Goal: Task Accomplishment & Management: Complete application form

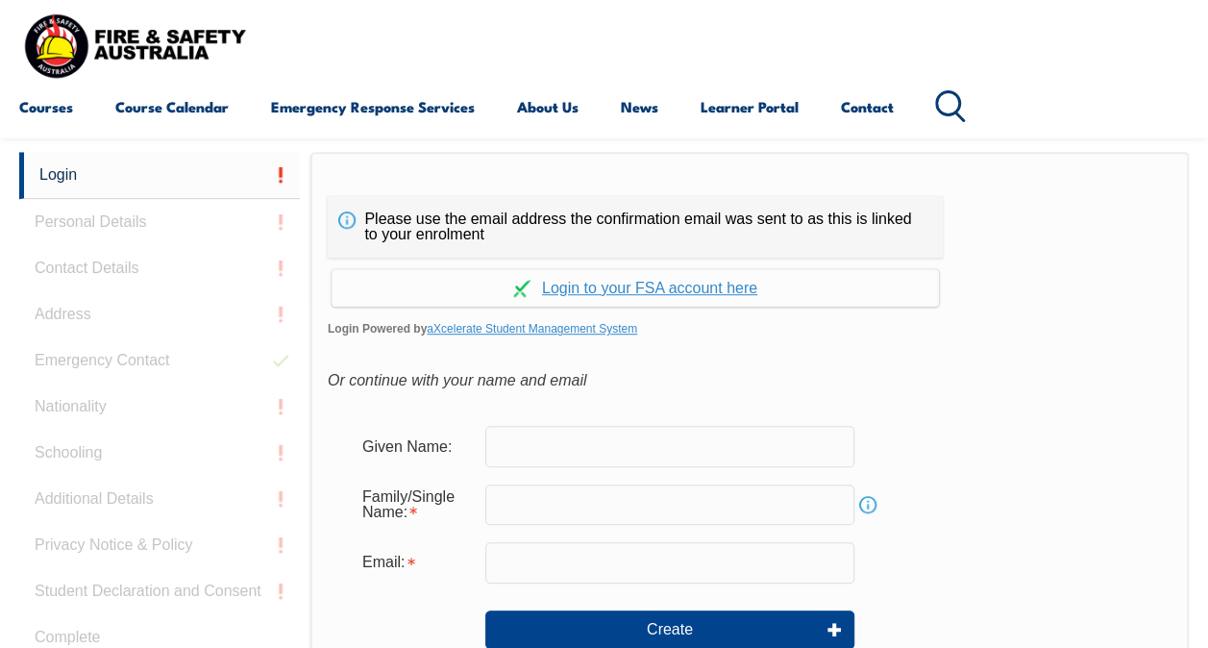
scroll to position [444, 0]
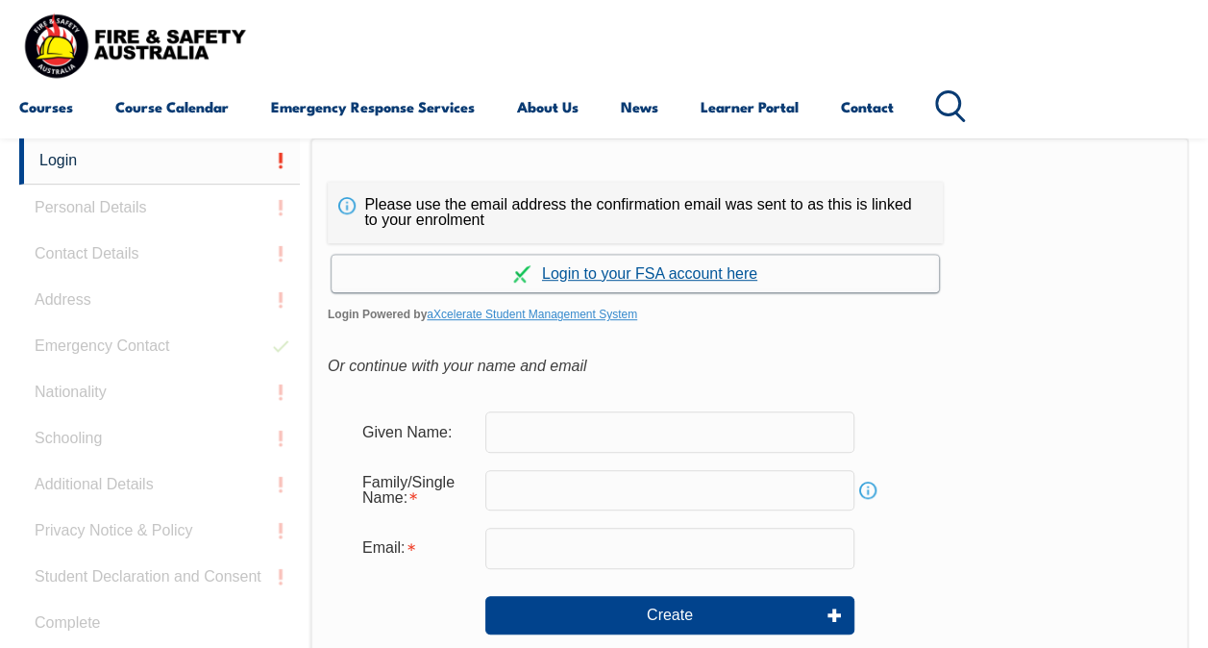
click at [708, 274] on link "Continue with aXcelerate" at bounding box center [636, 273] width 608 height 37
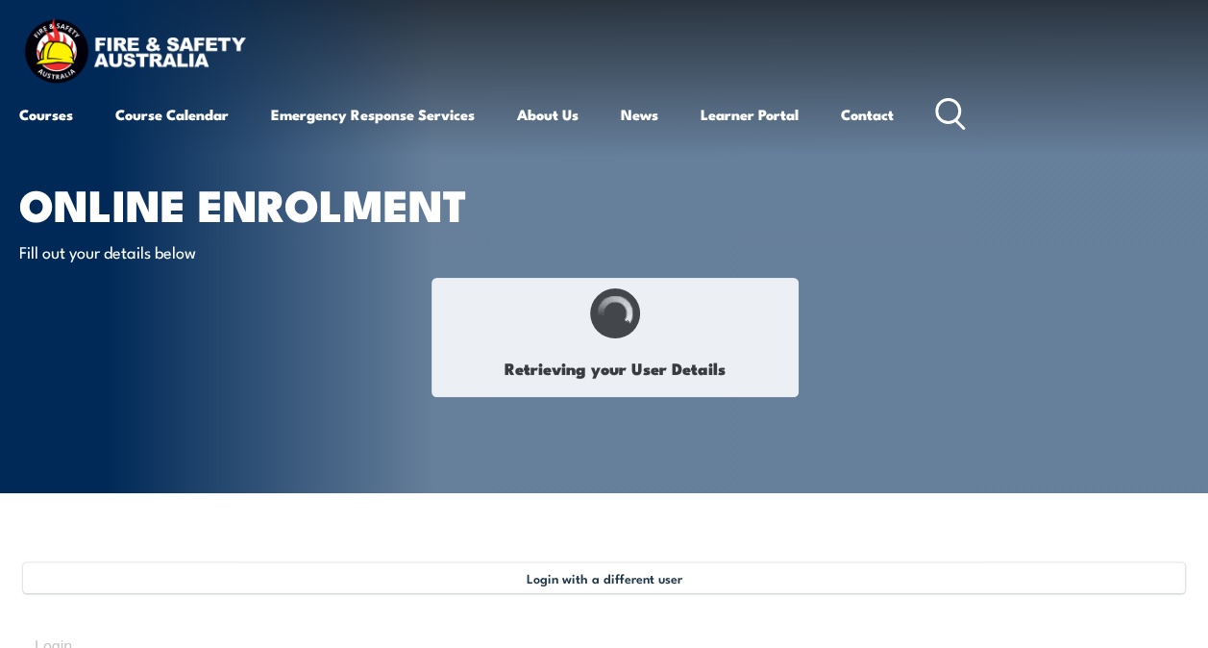
type input "Allan"
type input "STONE"
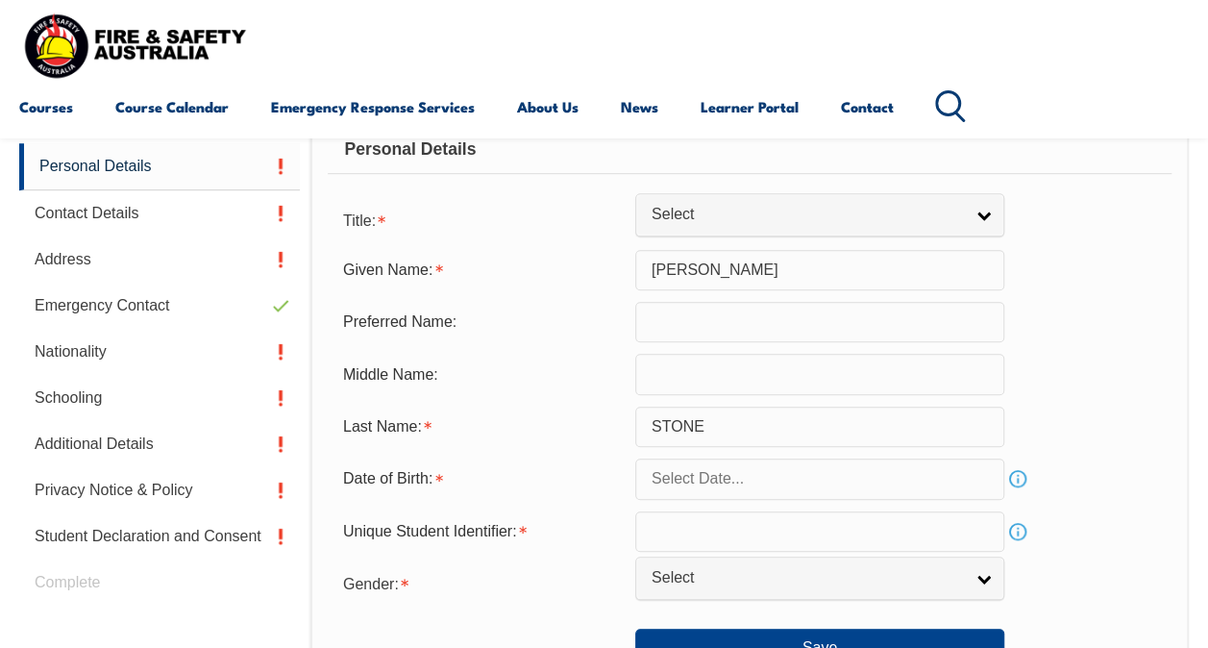
scroll to position [530, 0]
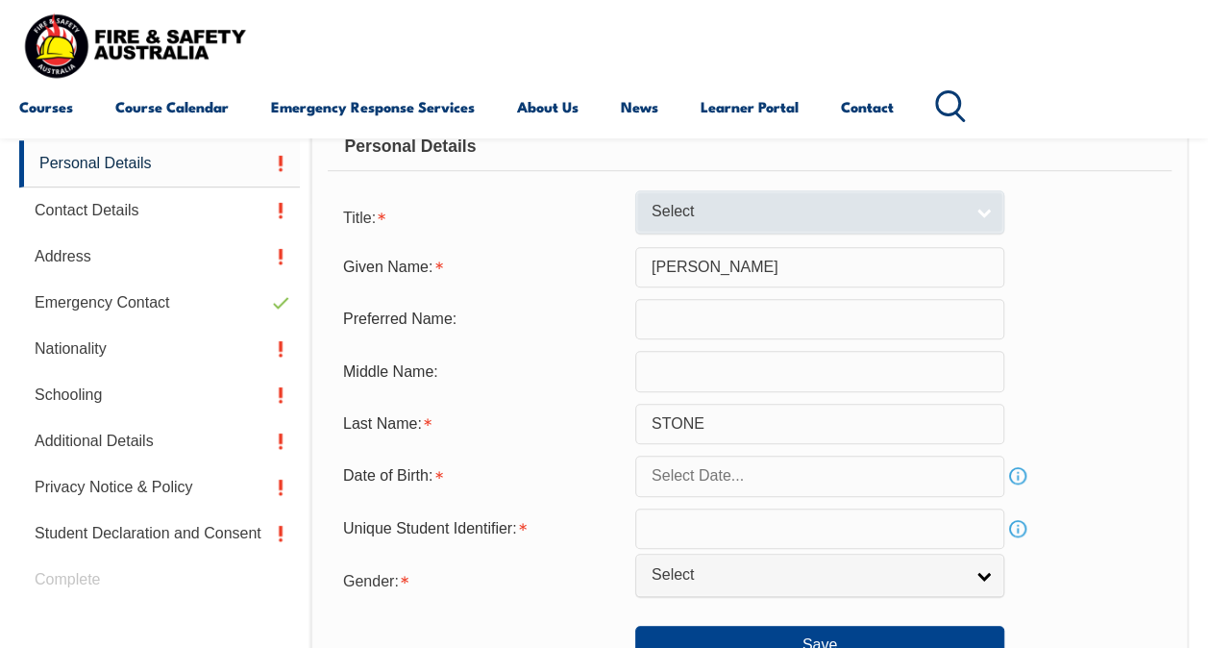
click at [974, 212] on link "Select" at bounding box center [819, 211] width 369 height 43
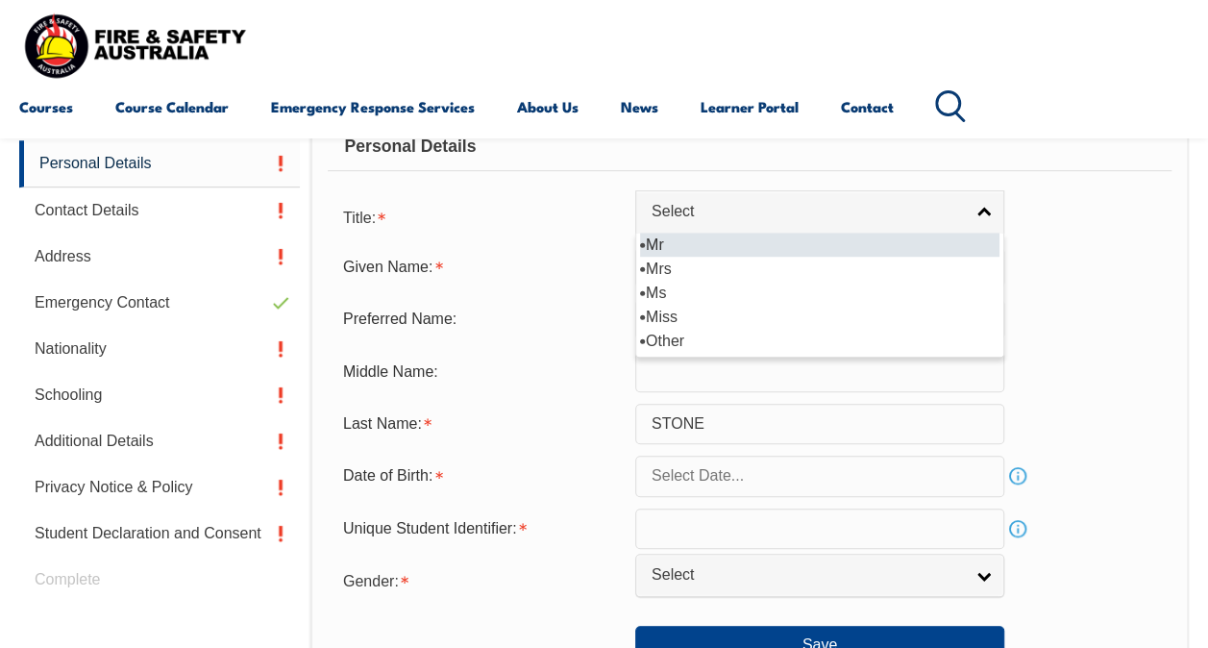
click at [807, 237] on li "Mr" at bounding box center [820, 245] width 360 height 24
select select "Mr"
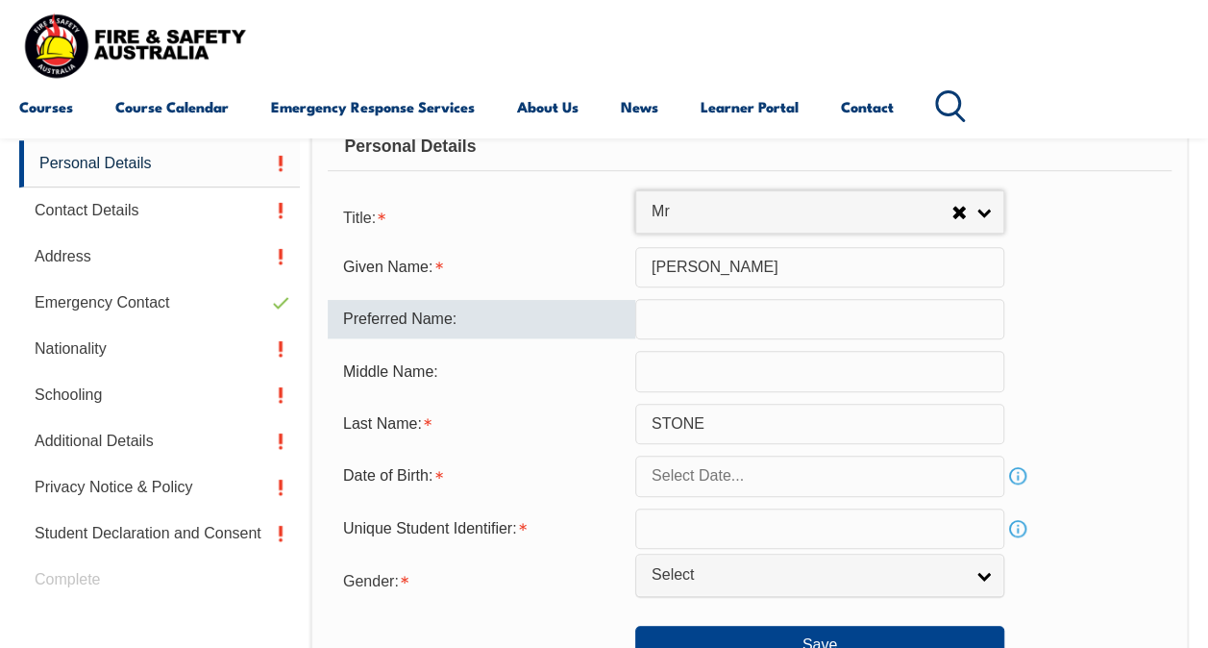
click at [738, 325] on input "text" at bounding box center [819, 319] width 369 height 40
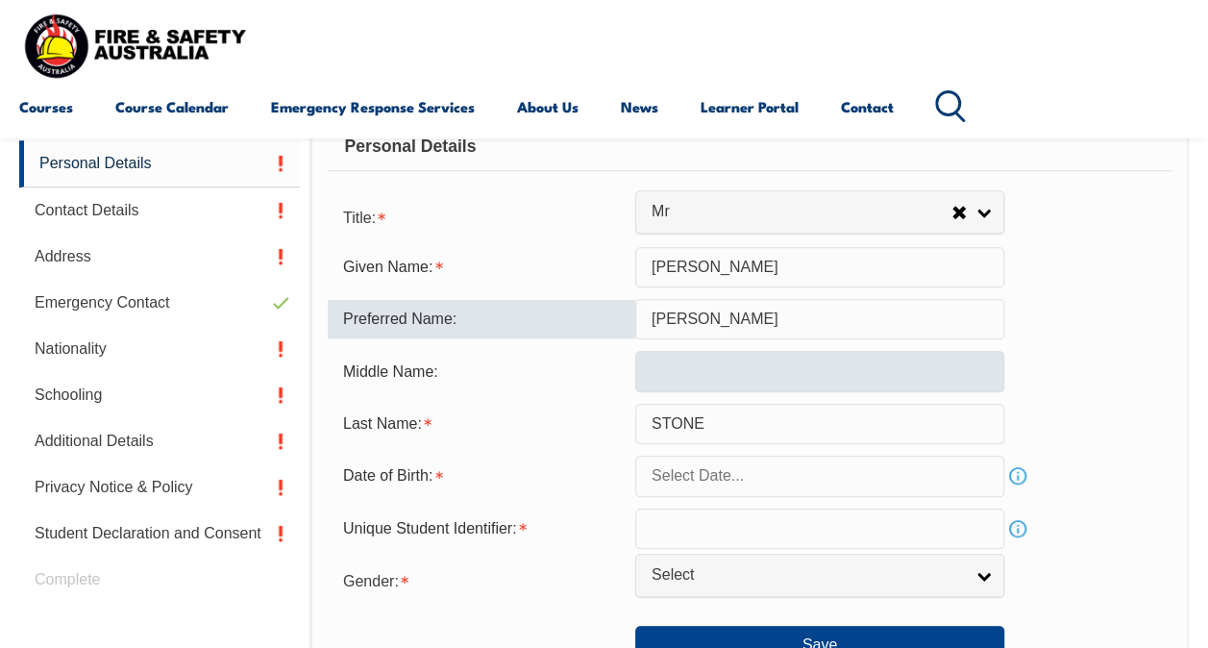
type input "allan"
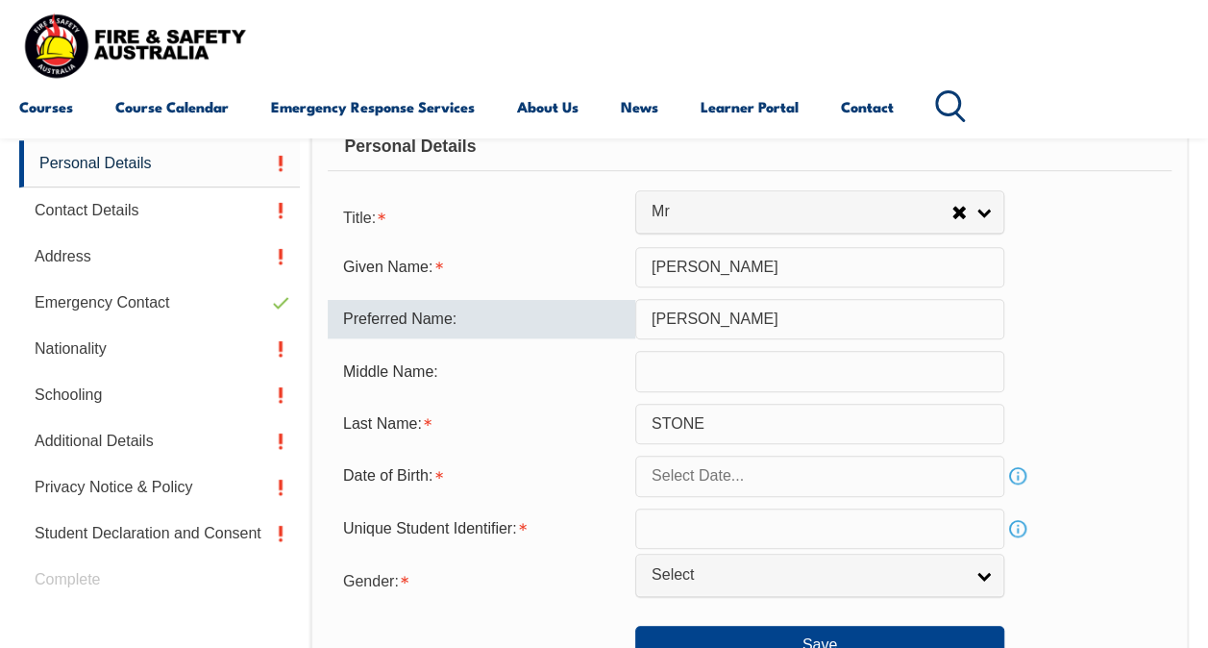
click at [710, 363] on input "text" at bounding box center [819, 371] width 369 height 40
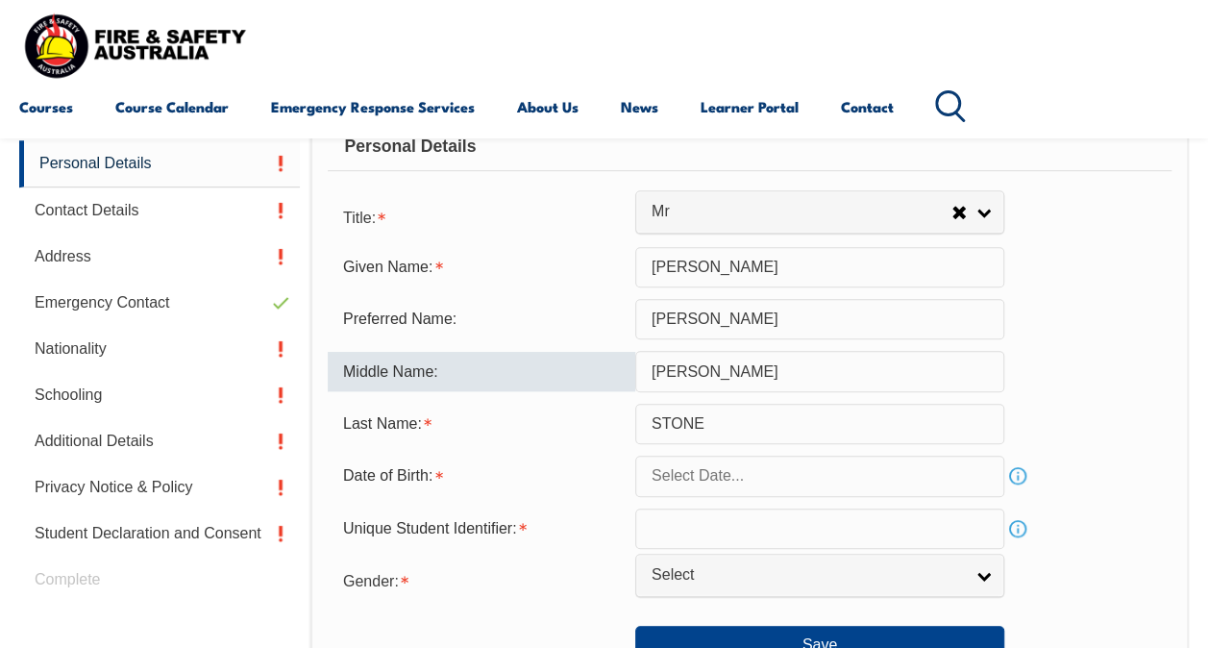
drag, startPoint x: 752, startPoint y: 374, endPoint x: 631, endPoint y: 383, distance: 121.4
click at [631, 383] on div "Middle Name: william james" at bounding box center [750, 371] width 844 height 40
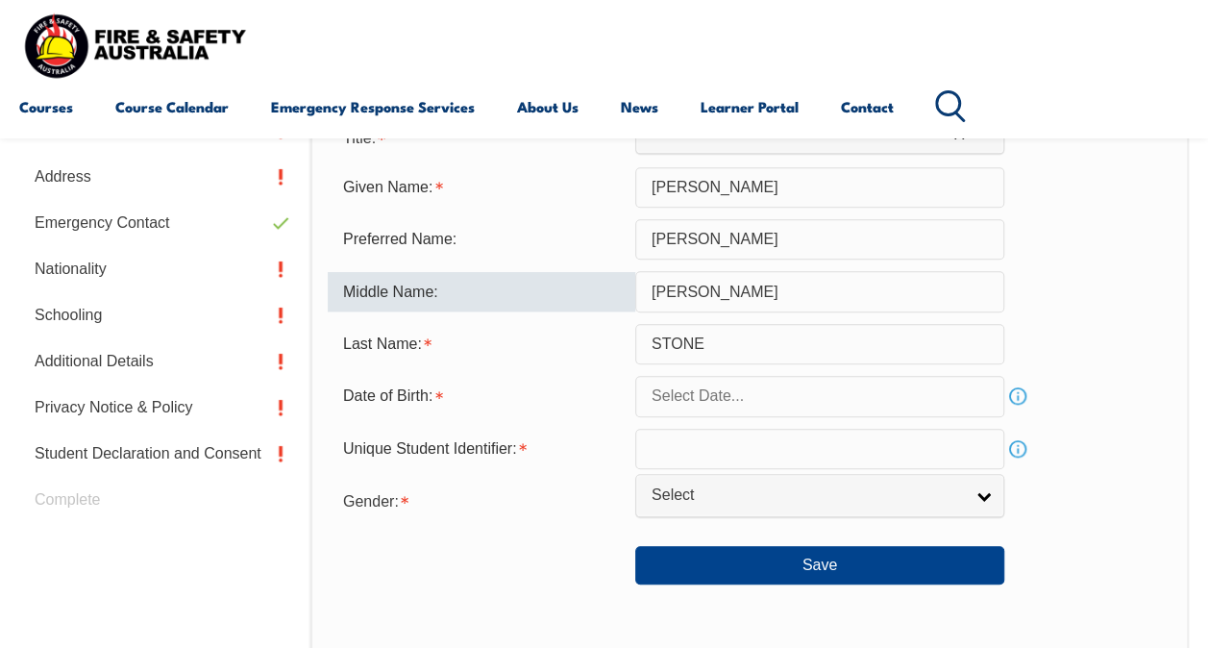
scroll to position [619, 0]
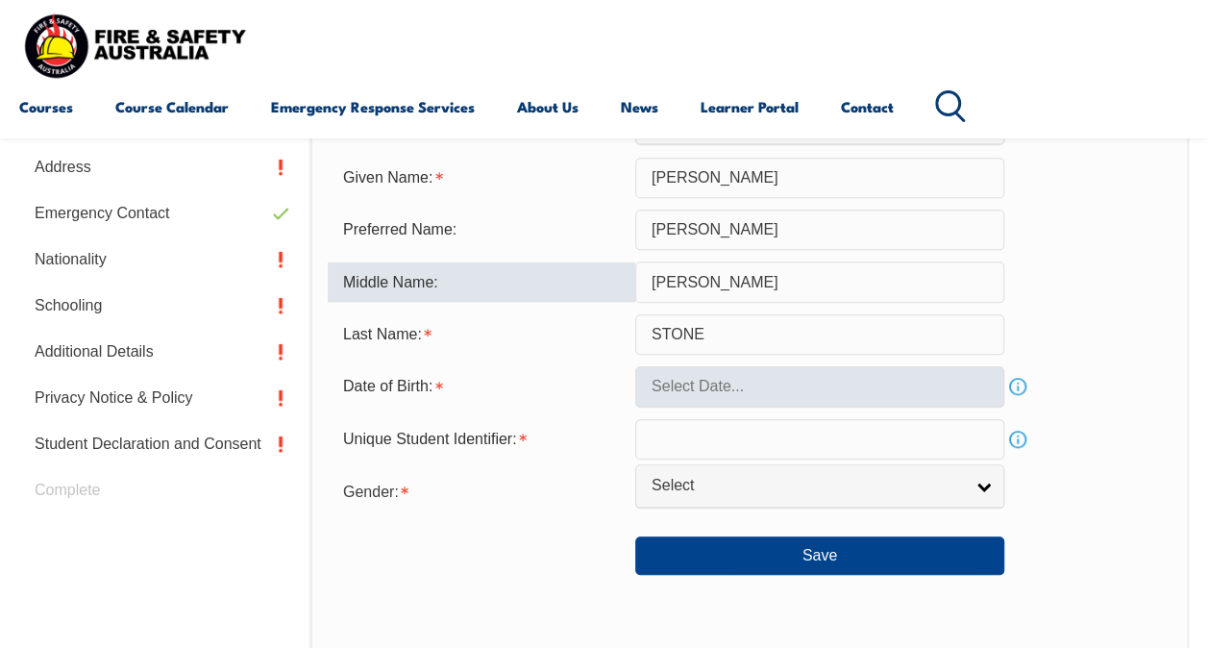
type input "William James"
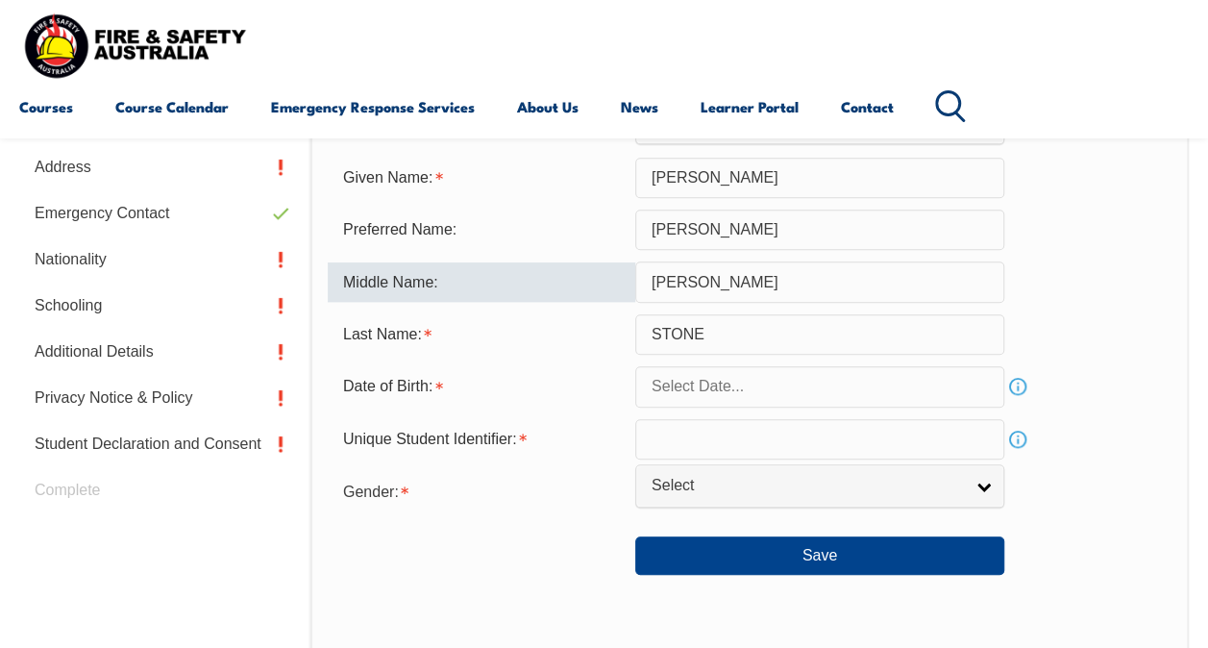
click at [735, 383] on input "text" at bounding box center [819, 386] width 369 height 40
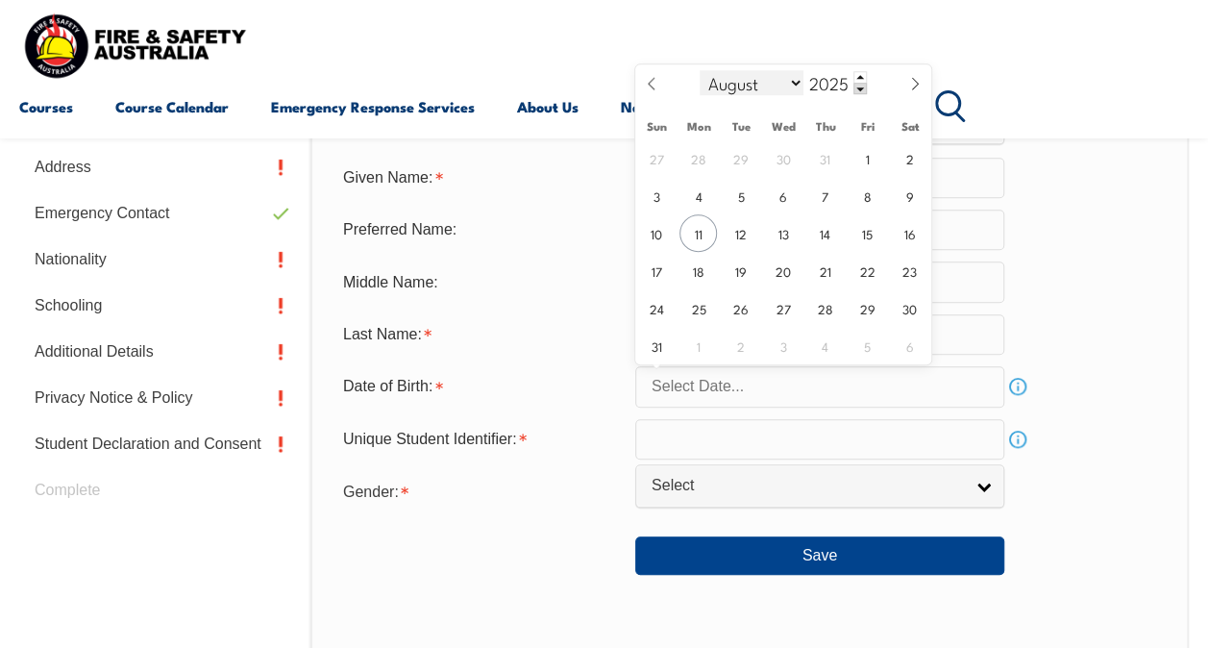
drag, startPoint x: 855, startPoint y: 75, endPoint x: 754, endPoint y: 79, distance: 101.0
click at [754, 79] on div "January February March April May June July August September October November De…" at bounding box center [783, 83] width 222 height 39
click at [796, 79] on select "January February March April May June July August September October November De…" at bounding box center [752, 82] width 105 height 25
select select "2"
click at [700, 70] on select "January February March April May June July August September October November De…" at bounding box center [752, 82] width 105 height 25
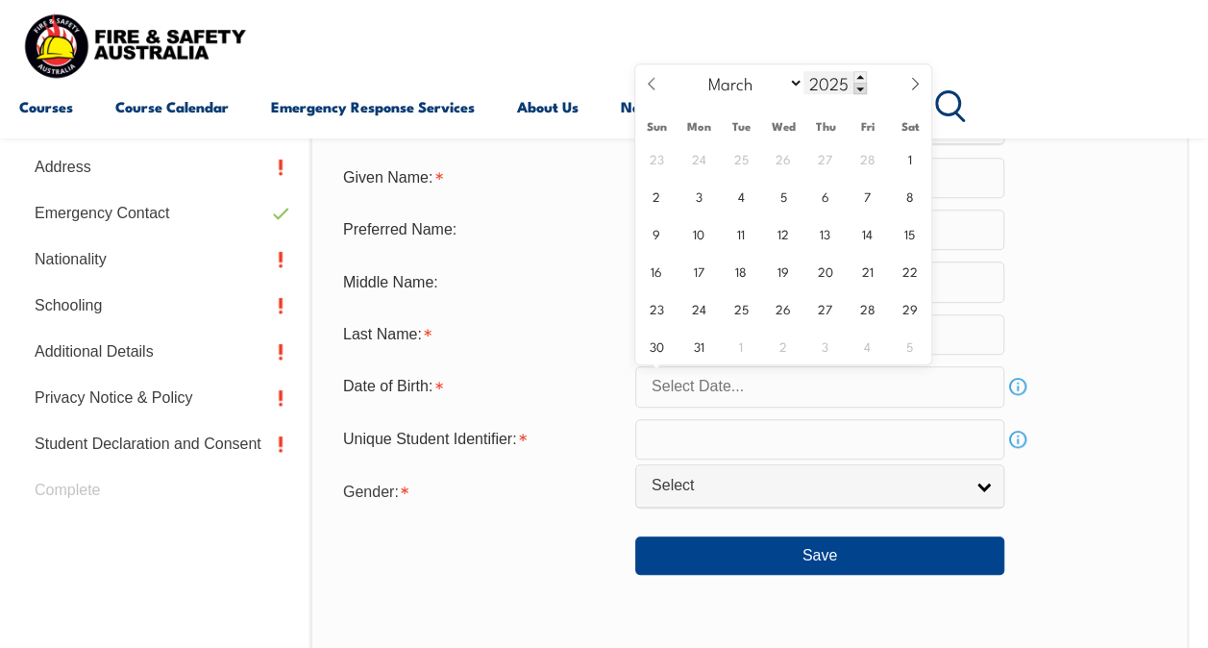
click at [845, 80] on input "2025" at bounding box center [835, 82] width 63 height 23
type input "1984"
click at [740, 231] on span "13" at bounding box center [740, 232] width 37 height 37
type input "March 13, 1984"
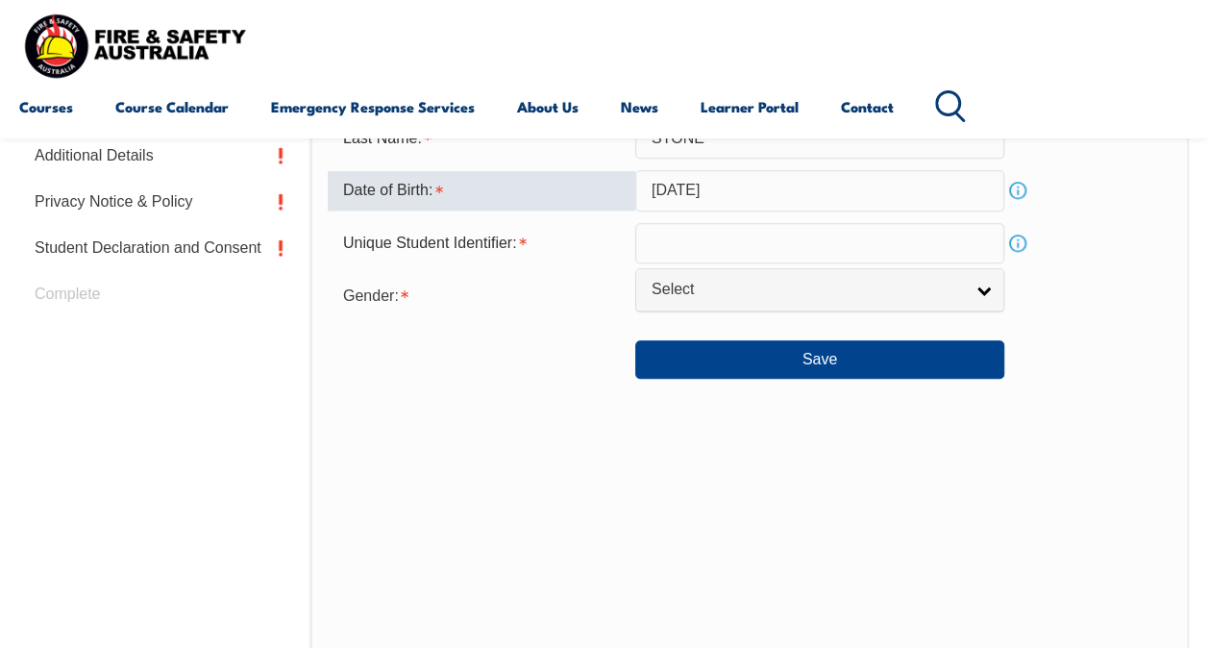
scroll to position [819, 0]
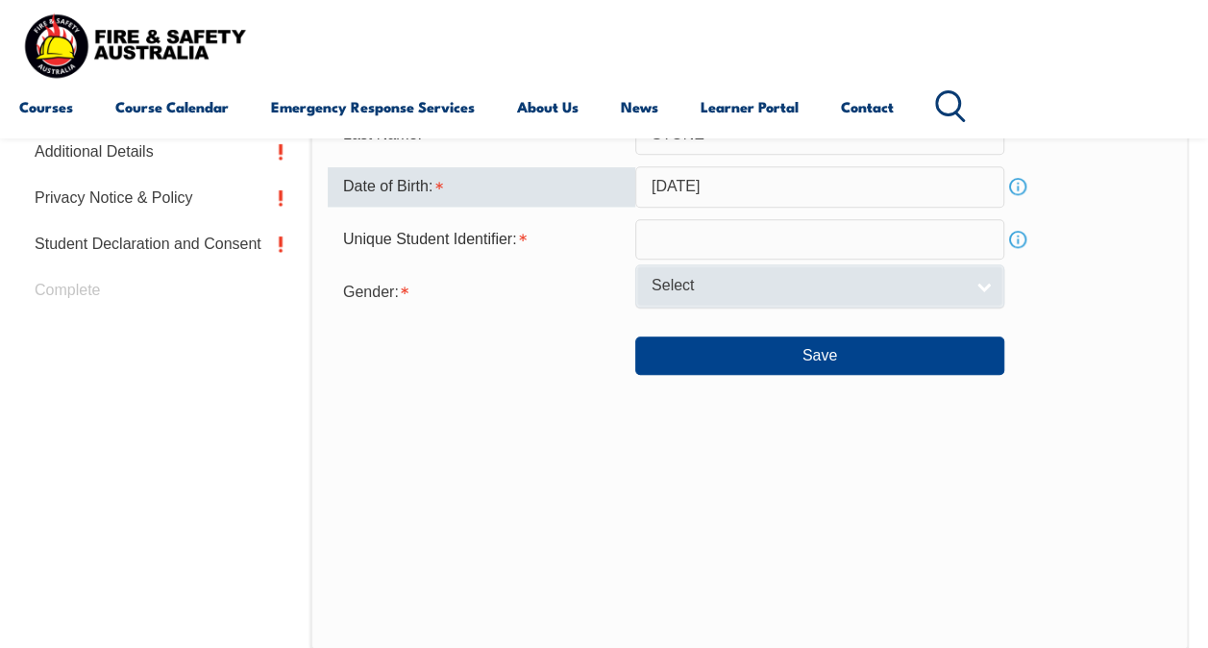
click at [914, 290] on span "Select" at bounding box center [807, 286] width 311 height 20
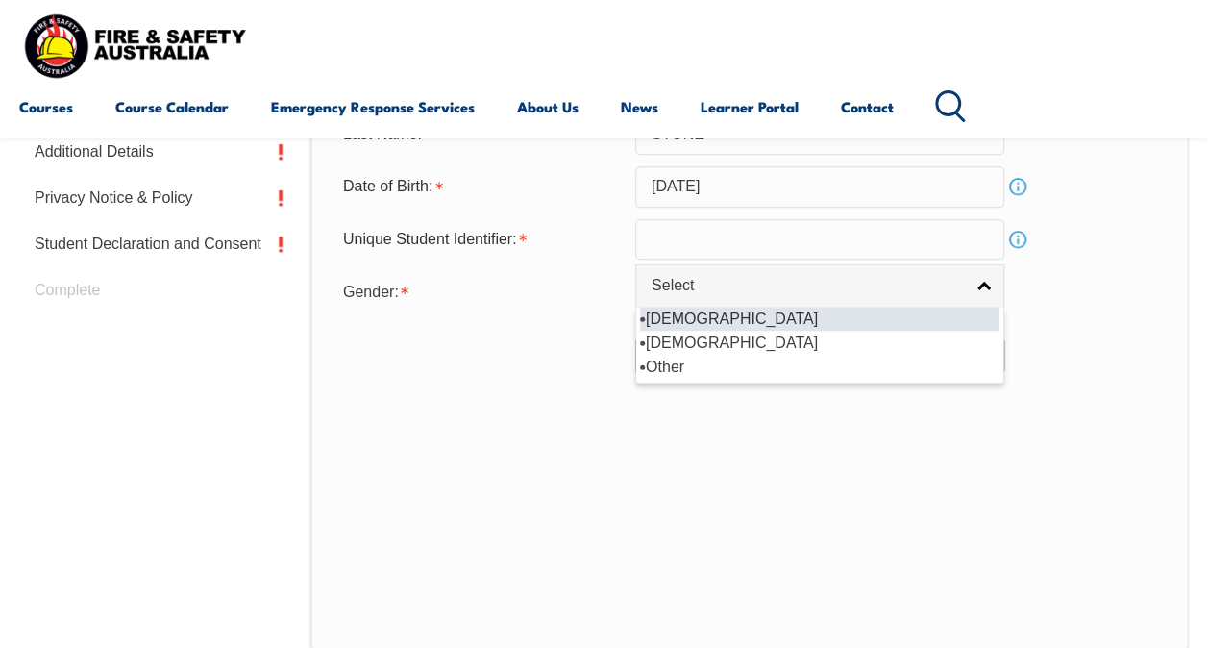
click at [851, 314] on li "[DEMOGRAPHIC_DATA]" at bounding box center [820, 319] width 360 height 24
select select "M"
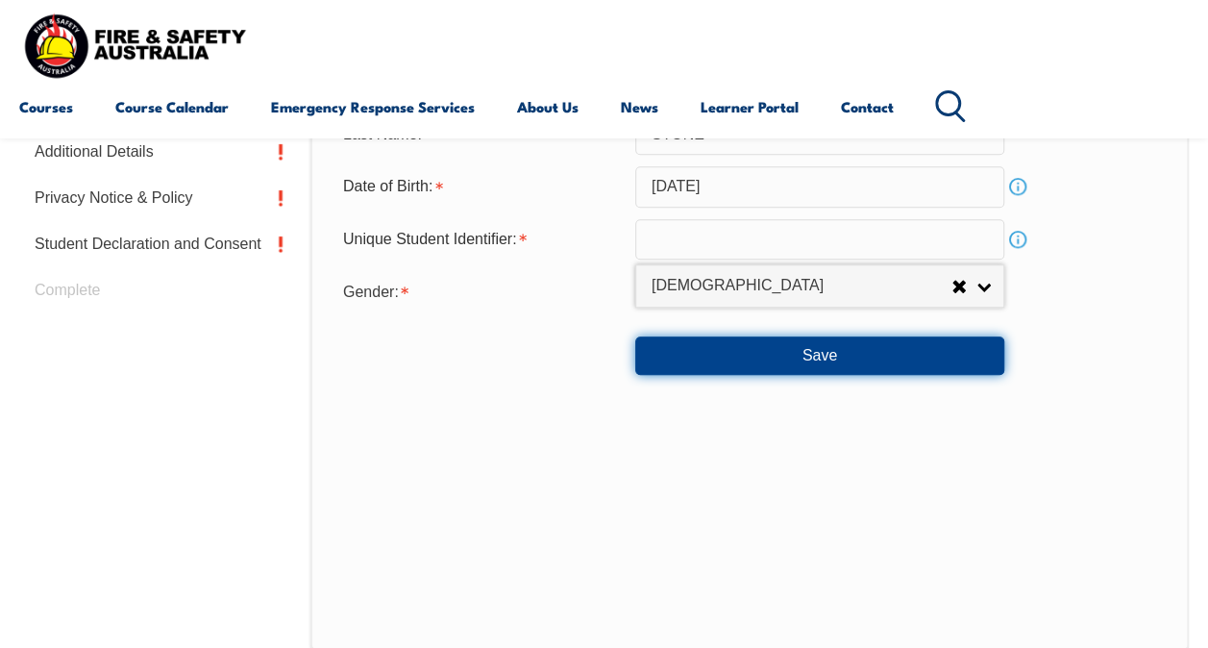
click at [828, 359] on button "Save" at bounding box center [819, 355] width 369 height 38
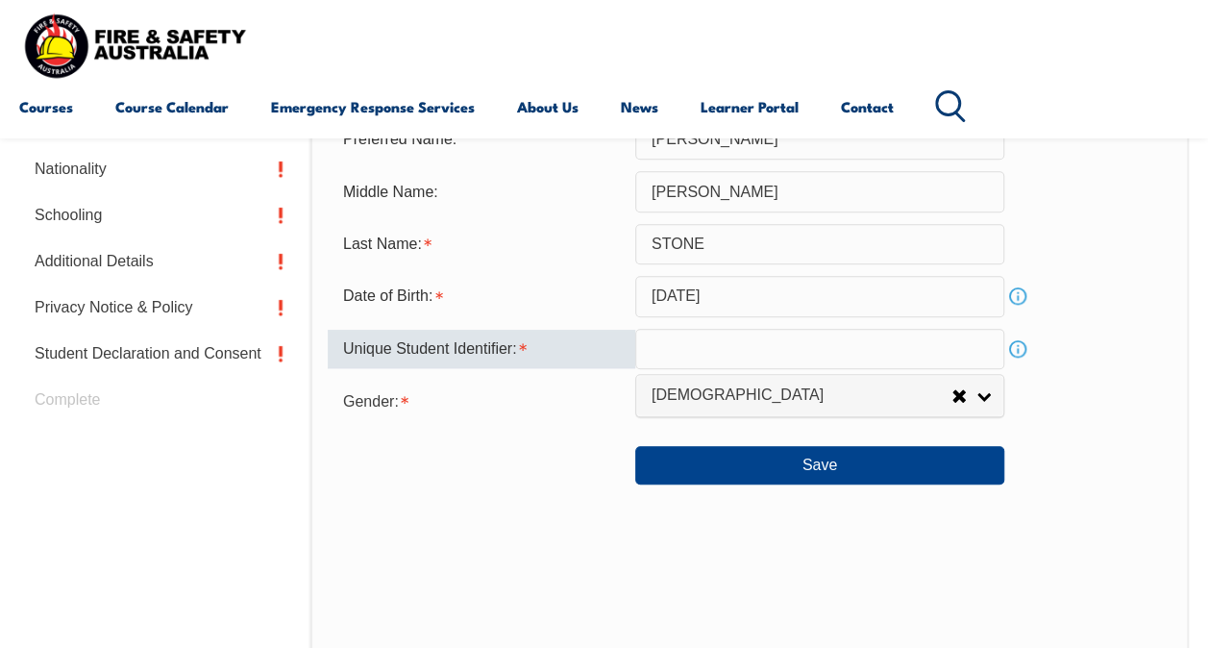
scroll to position [705, 0]
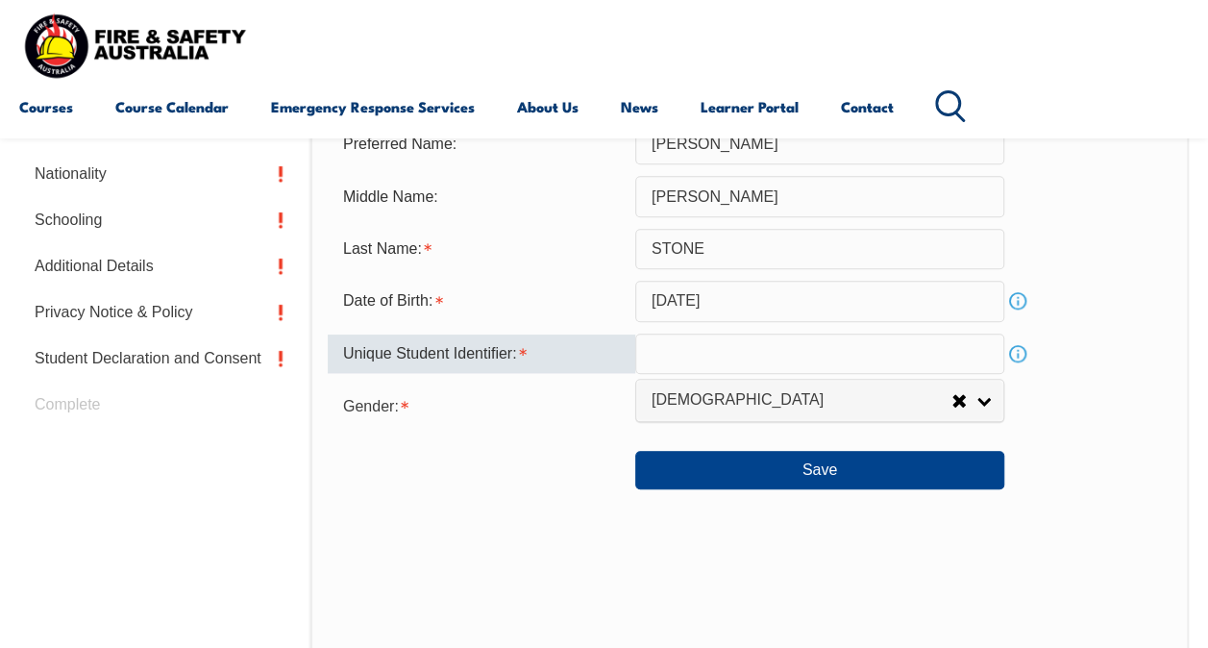
click at [807, 354] on input "text" at bounding box center [819, 354] width 369 height 40
click at [1016, 349] on link "Info" at bounding box center [1018, 353] width 27 height 27
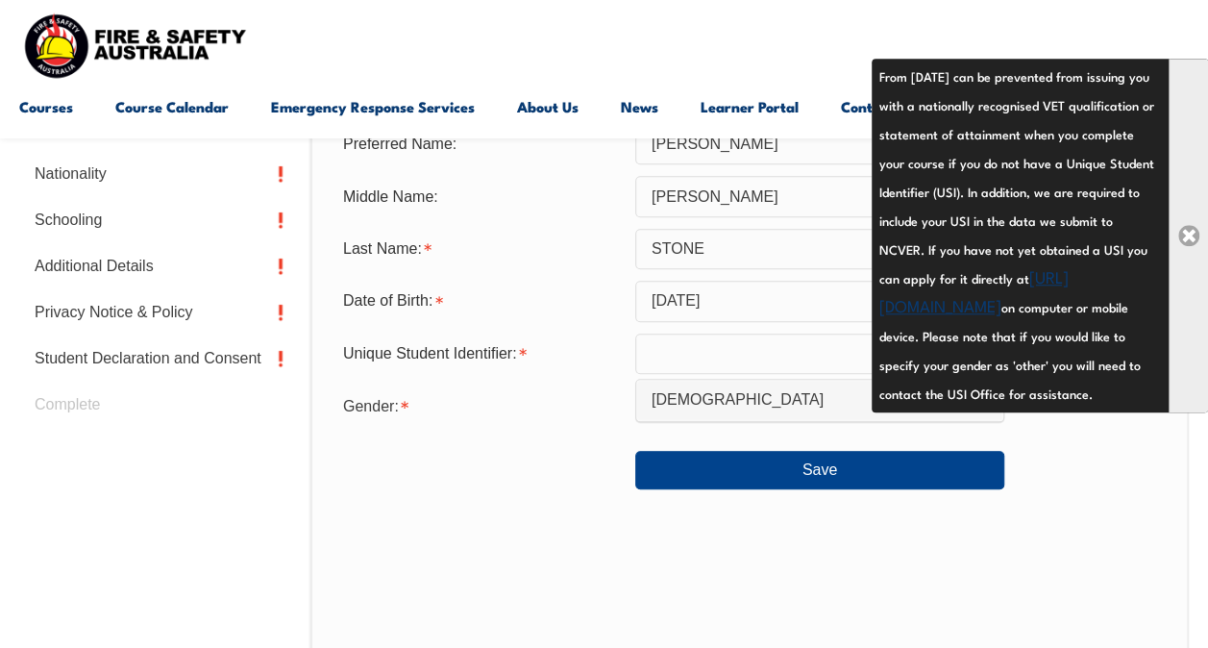
click at [1184, 245] on link "Close" at bounding box center [1188, 236] width 39 height 354
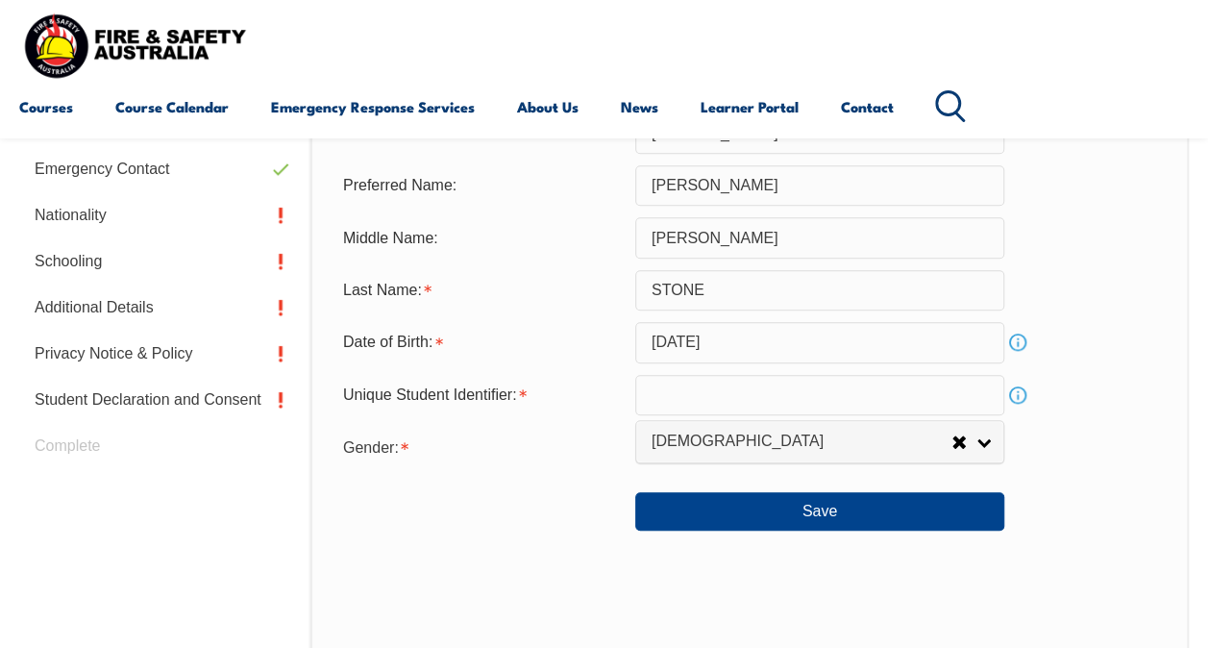
scroll to position [688, 0]
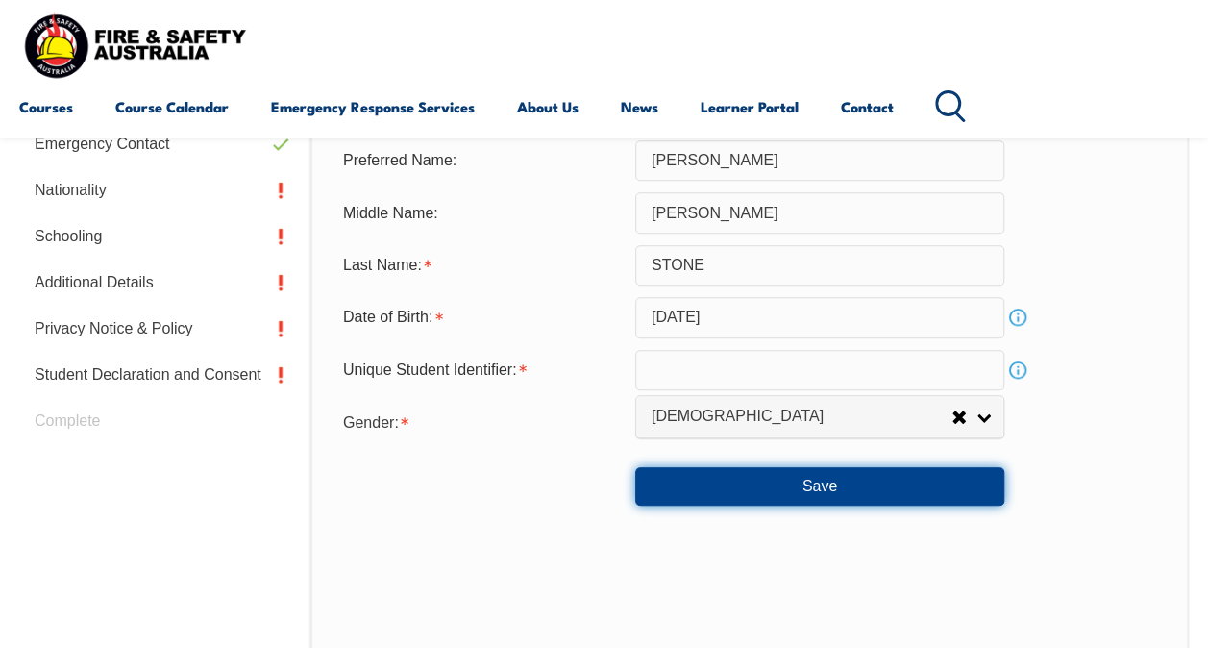
click at [763, 483] on button "Save" at bounding box center [819, 486] width 369 height 38
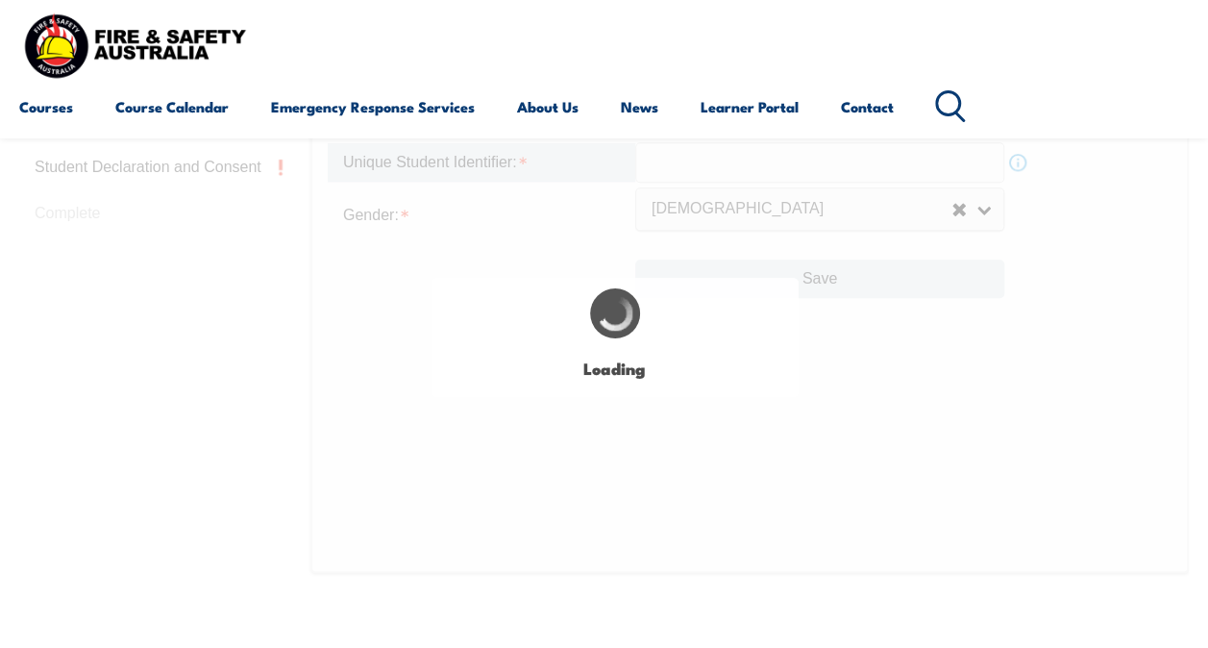
scroll to position [941, 0]
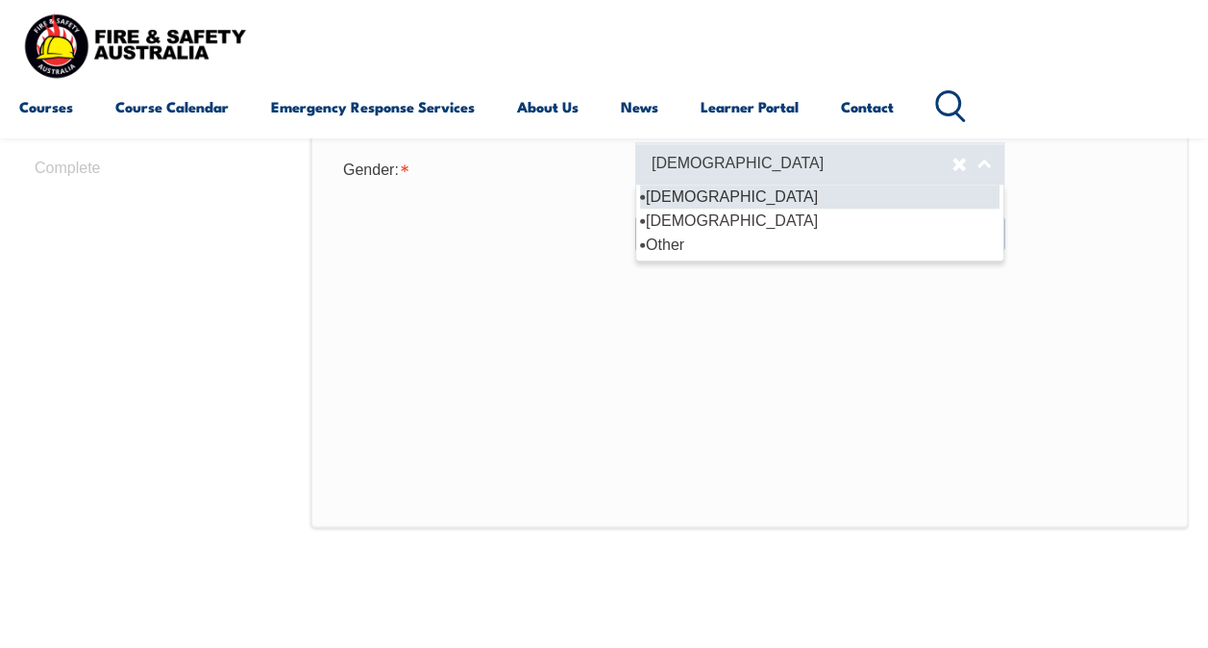
click at [772, 165] on span "[DEMOGRAPHIC_DATA]" at bounding box center [802, 164] width 300 height 20
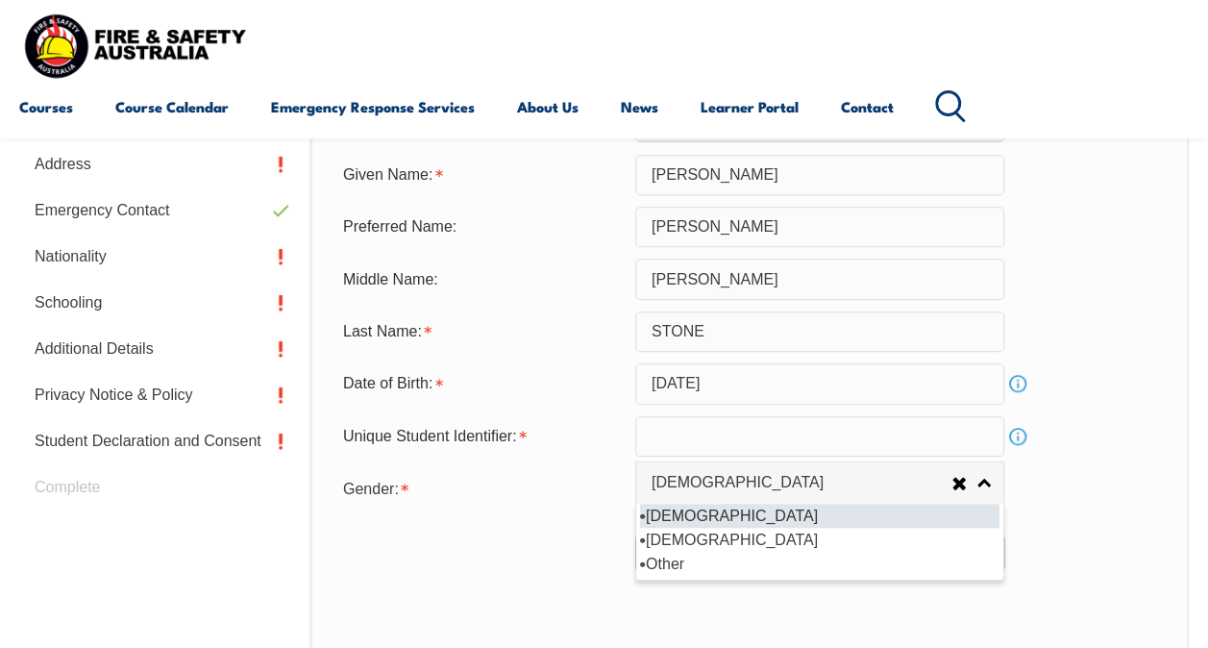
scroll to position [612, 0]
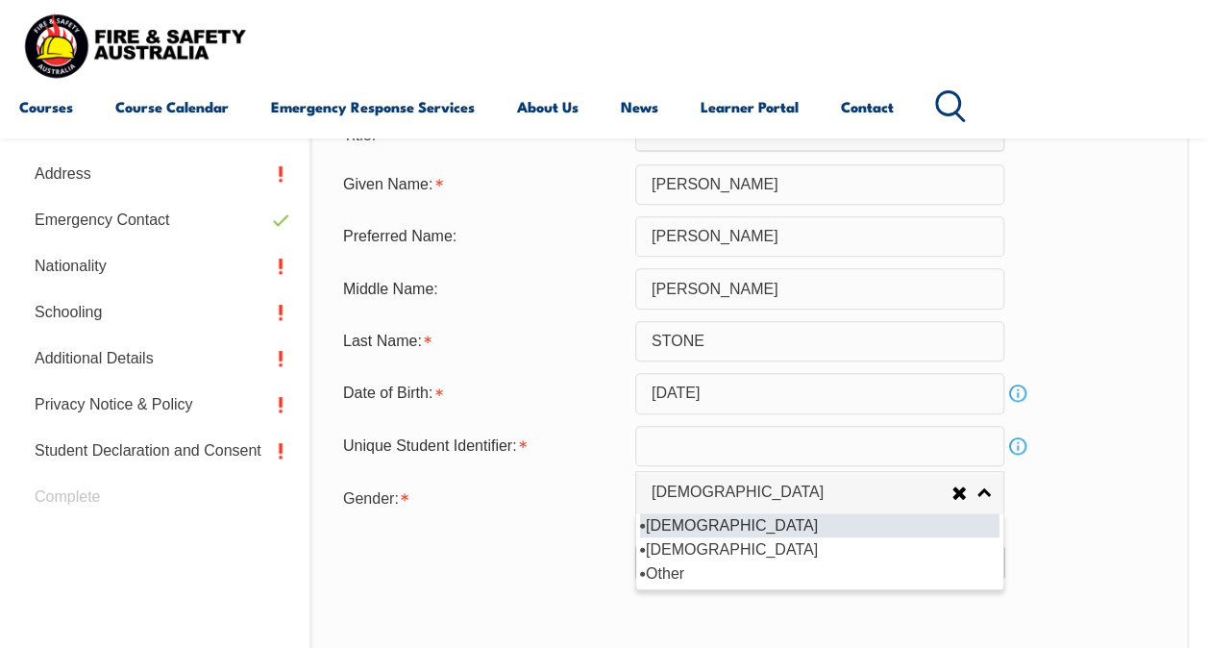
click at [667, 448] on input "text" at bounding box center [819, 446] width 369 height 40
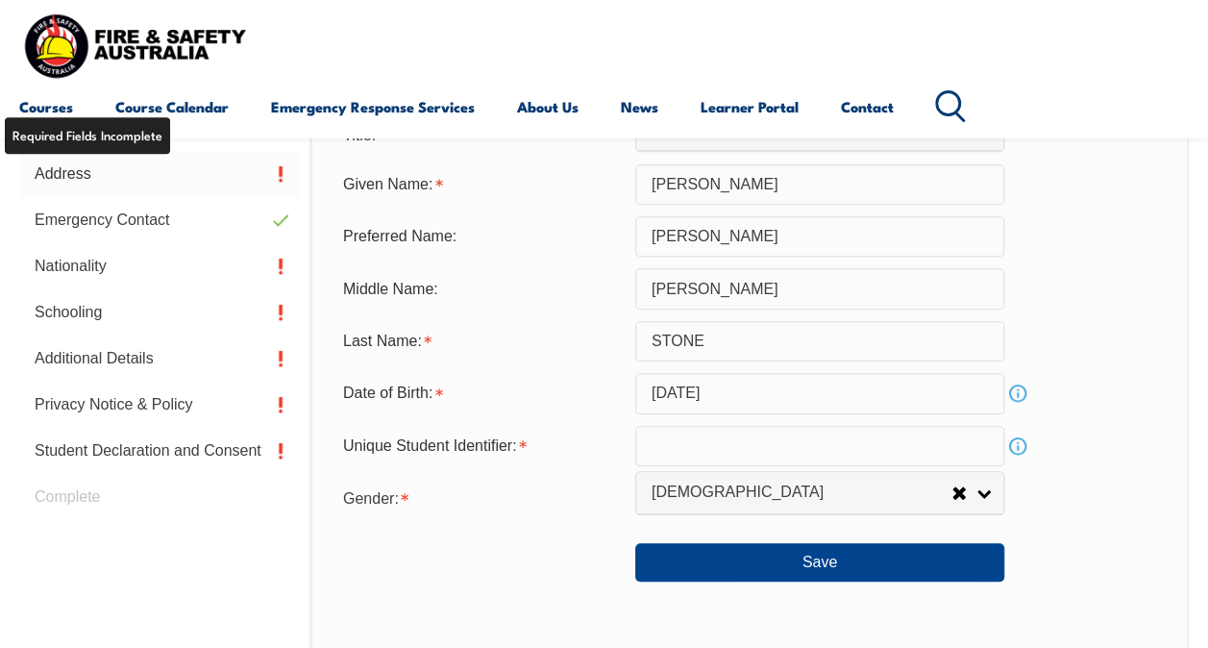
click at [100, 177] on link "Address" at bounding box center [159, 174] width 281 height 46
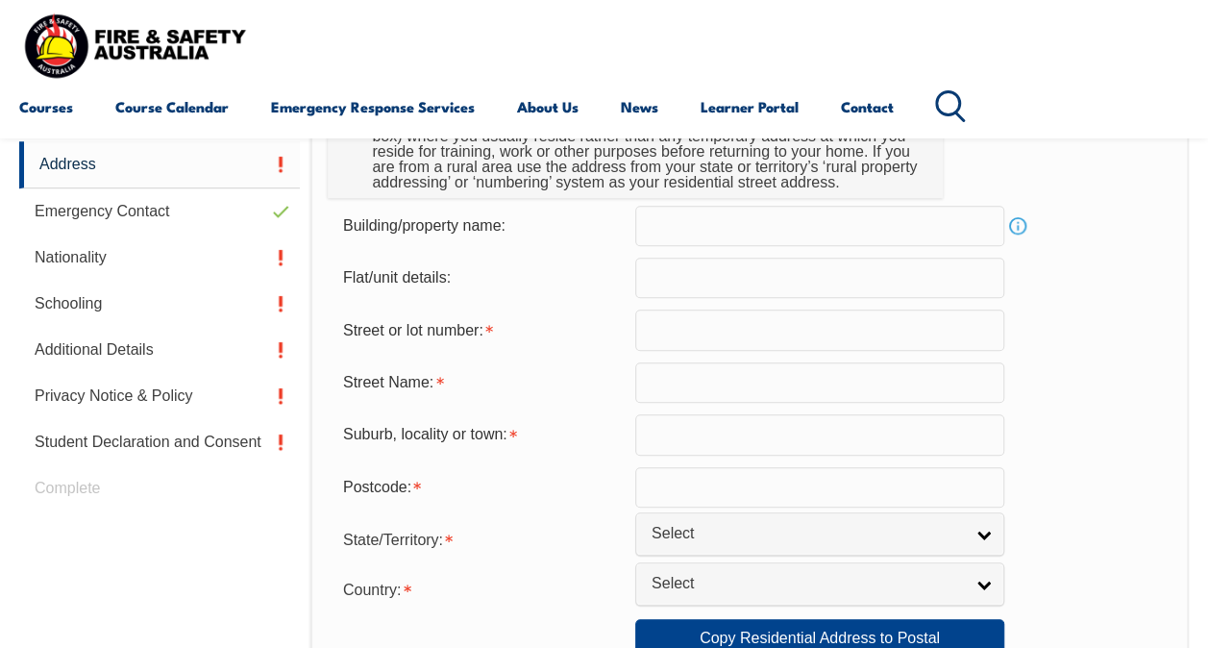
scroll to position [634, 0]
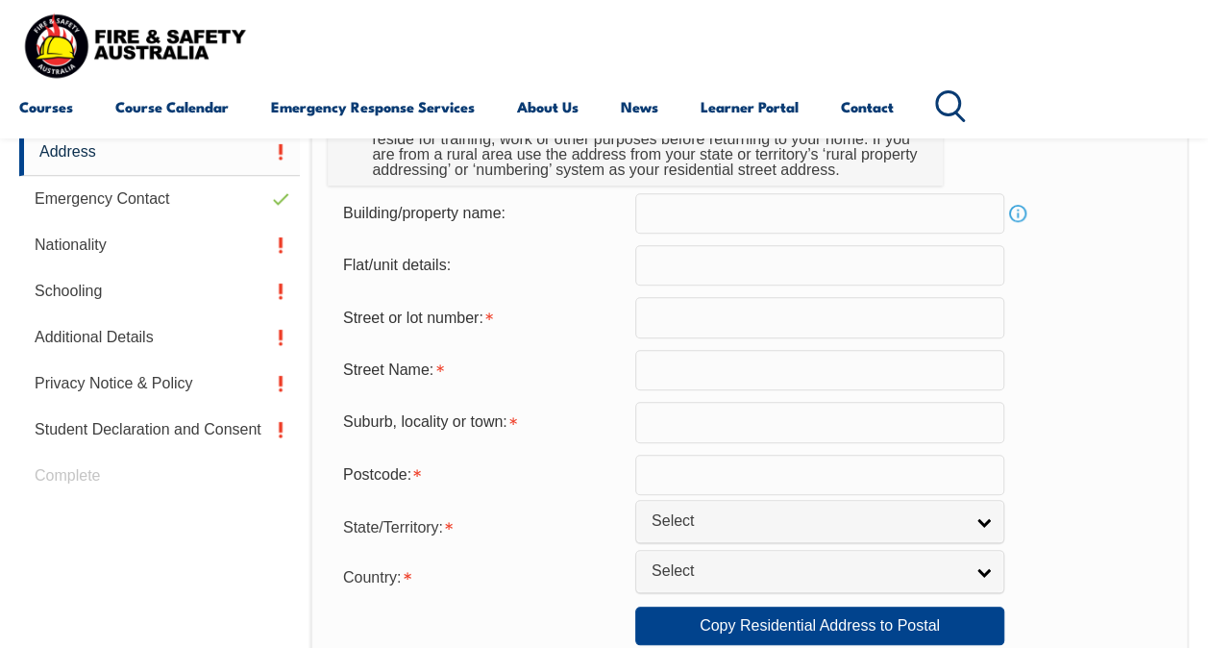
click at [688, 228] on input "text" at bounding box center [819, 213] width 369 height 40
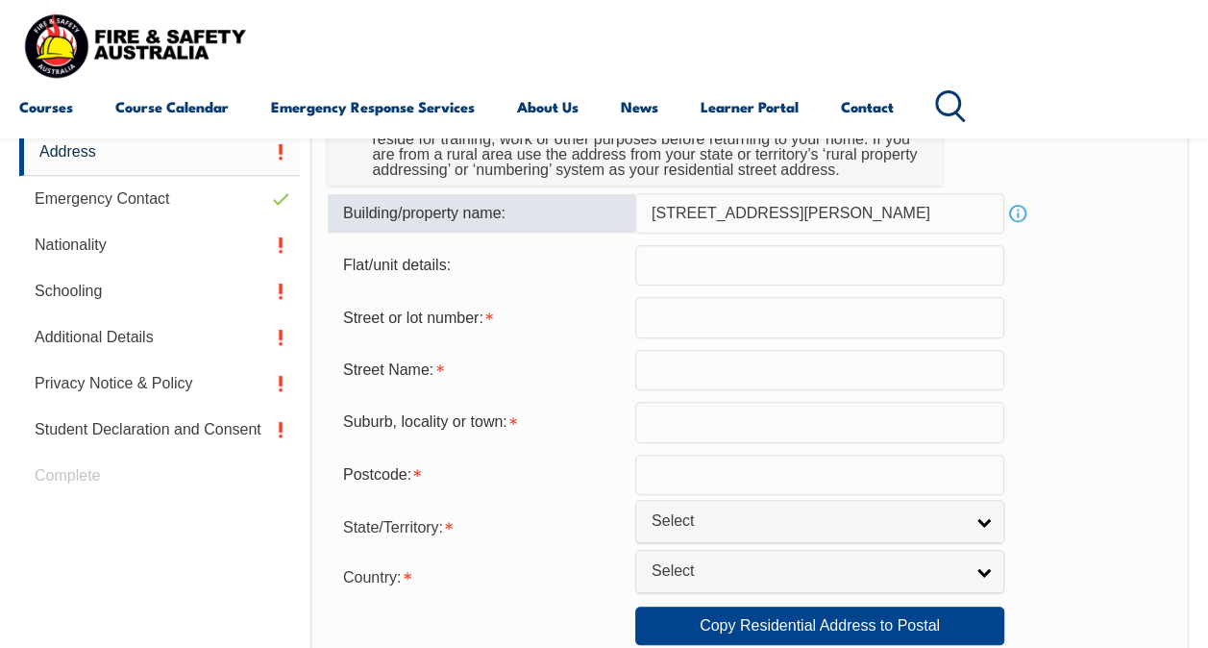
type input "39 philpott st"
drag, startPoint x: 760, startPoint y: 213, endPoint x: 650, endPoint y: 215, distance: 109.6
click at [650, 215] on input "39 philpott st" at bounding box center [819, 213] width 369 height 40
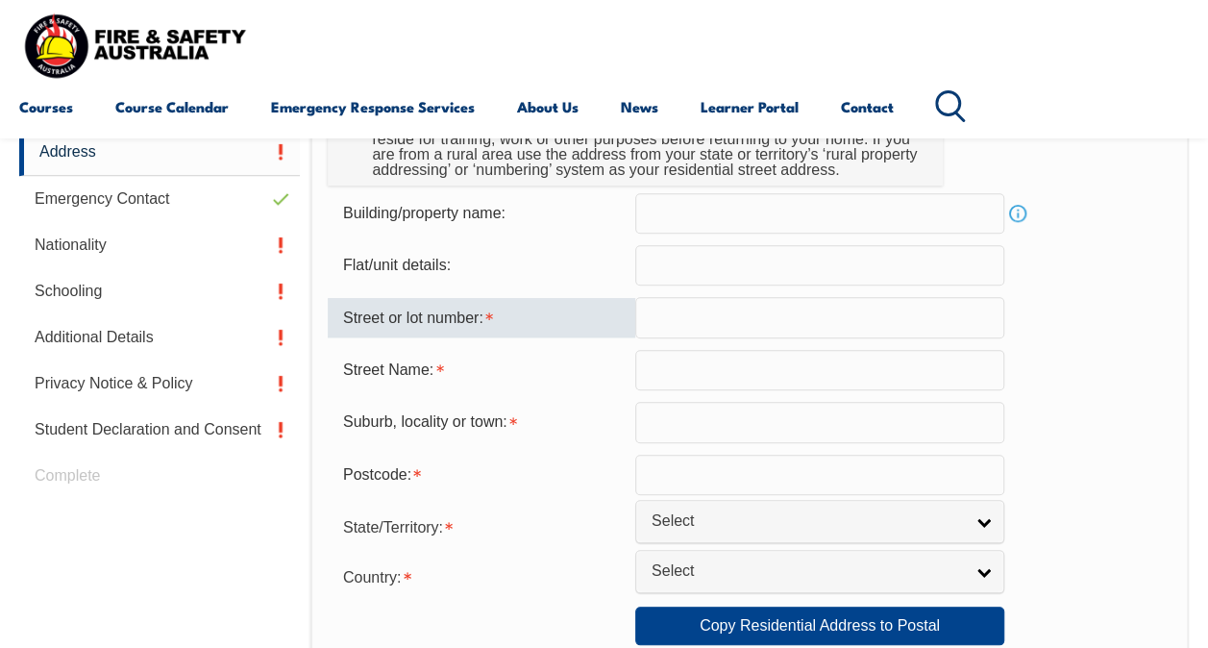
click at [660, 314] on input "text" at bounding box center [819, 317] width 369 height 40
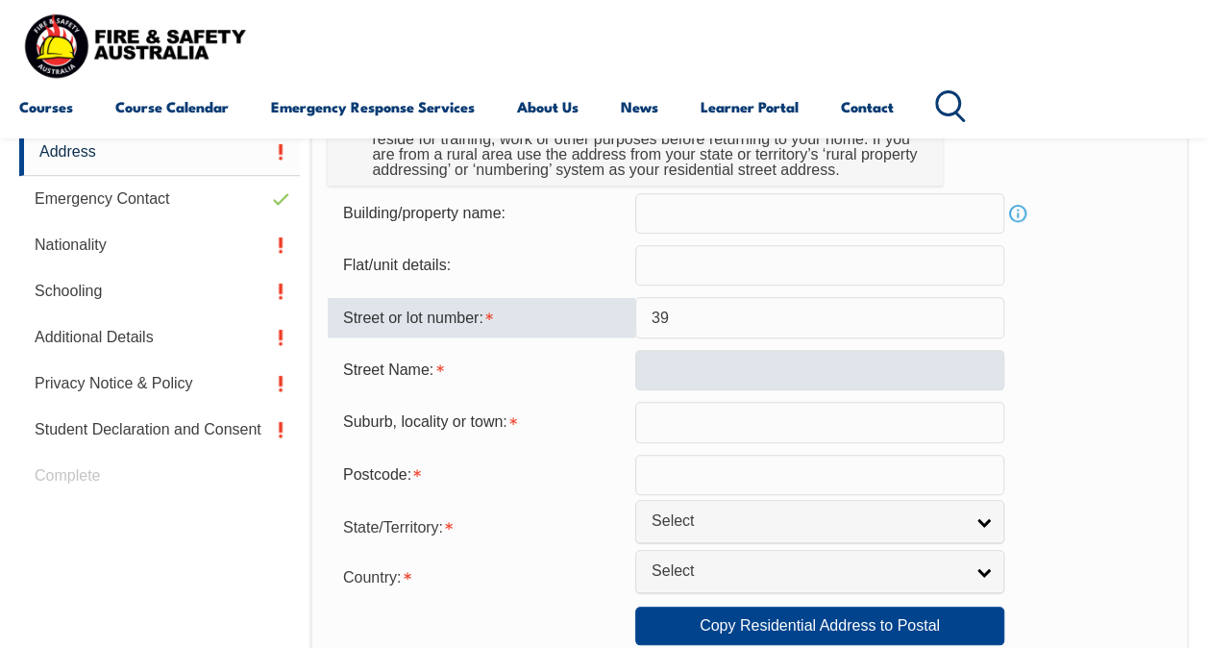
type input "39"
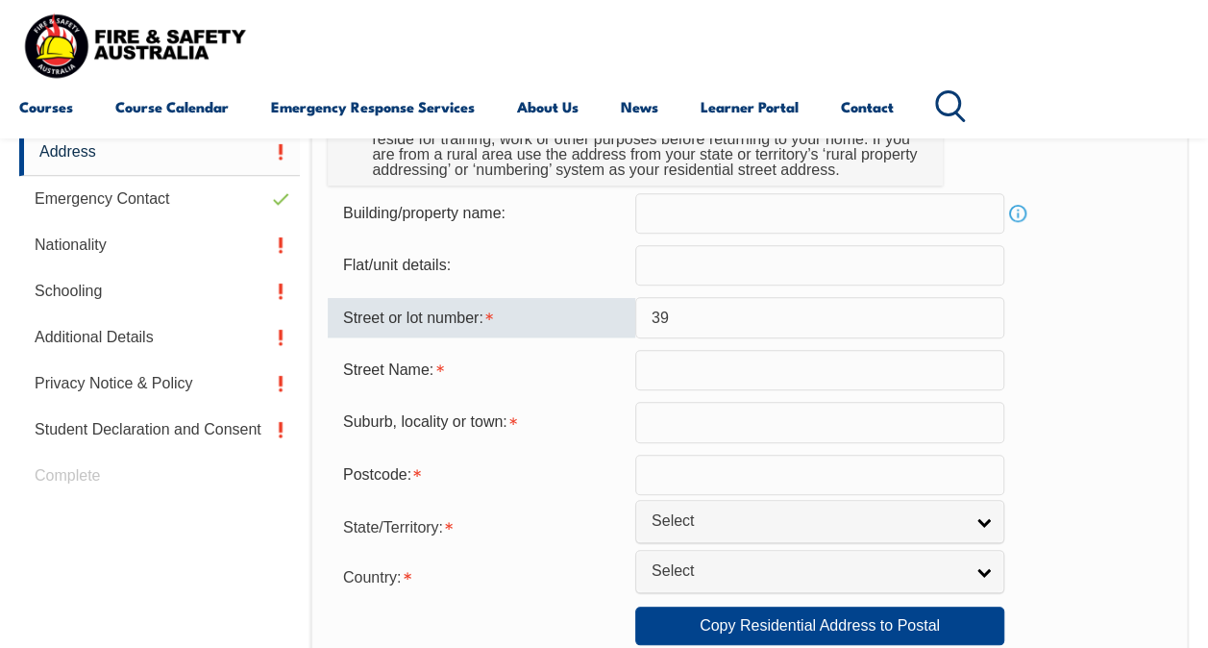
click at [660, 369] on input "text" at bounding box center [819, 370] width 369 height 40
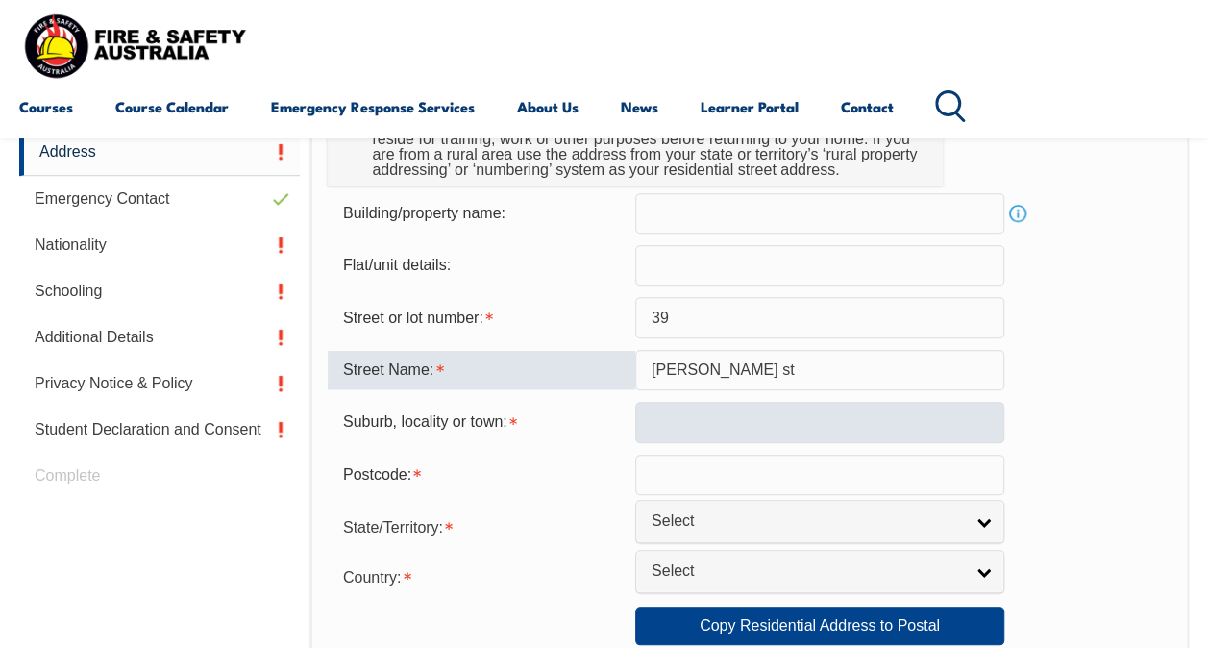
type input "philpott st"
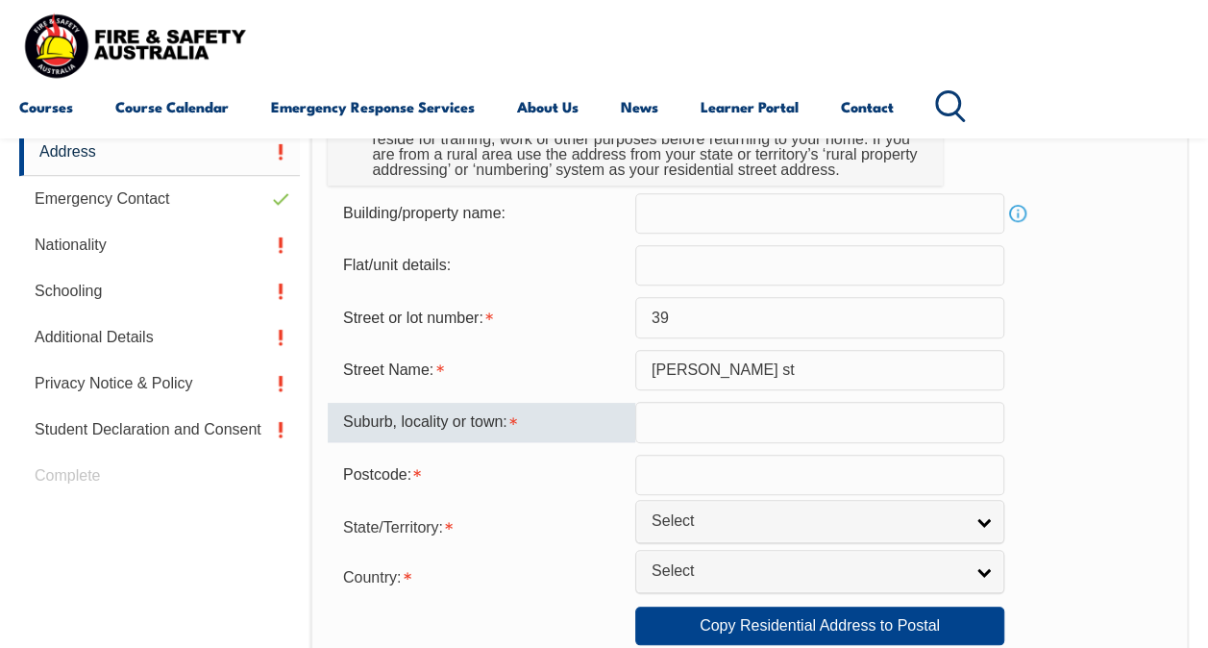
click at [658, 425] on input "text" at bounding box center [819, 422] width 369 height 40
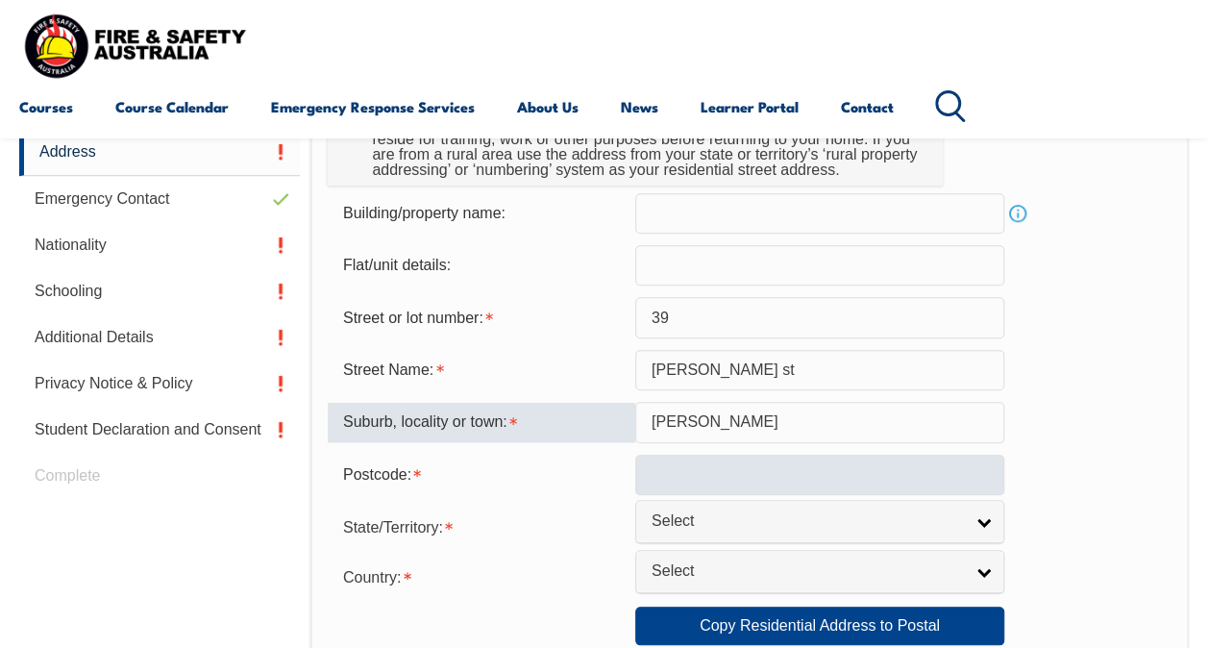
type input "muirhead"
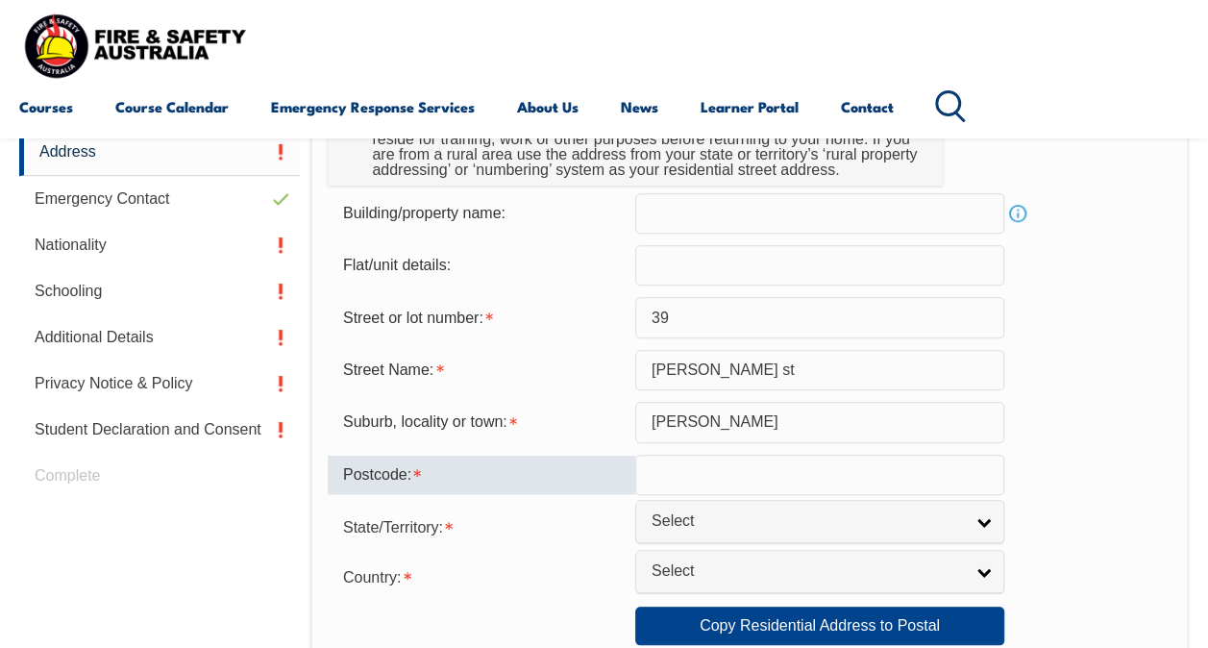
click at [831, 468] on input "text" at bounding box center [819, 475] width 369 height 40
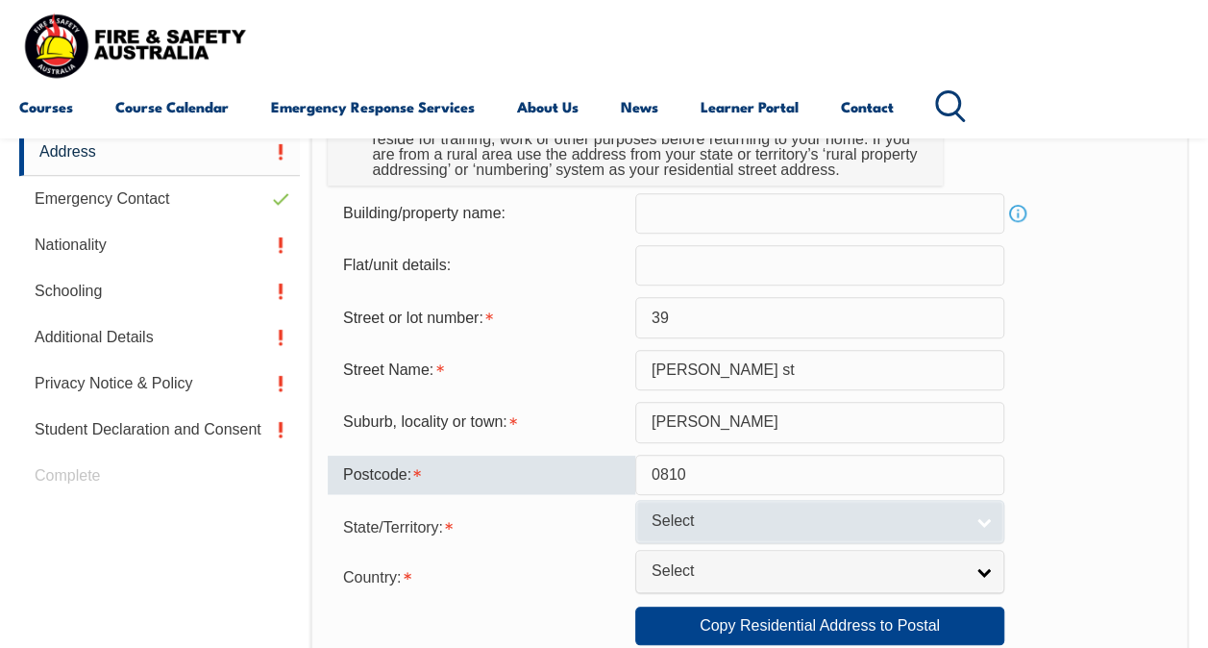
type input "0810"
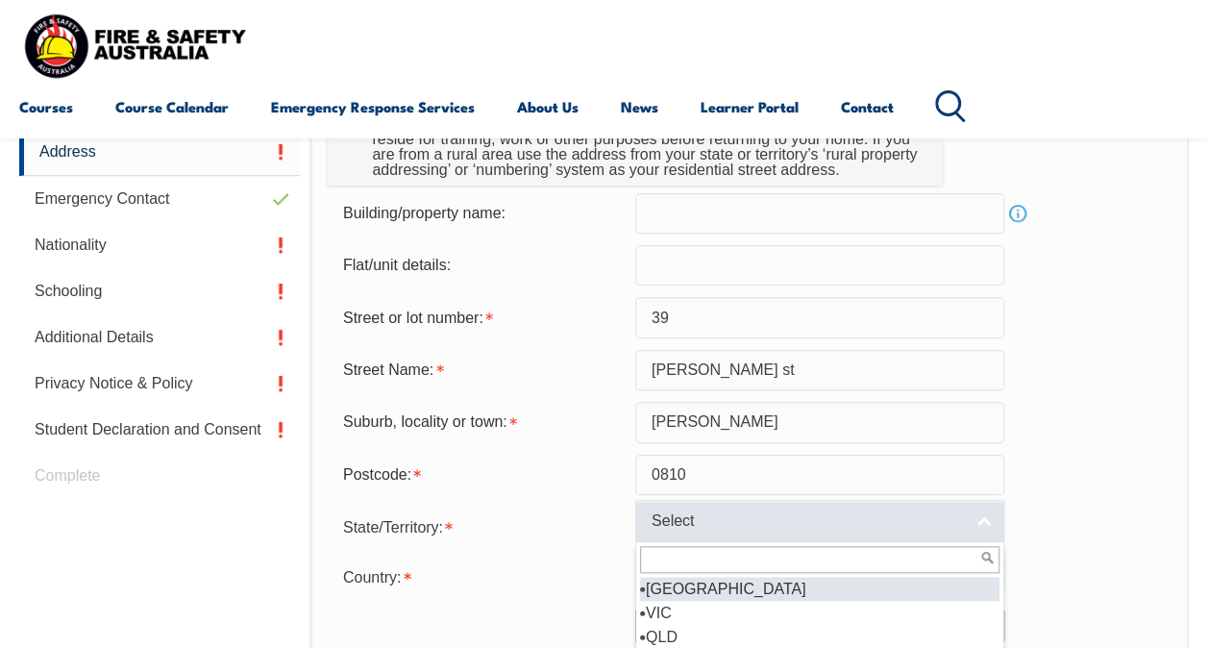
click at [860, 510] on link "Select" at bounding box center [819, 521] width 369 height 43
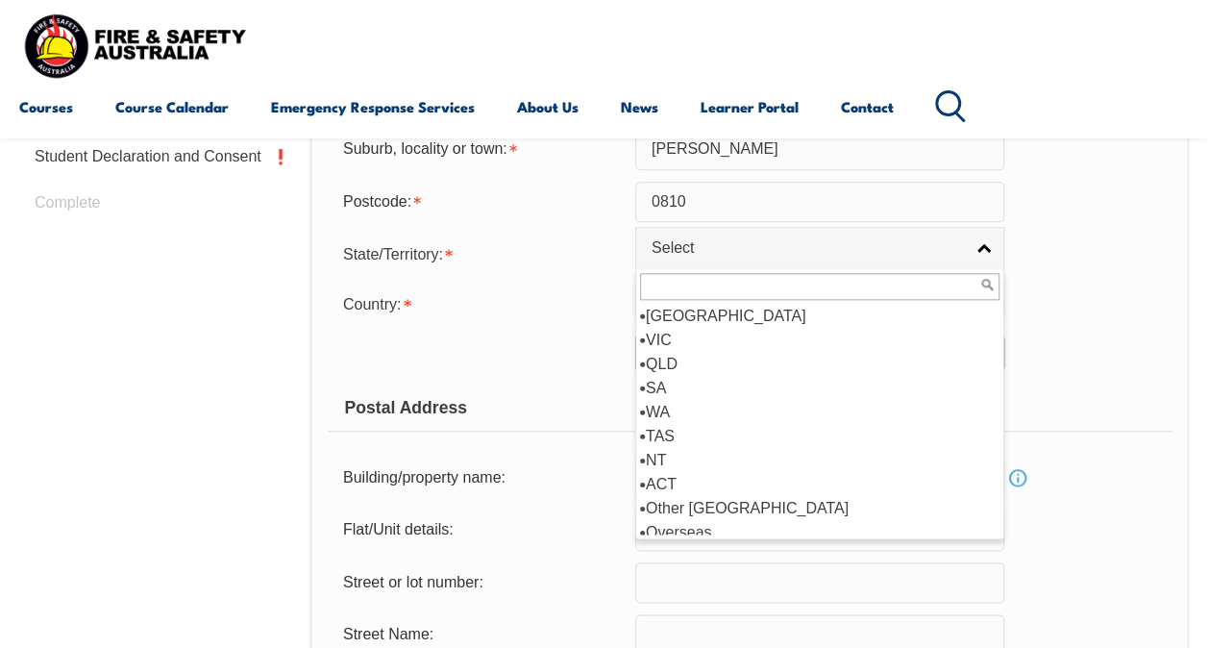
scroll to position [913, 0]
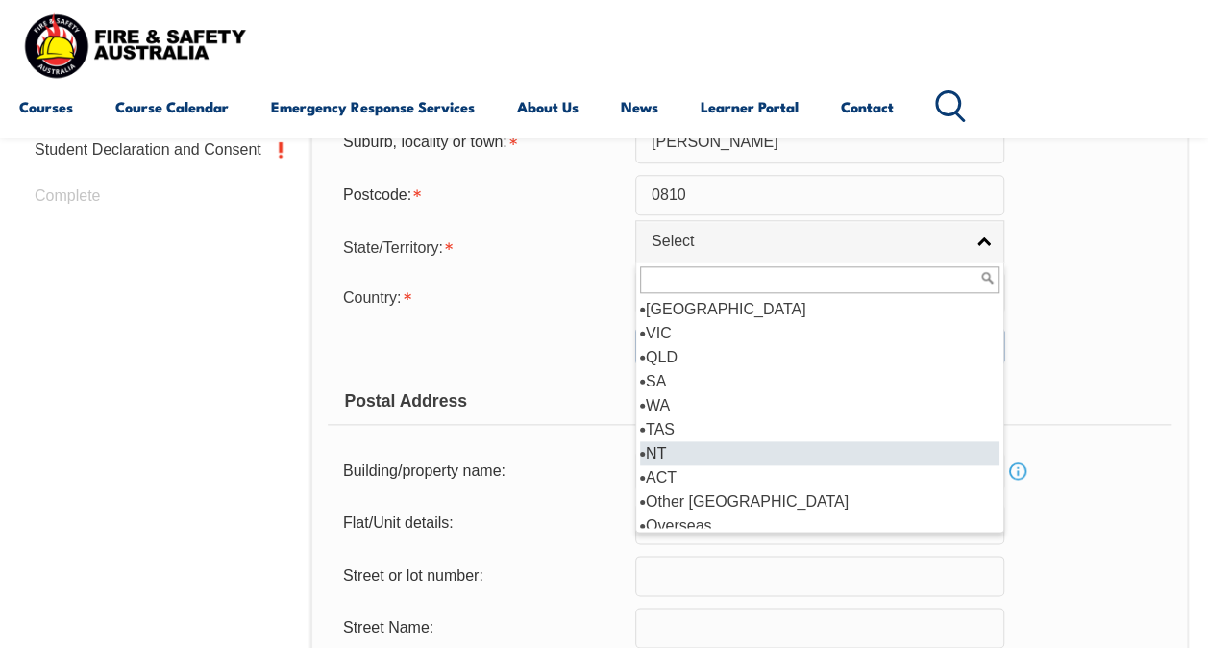
click at [681, 451] on li "NT" at bounding box center [820, 453] width 360 height 24
select select "NT"
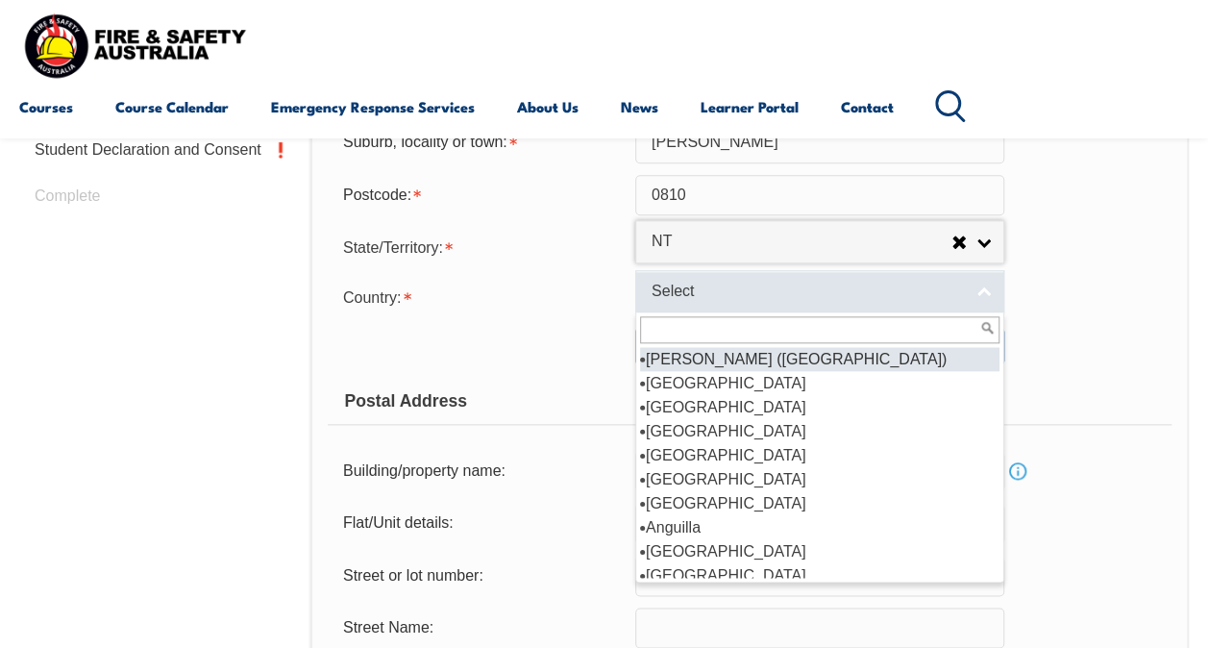
click at [727, 287] on span "Select" at bounding box center [807, 292] width 311 height 20
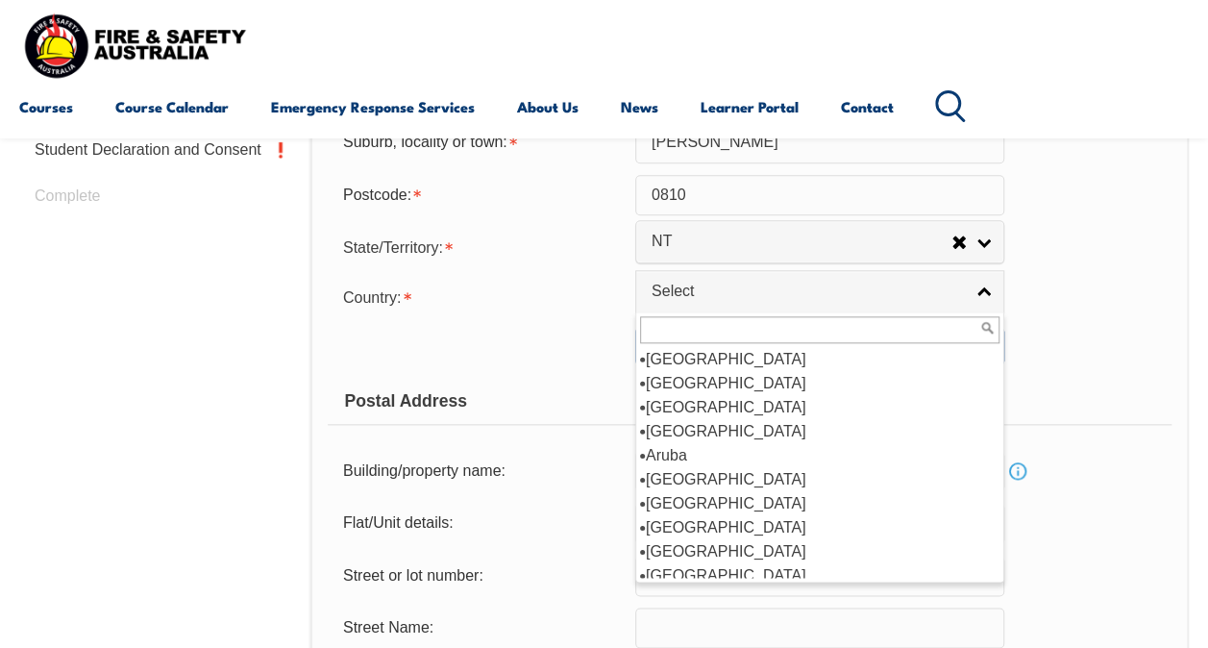
scroll to position [231, 0]
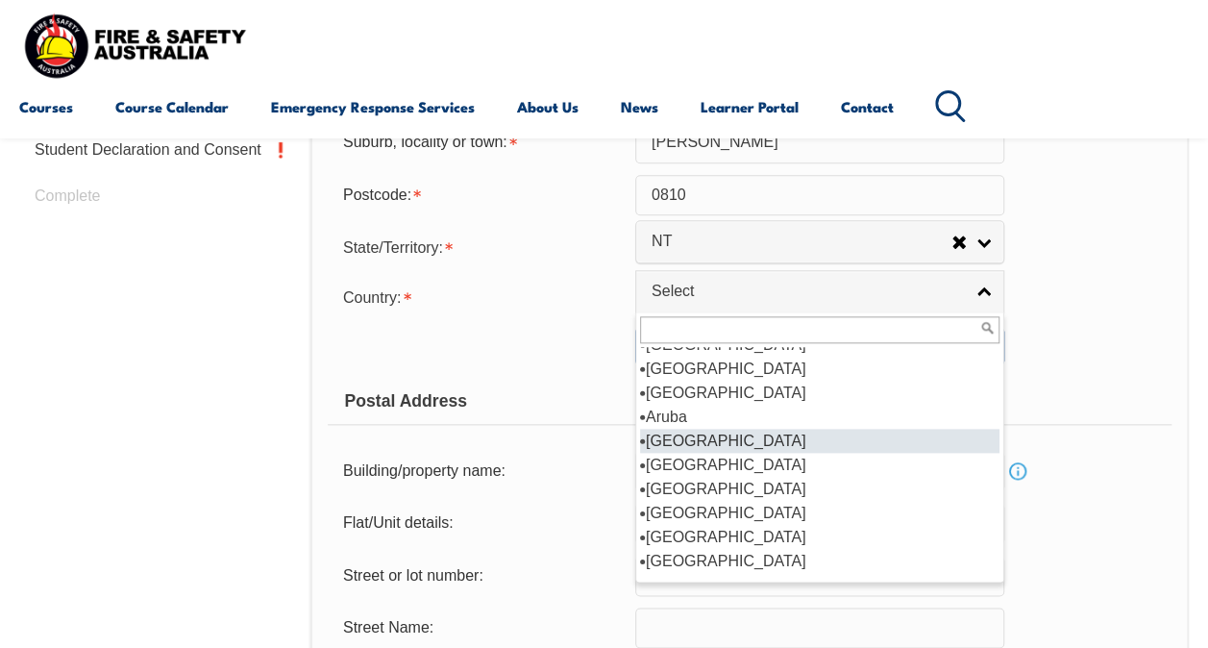
click at [749, 434] on li "[GEOGRAPHIC_DATA]" at bounding box center [820, 441] width 360 height 24
select select "1101"
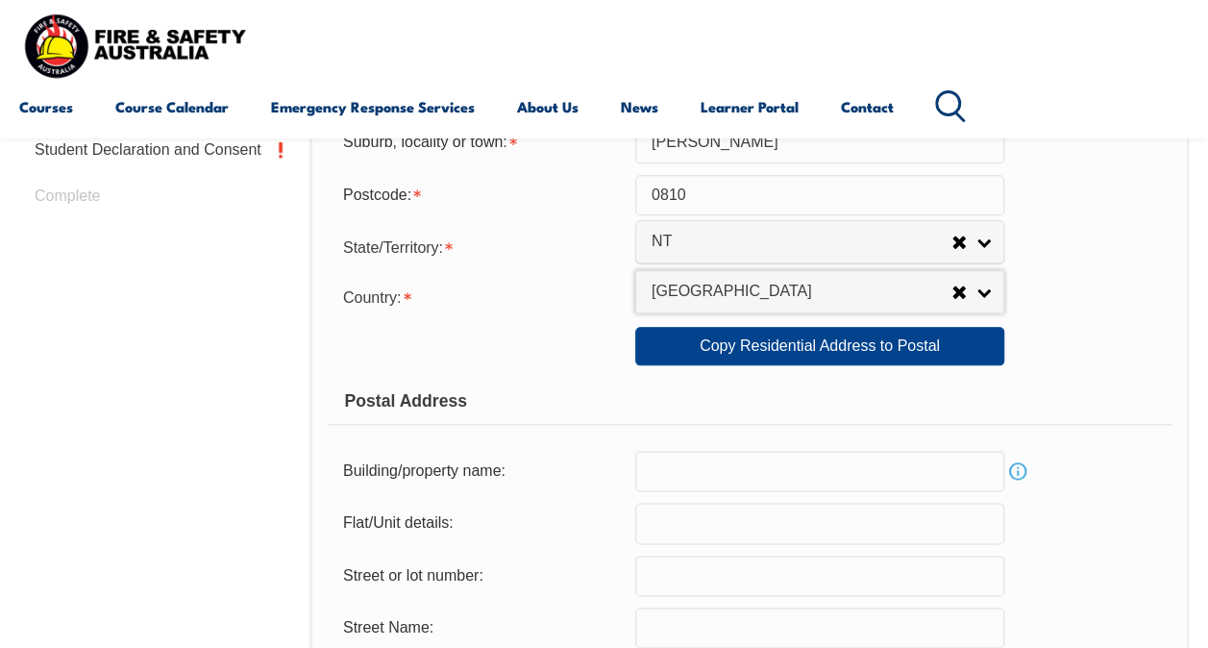
click at [1056, 363] on div "Copy Residential Address to Postal: Copy Residential Address to Postal" at bounding box center [750, 346] width 844 height 38
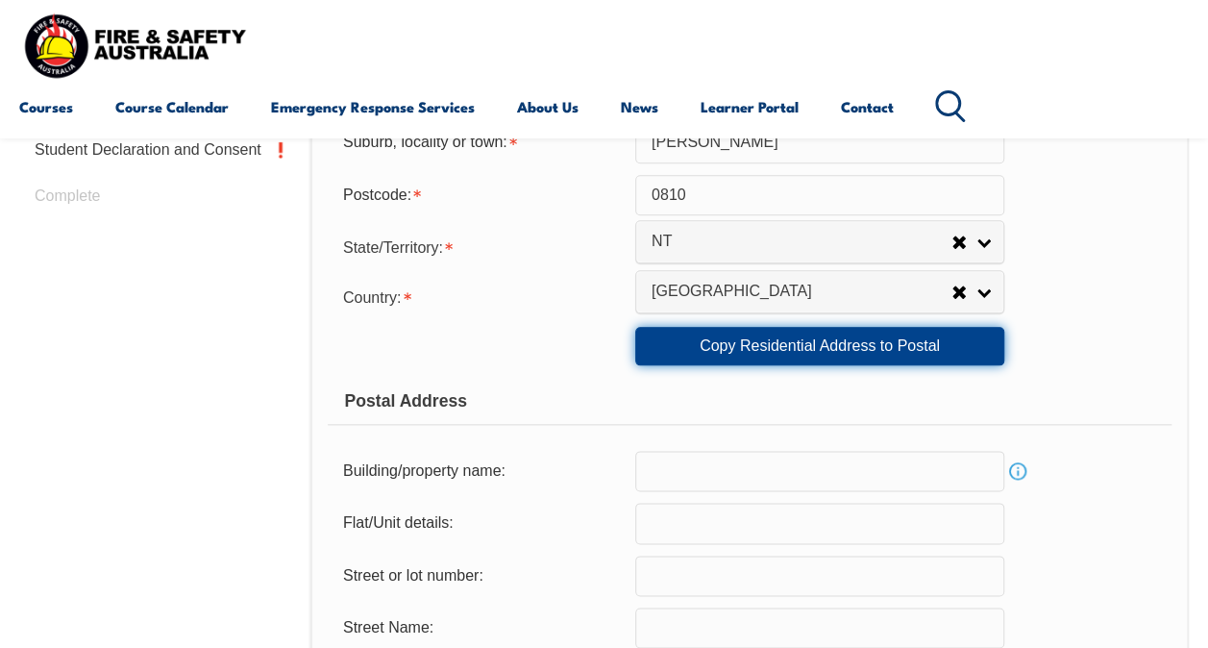
click at [927, 352] on link "Copy Residential Address to Postal" at bounding box center [819, 346] width 369 height 38
type input "39"
type input "philpott st"
type input "muirhead"
select select "NT"
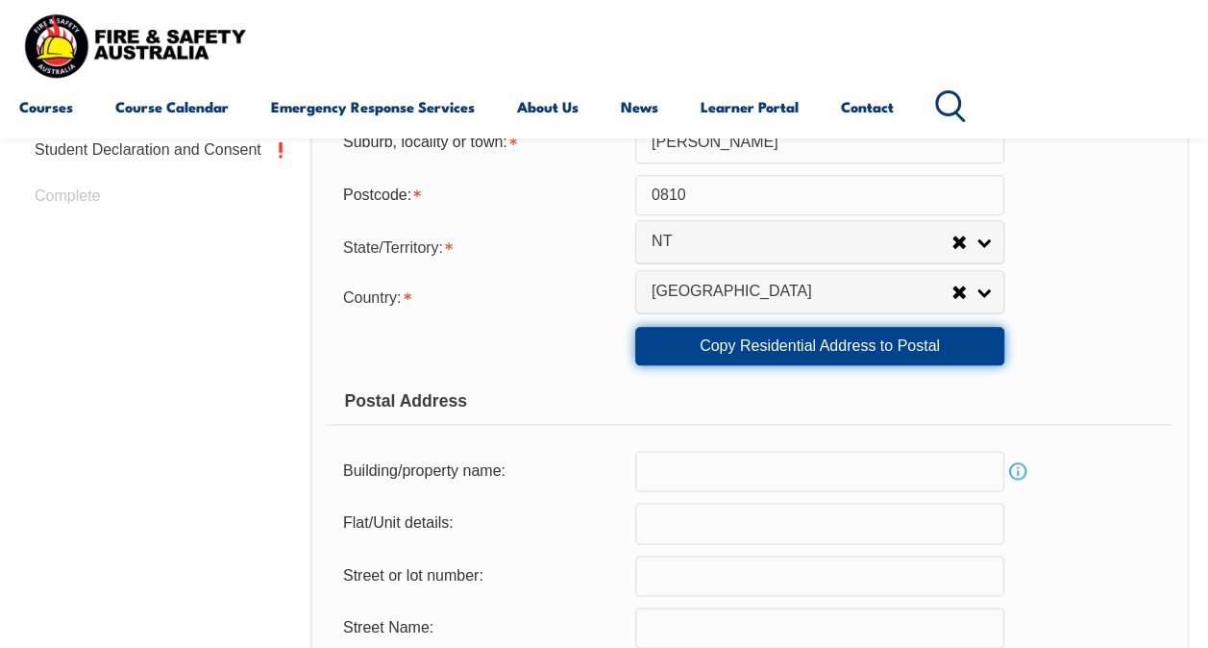
type input "0810"
select select "1101"
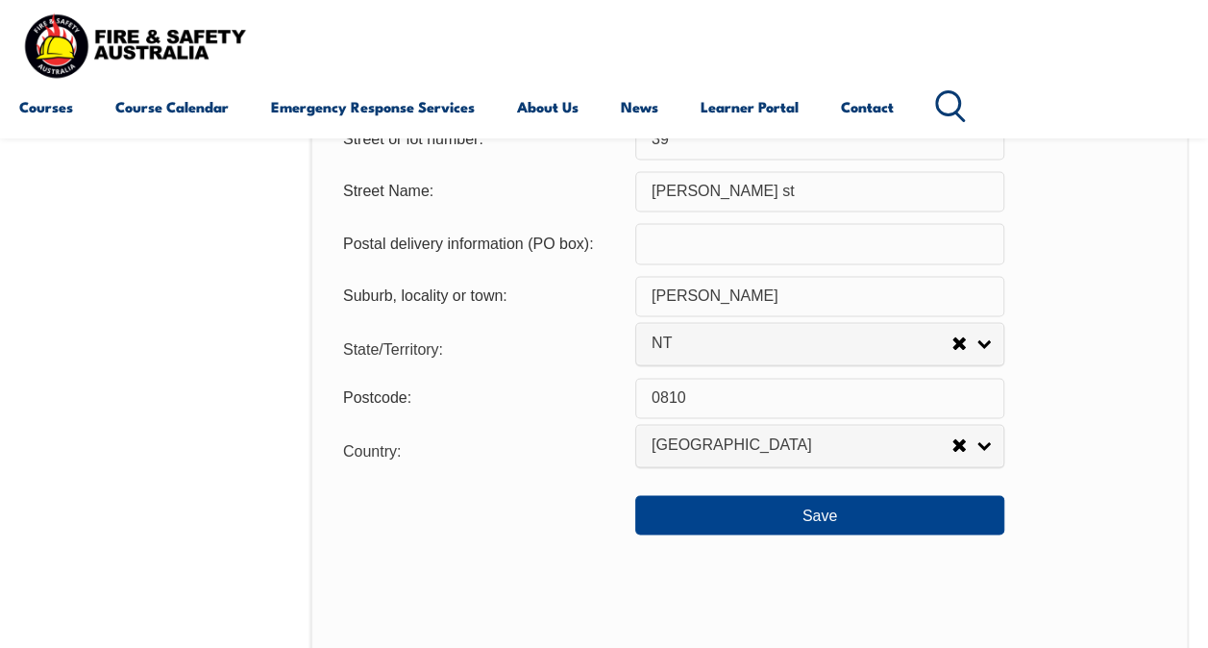
scroll to position [1359, 0]
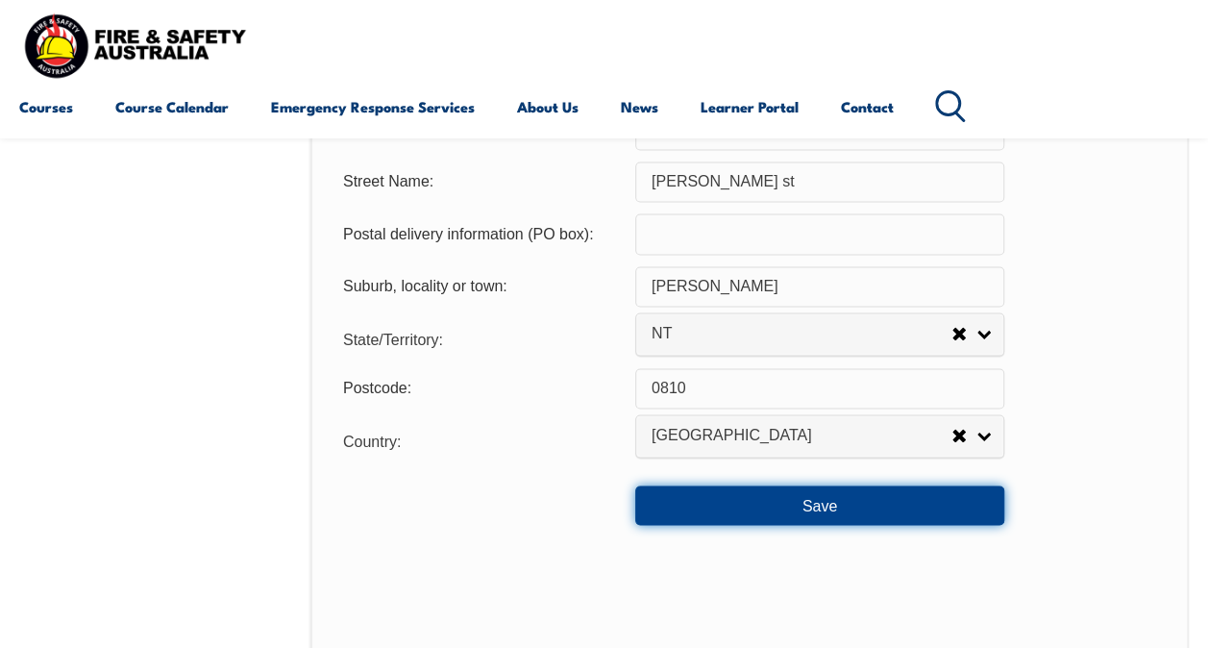
click at [874, 511] on button "Save" at bounding box center [819, 505] width 369 height 38
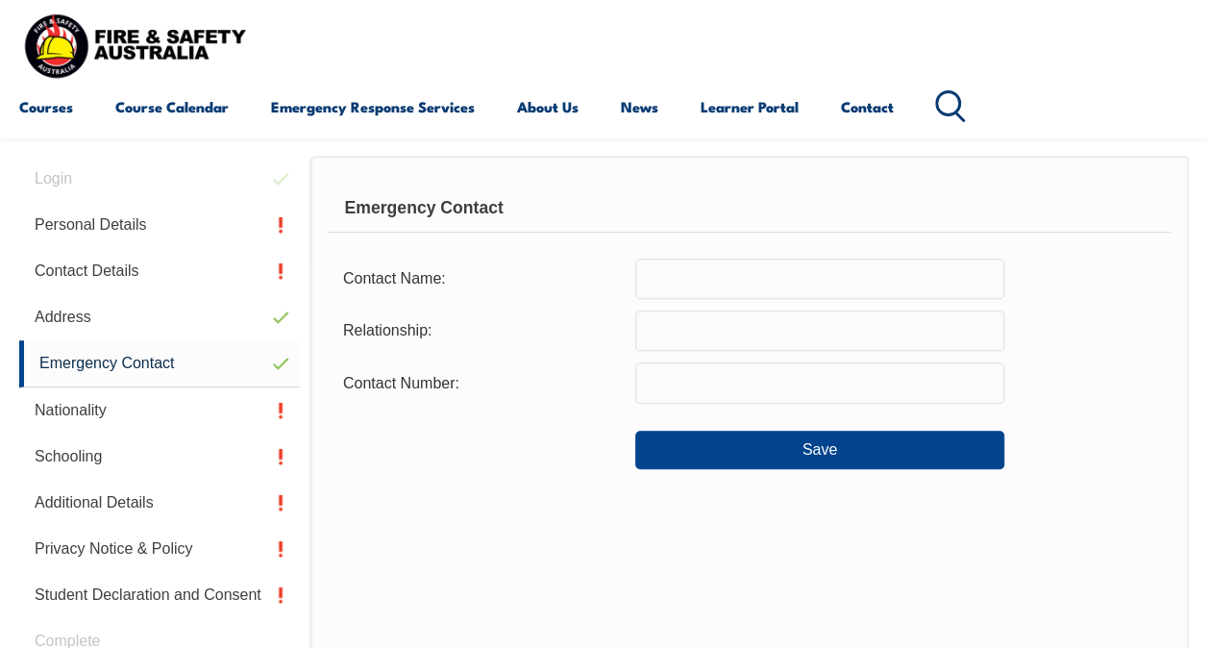
scroll to position [465, 0]
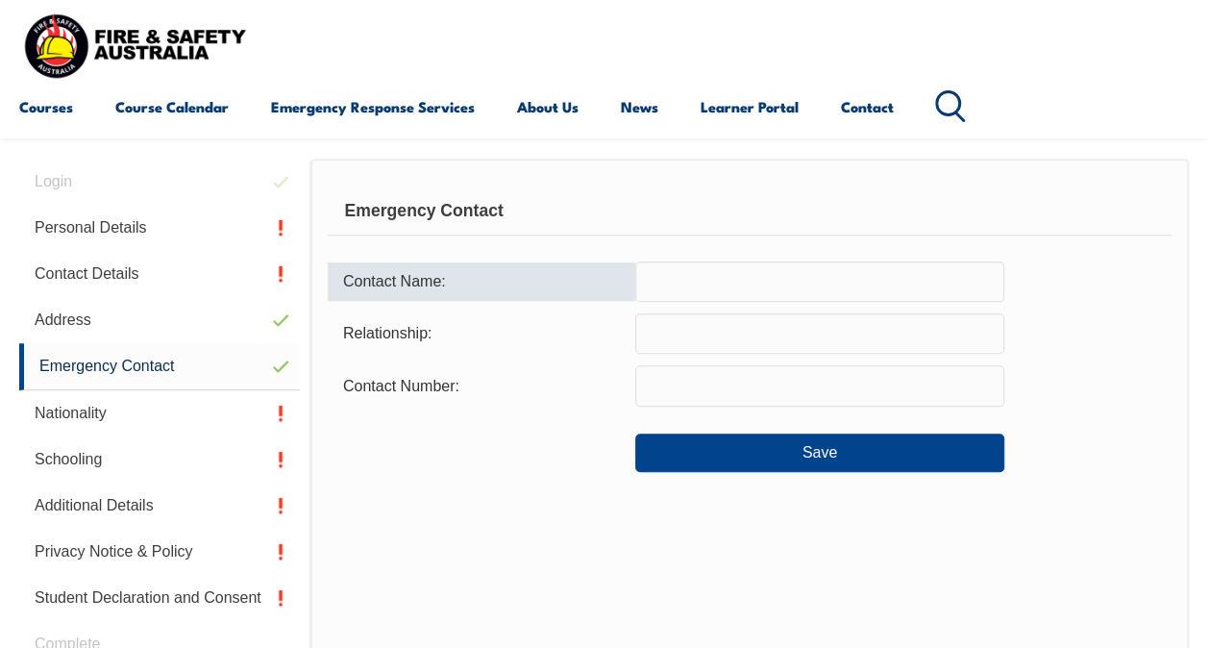
click at [705, 286] on input "text" at bounding box center [819, 282] width 369 height 40
type input "j"
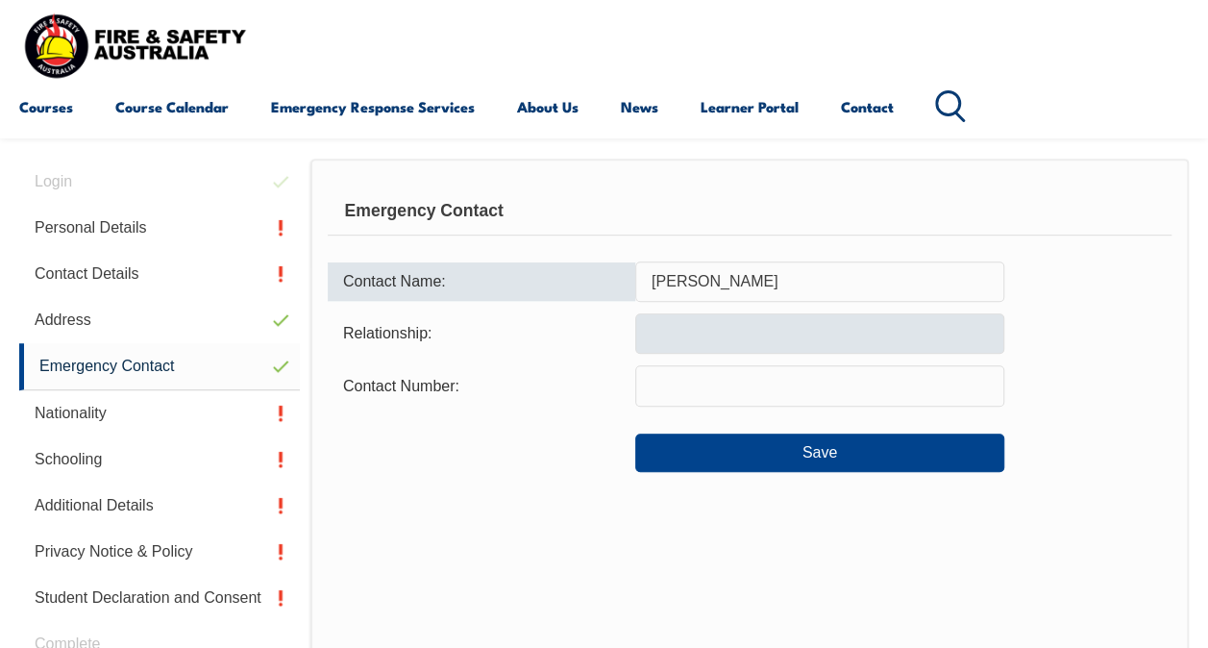
type input "Justin Mcculloch"
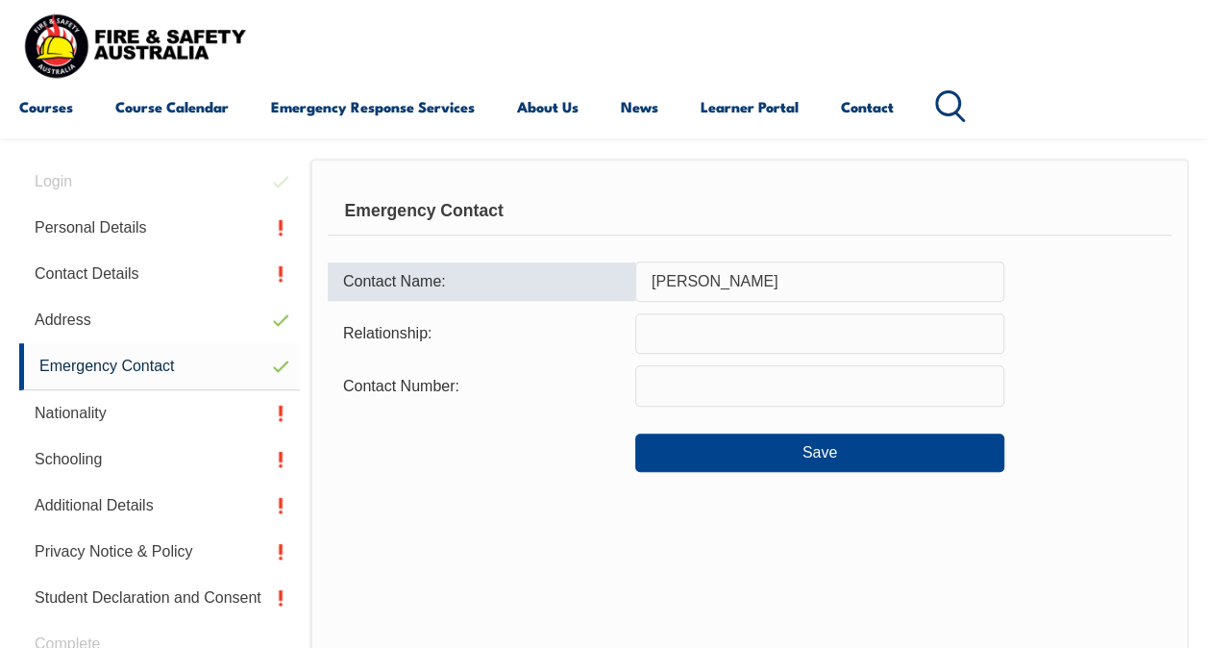
click at [671, 334] on input "text" at bounding box center [819, 333] width 369 height 40
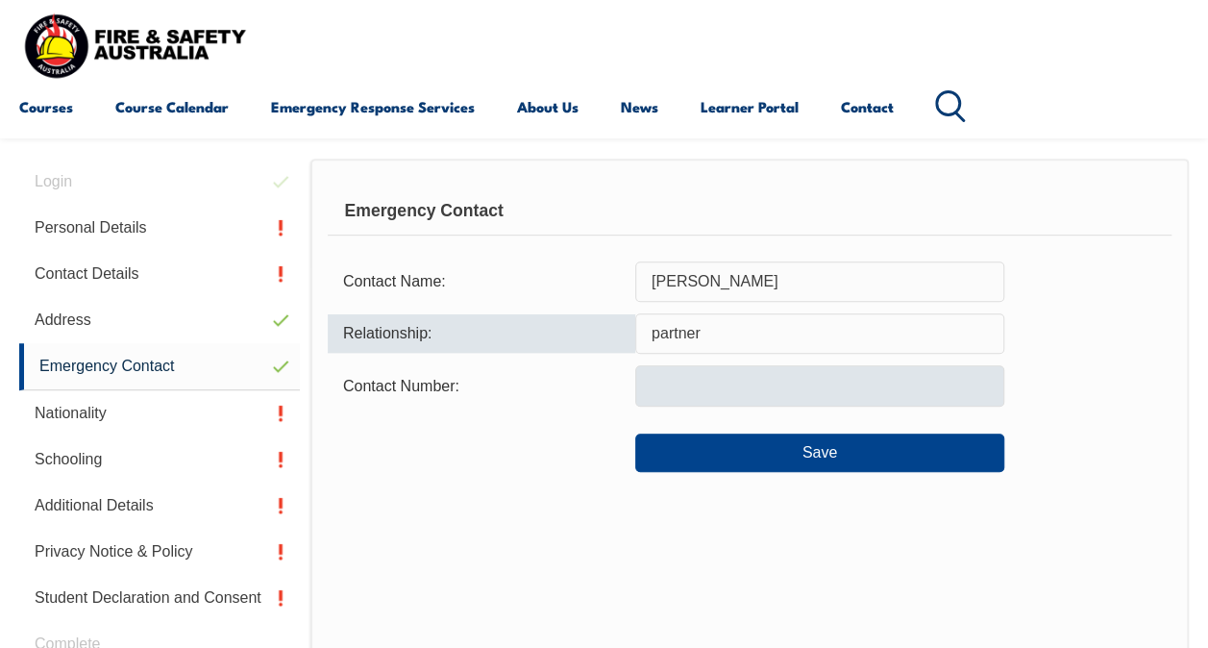
type input "partner"
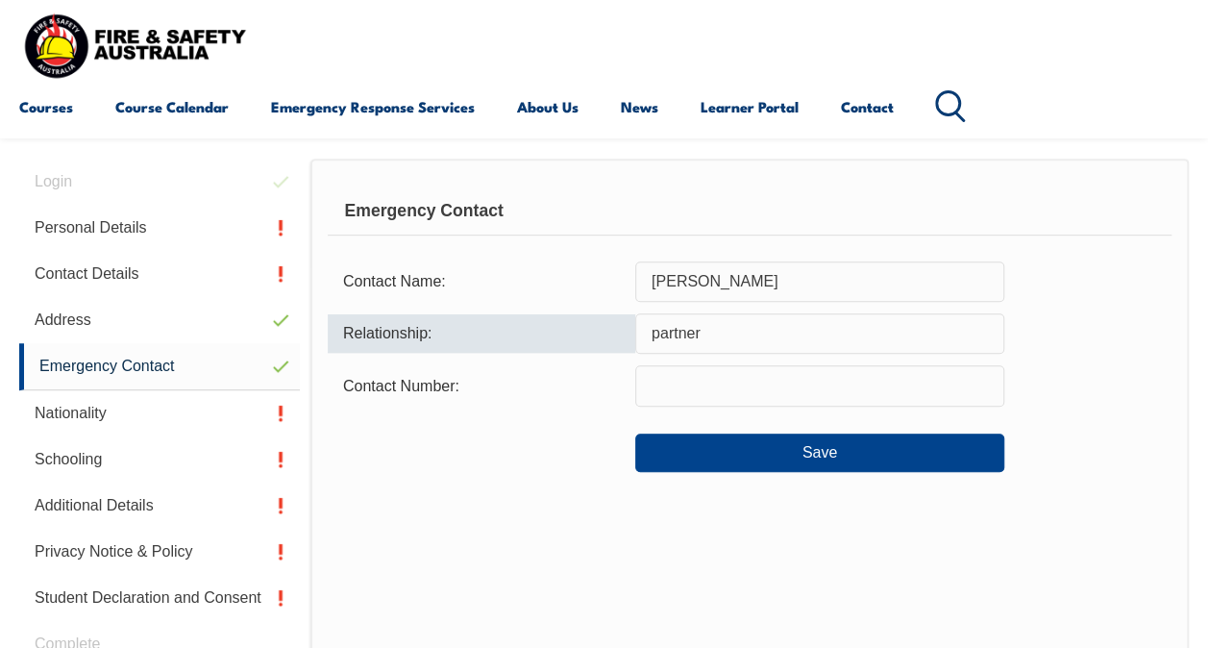
click at [660, 381] on input "text" at bounding box center [819, 385] width 369 height 40
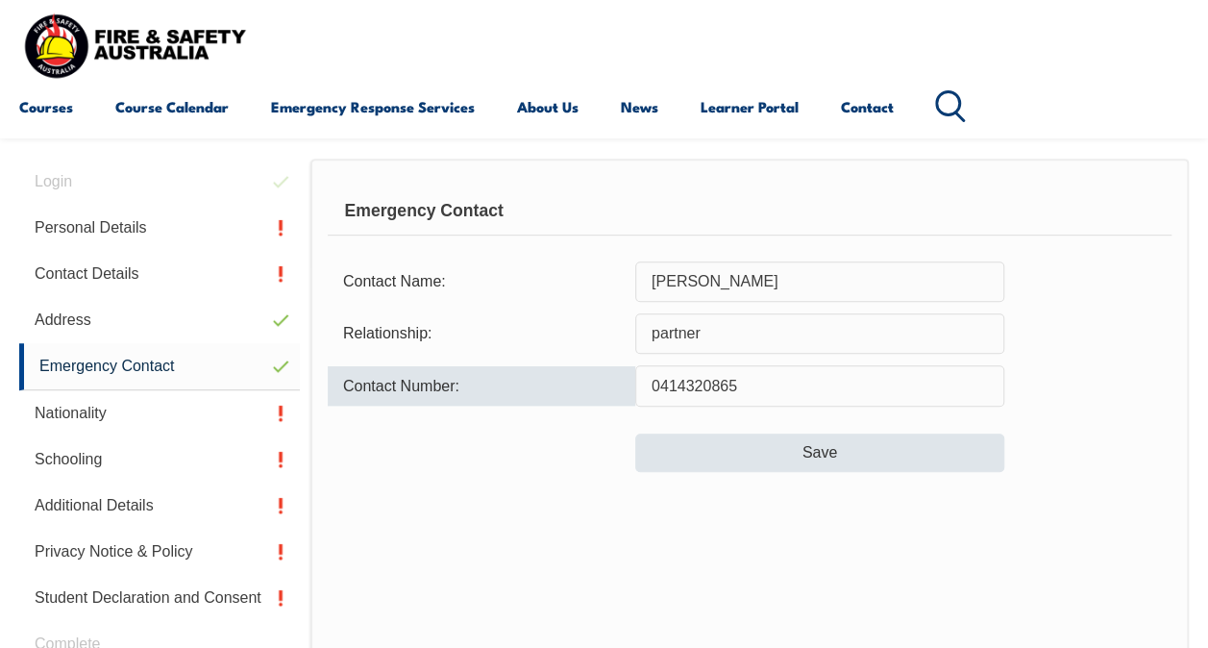
type input "0414320865"
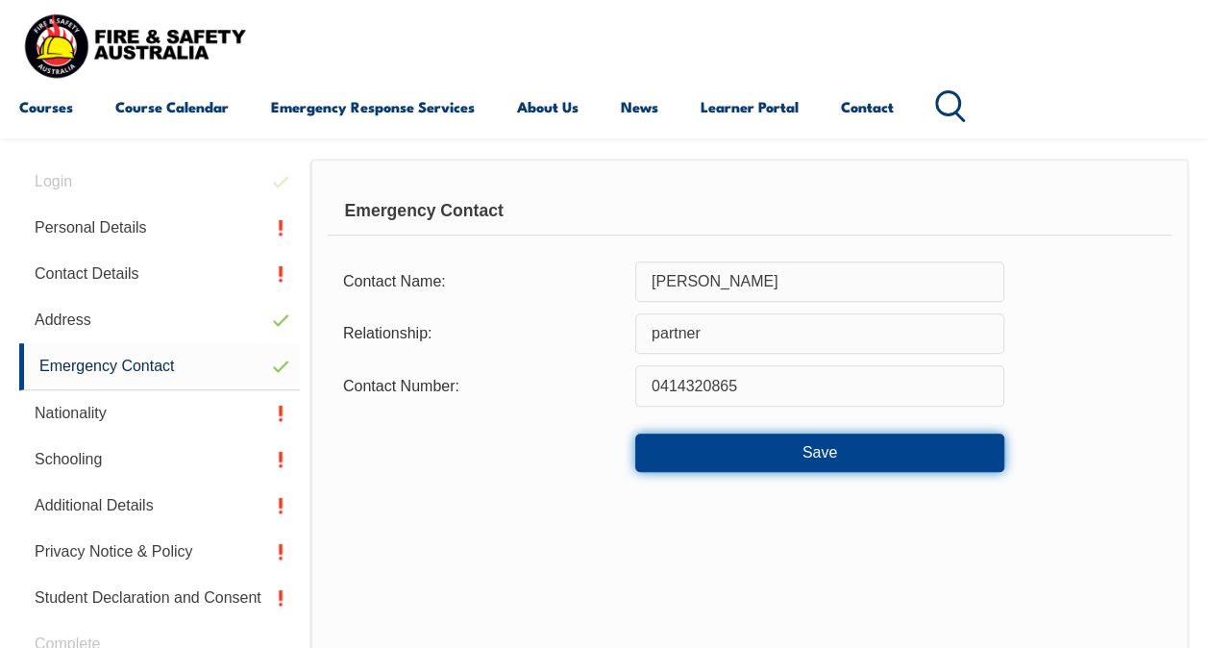
click at [771, 448] on button "Save" at bounding box center [819, 453] width 369 height 38
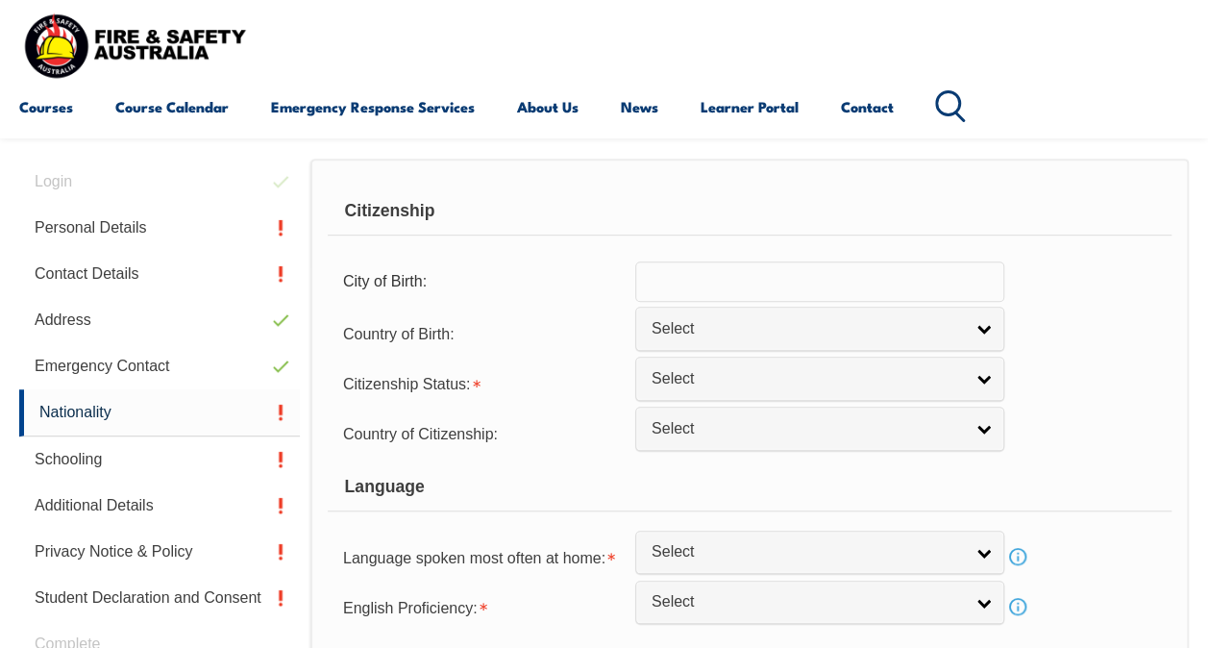
scroll to position [466, 0]
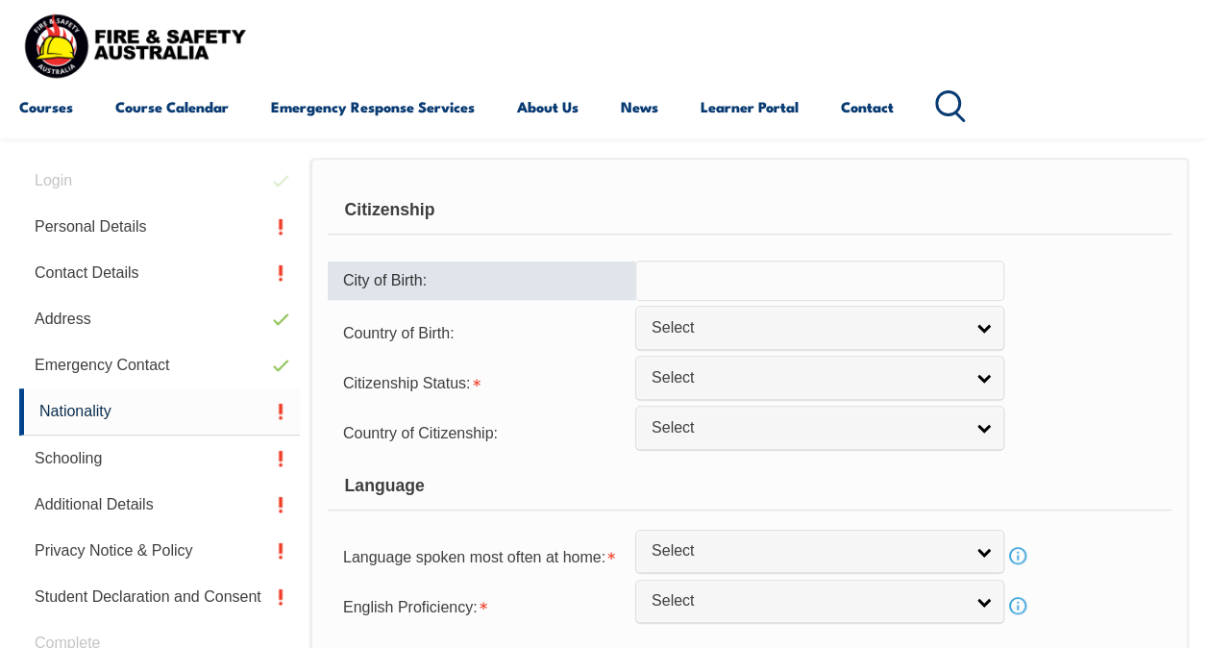
click at [798, 279] on input "text" at bounding box center [819, 281] width 369 height 40
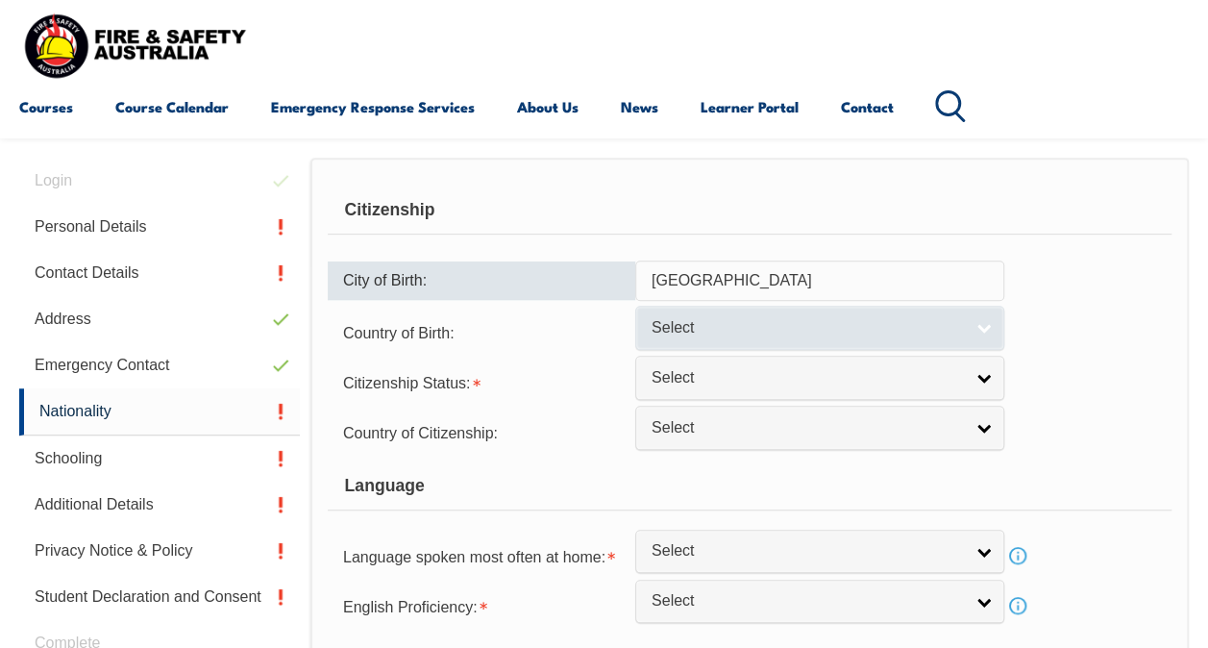
click at [787, 318] on span "Select" at bounding box center [807, 328] width 311 height 20
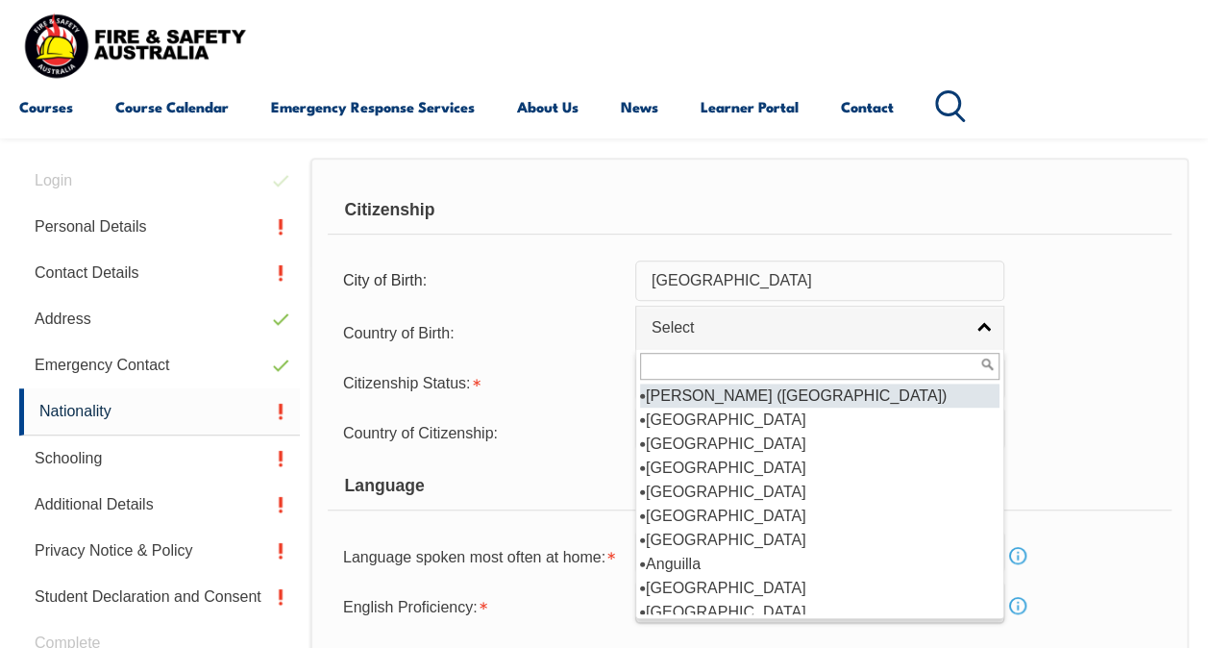
click at [734, 273] on input "australia" at bounding box center [819, 281] width 369 height 40
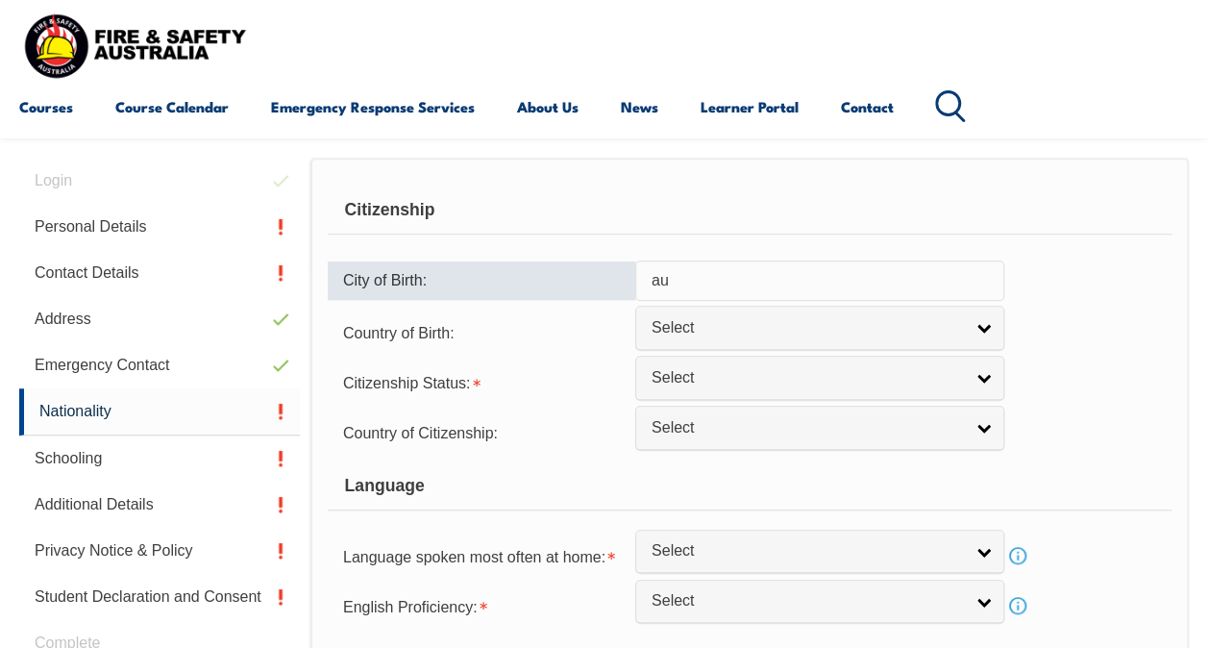
type input "a"
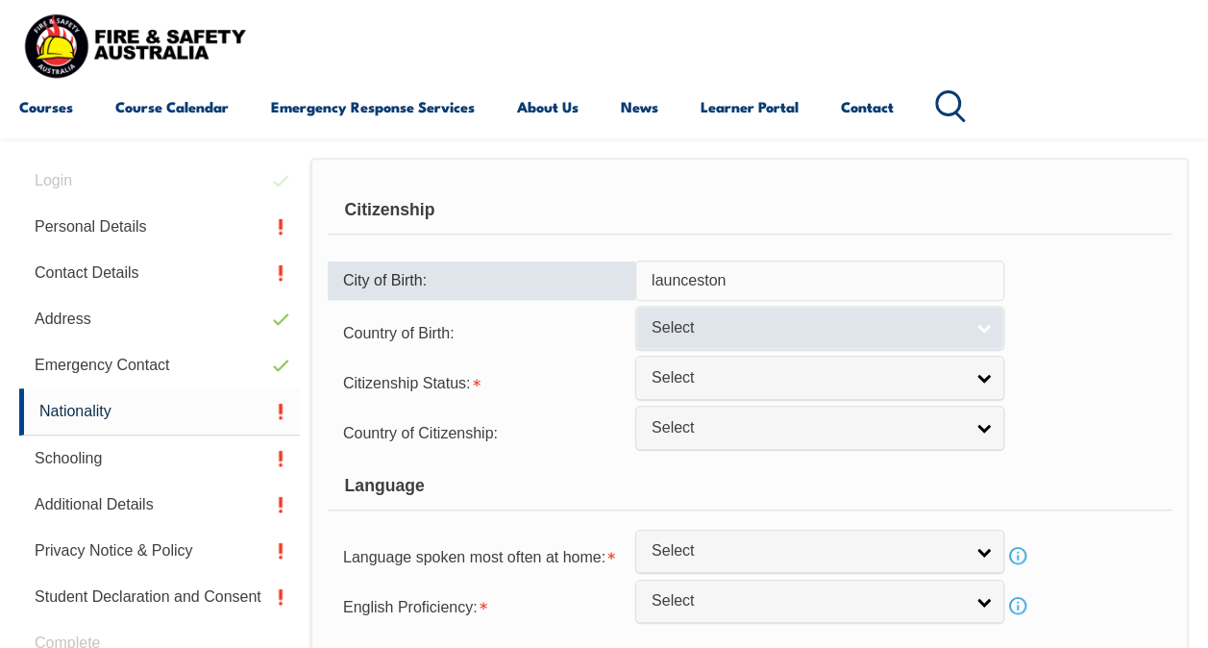
type input "launceston"
click at [719, 327] on span "Select" at bounding box center [807, 328] width 311 height 20
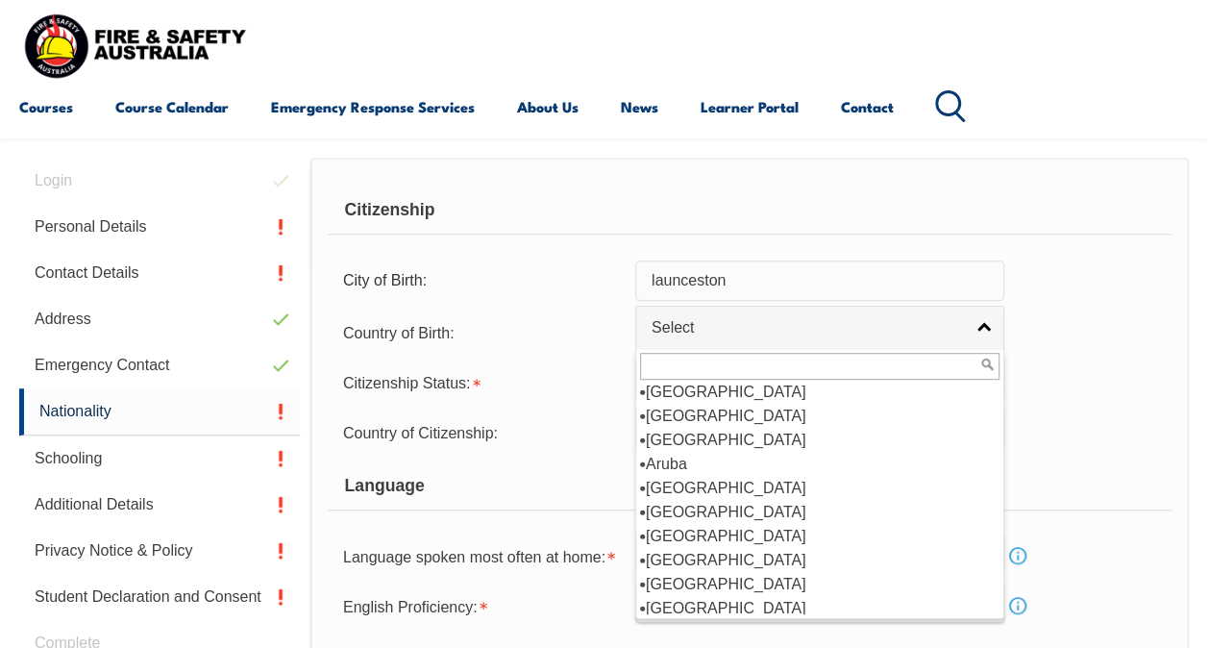
scroll to position [231, 0]
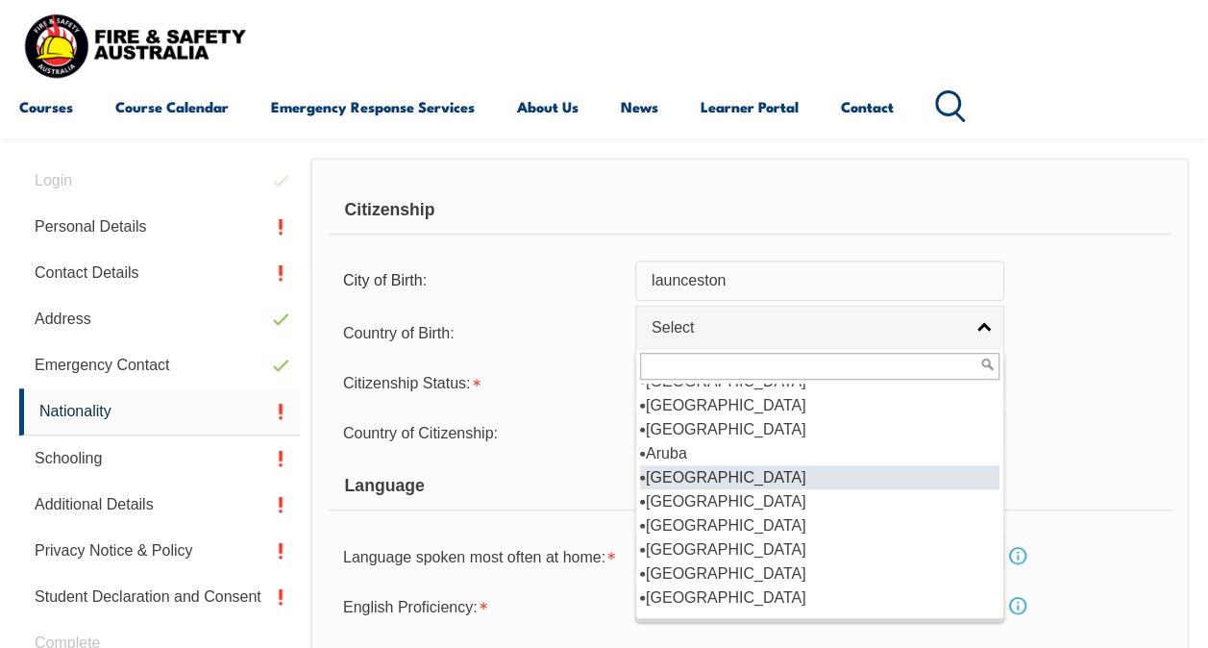
click at [767, 482] on li "[GEOGRAPHIC_DATA]" at bounding box center [820, 477] width 360 height 24
select select "1101"
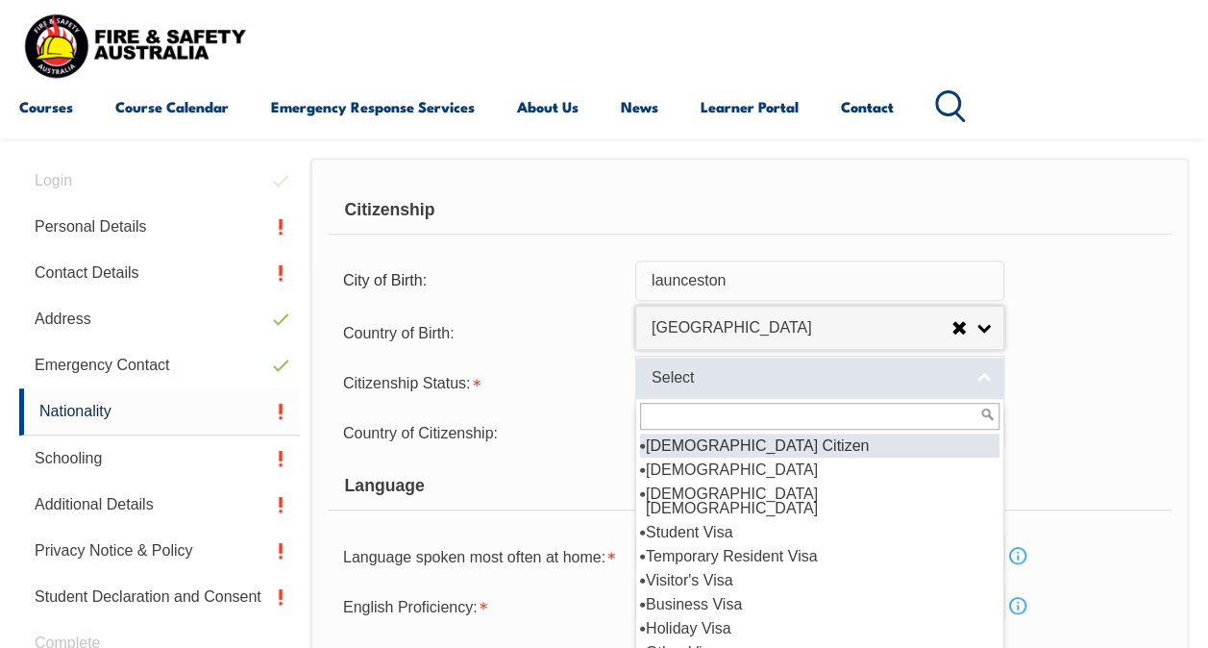
click at [762, 378] on span "Select" at bounding box center [807, 378] width 311 height 20
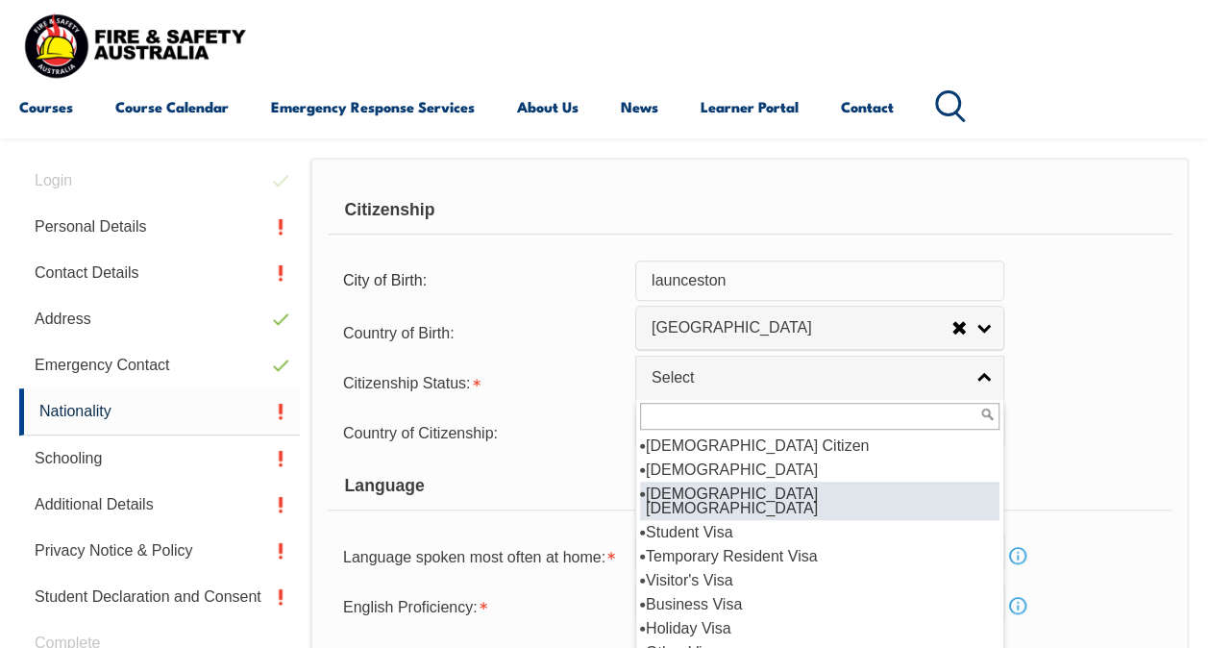
click at [729, 492] on li "[DEMOGRAPHIC_DATA] [DEMOGRAPHIC_DATA]" at bounding box center [820, 501] width 360 height 38
select select "3"
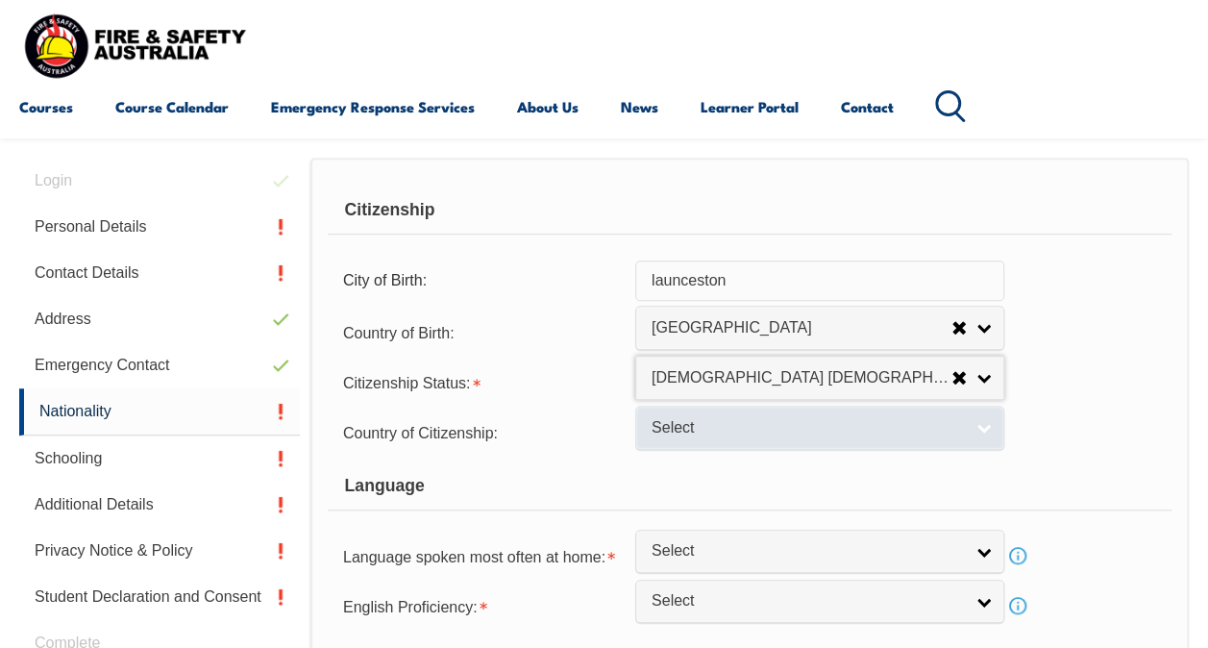
click at [731, 421] on span "Select" at bounding box center [807, 428] width 311 height 20
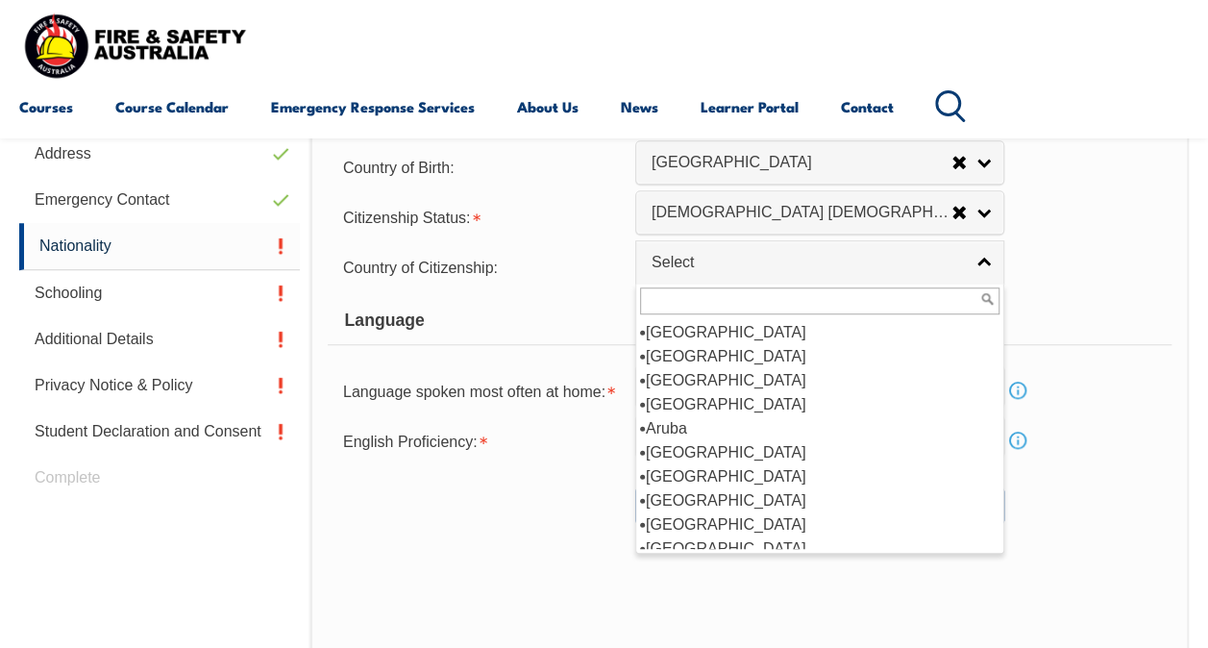
scroll to position [202, 0]
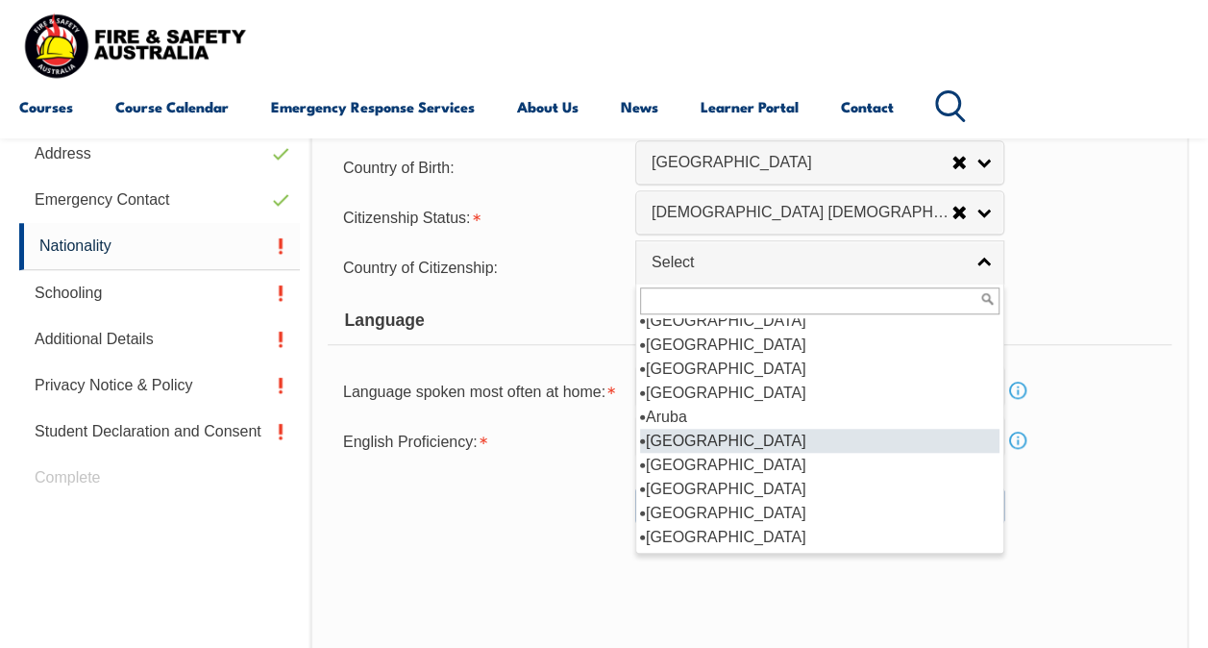
click at [843, 443] on li "[GEOGRAPHIC_DATA]" at bounding box center [820, 441] width 360 height 24
select select "1101"
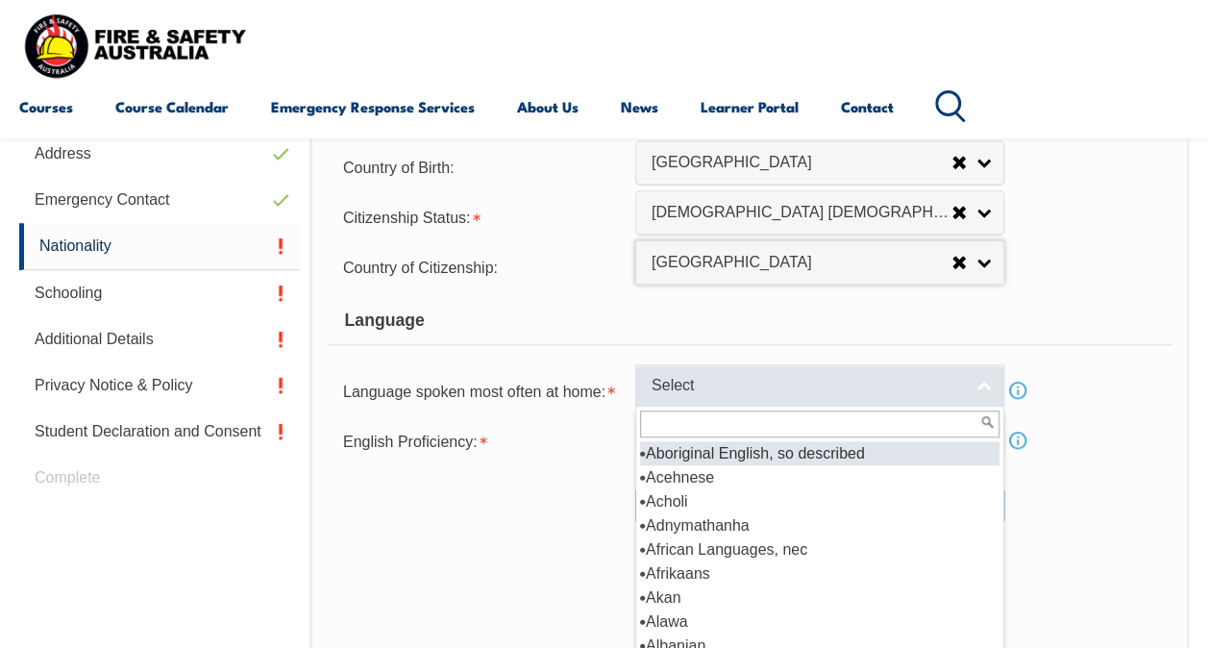
click at [975, 383] on link "Select" at bounding box center [819, 385] width 369 height 43
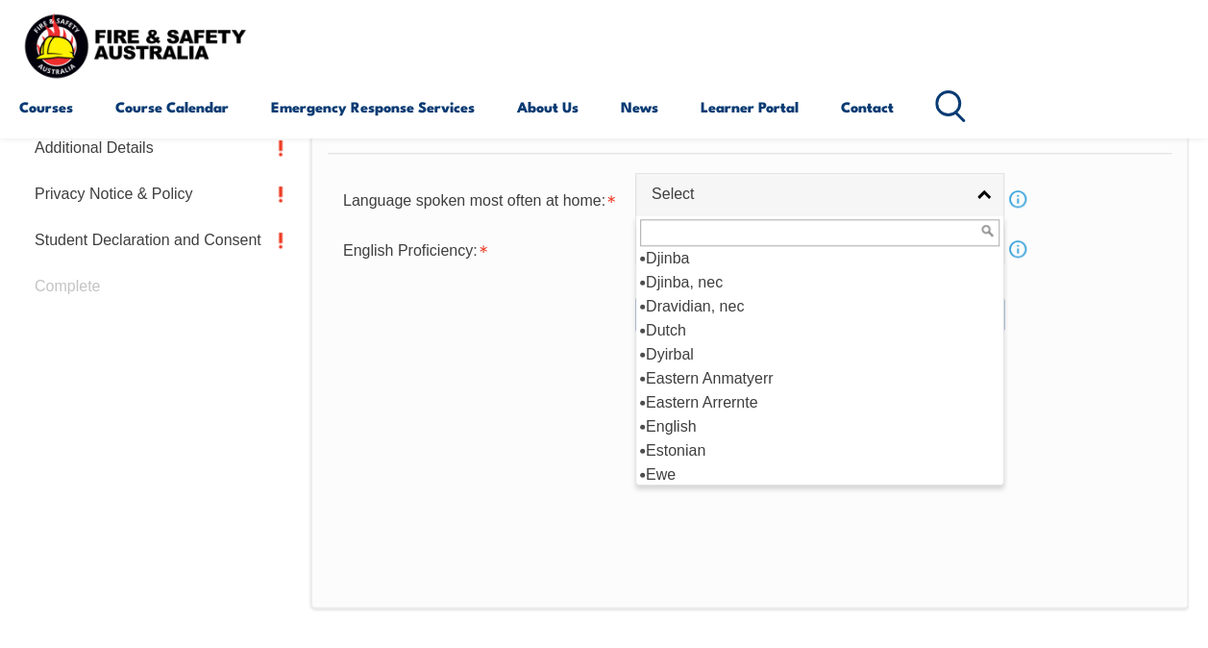
scroll to position [2259, 0]
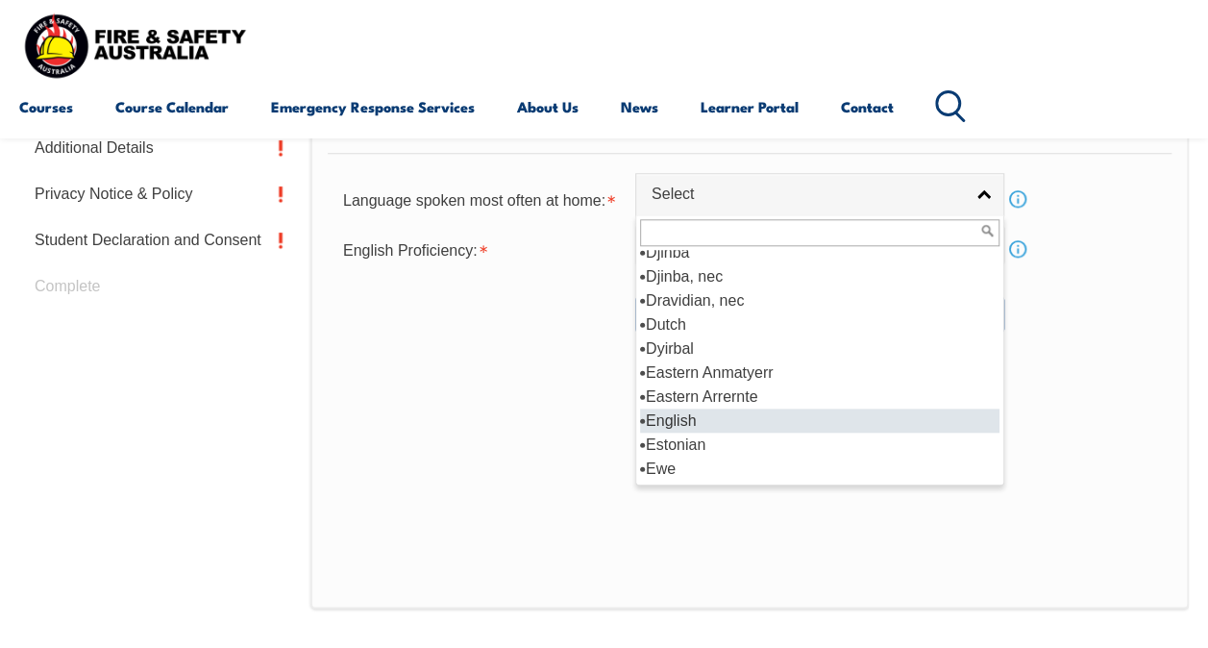
click at [867, 421] on li "English" at bounding box center [820, 421] width 360 height 24
select select "1201"
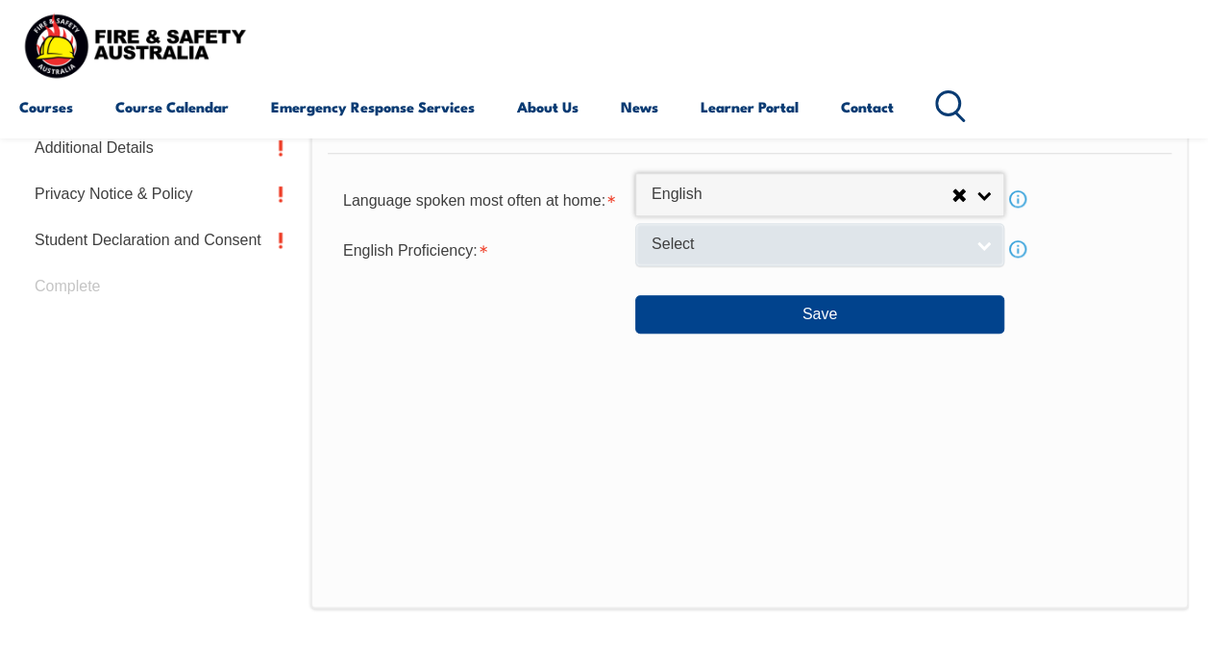
click at [868, 255] on link "Select" at bounding box center [819, 244] width 369 height 43
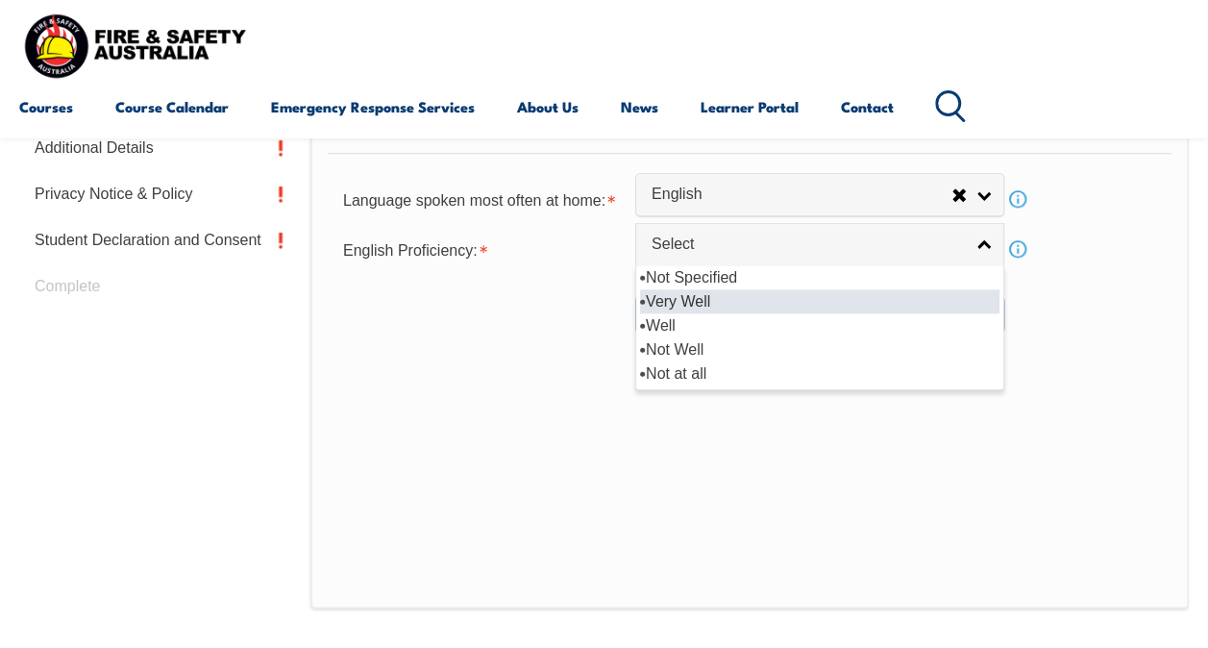
click at [754, 304] on li "Very Well" at bounding box center [820, 301] width 360 height 24
select select "1"
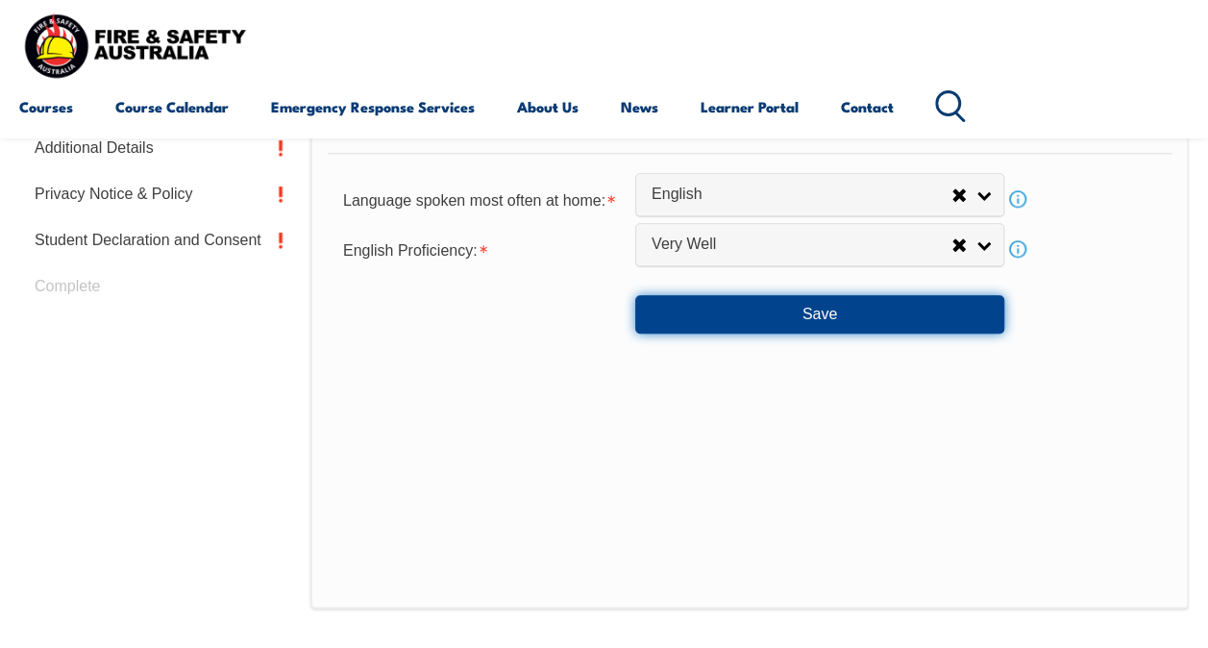
click at [816, 305] on button "Save" at bounding box center [819, 314] width 369 height 38
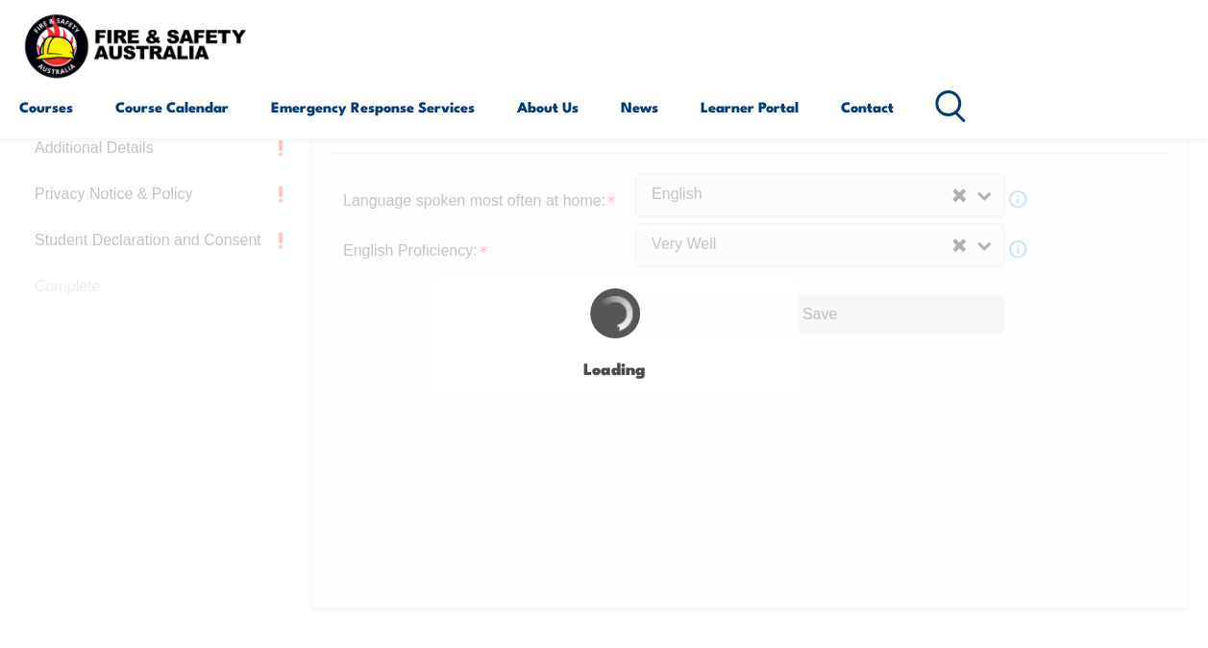
click at [816, 305] on div "Login with a different user Login Personal Details Contact Details Address Emer…" at bounding box center [604, 250] width 1170 height 1023
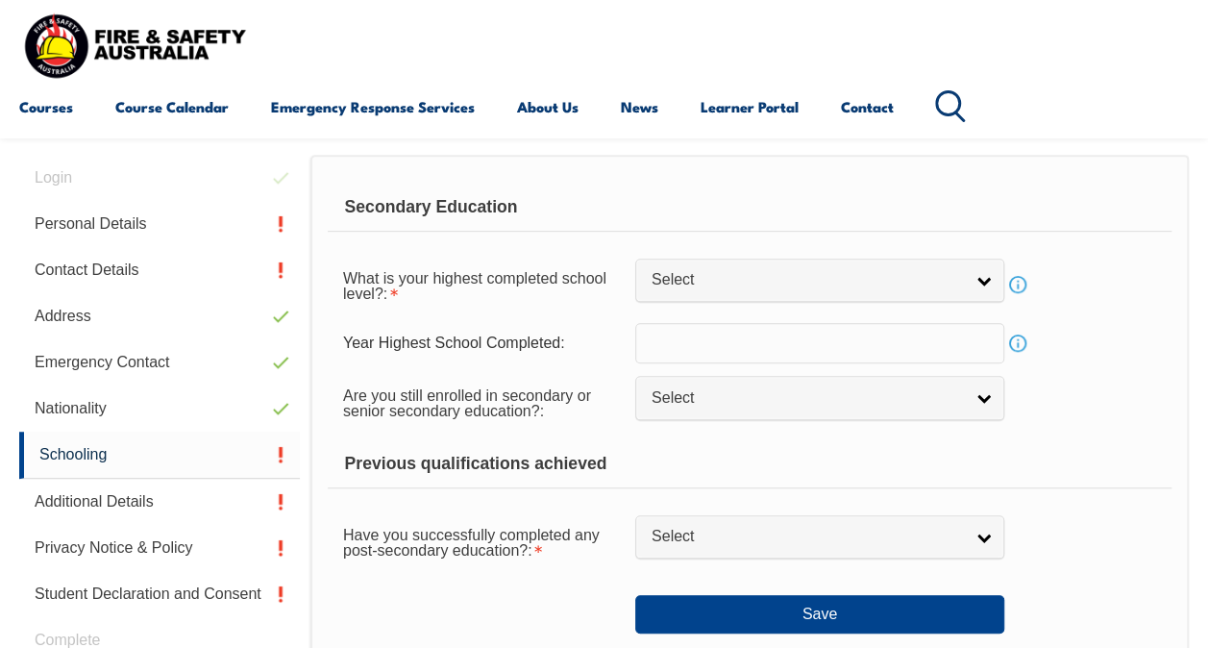
scroll to position [466, 0]
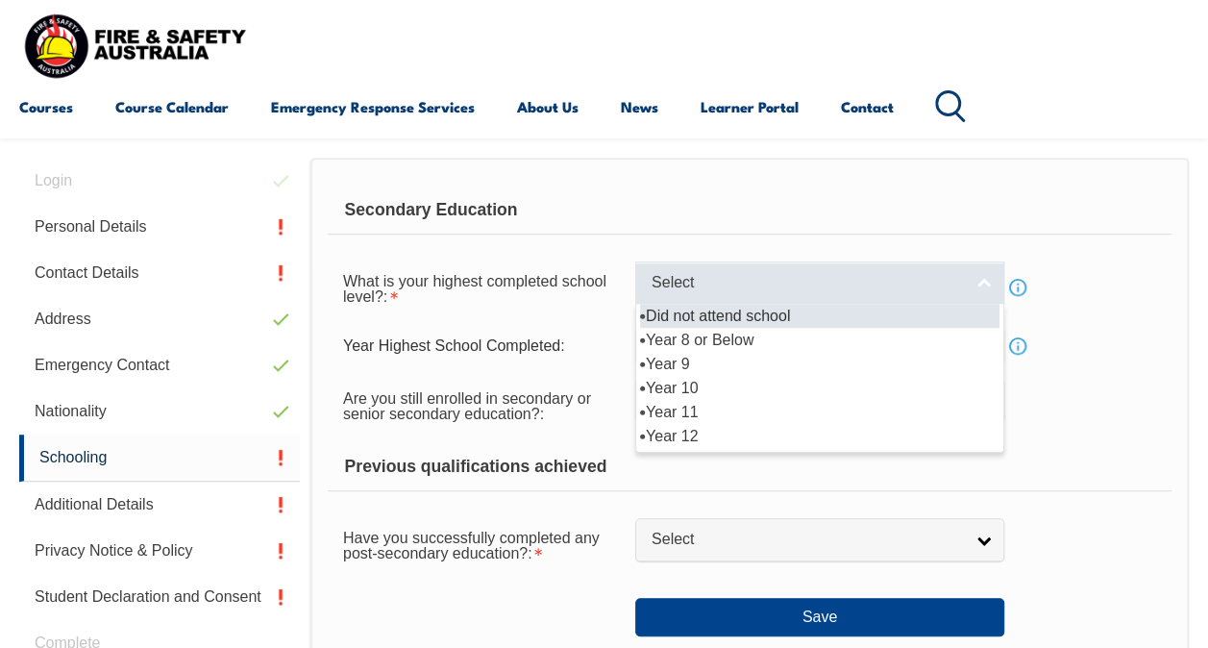
click at [946, 283] on span "Select" at bounding box center [807, 283] width 311 height 20
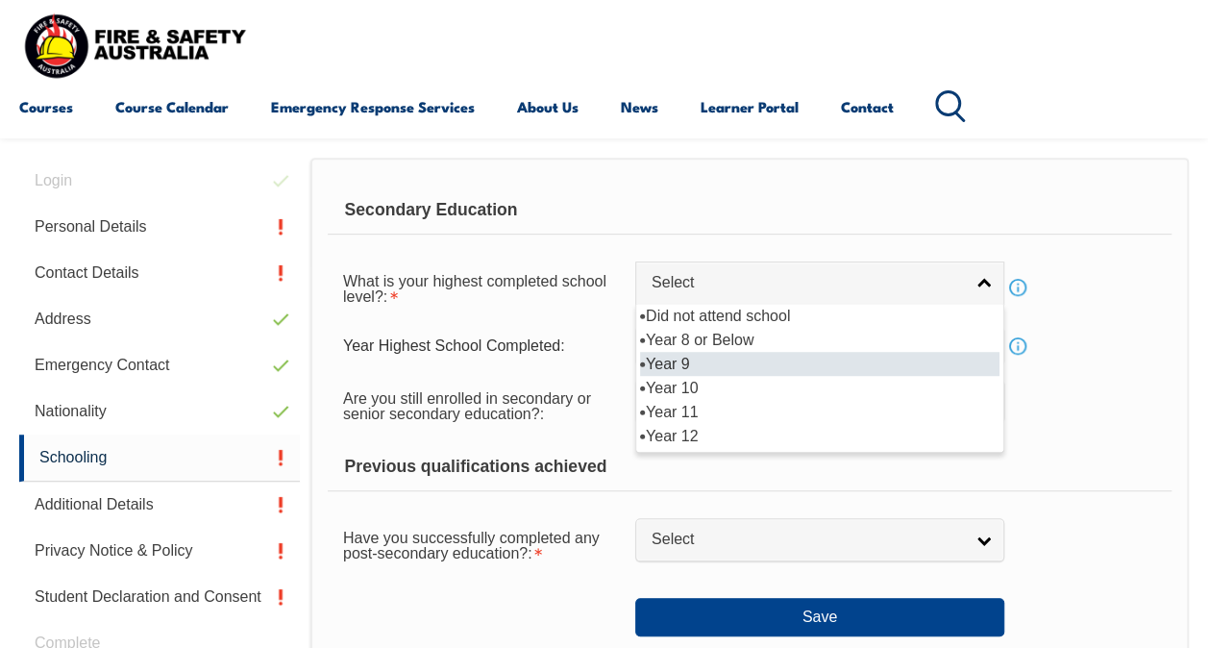
click at [809, 363] on li "Year 9" at bounding box center [820, 364] width 360 height 24
select select "9"
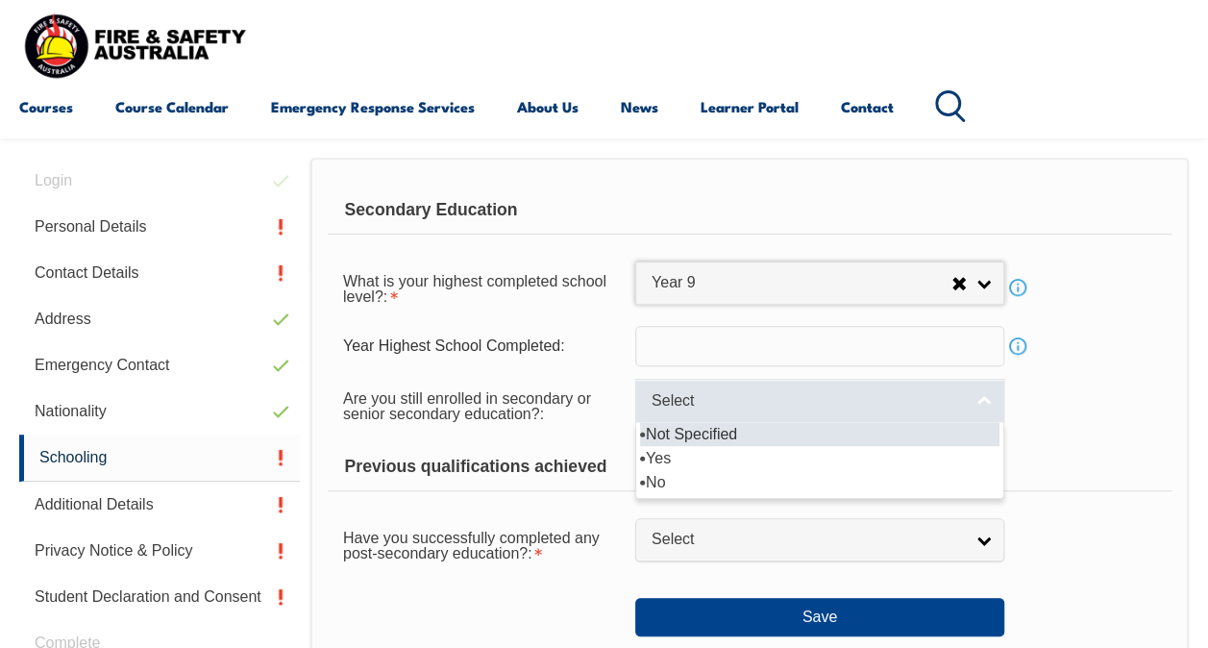
click at [977, 396] on link "Select" at bounding box center [819, 400] width 369 height 43
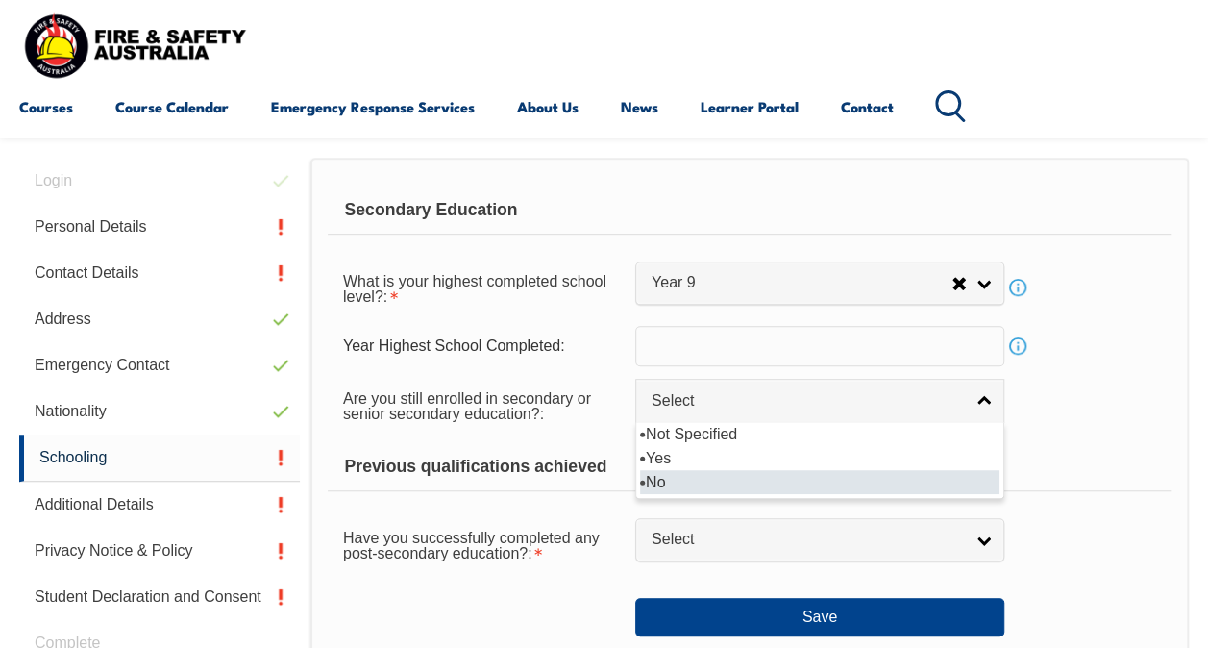
click at [872, 471] on li "No" at bounding box center [820, 482] width 360 height 24
select select "false"
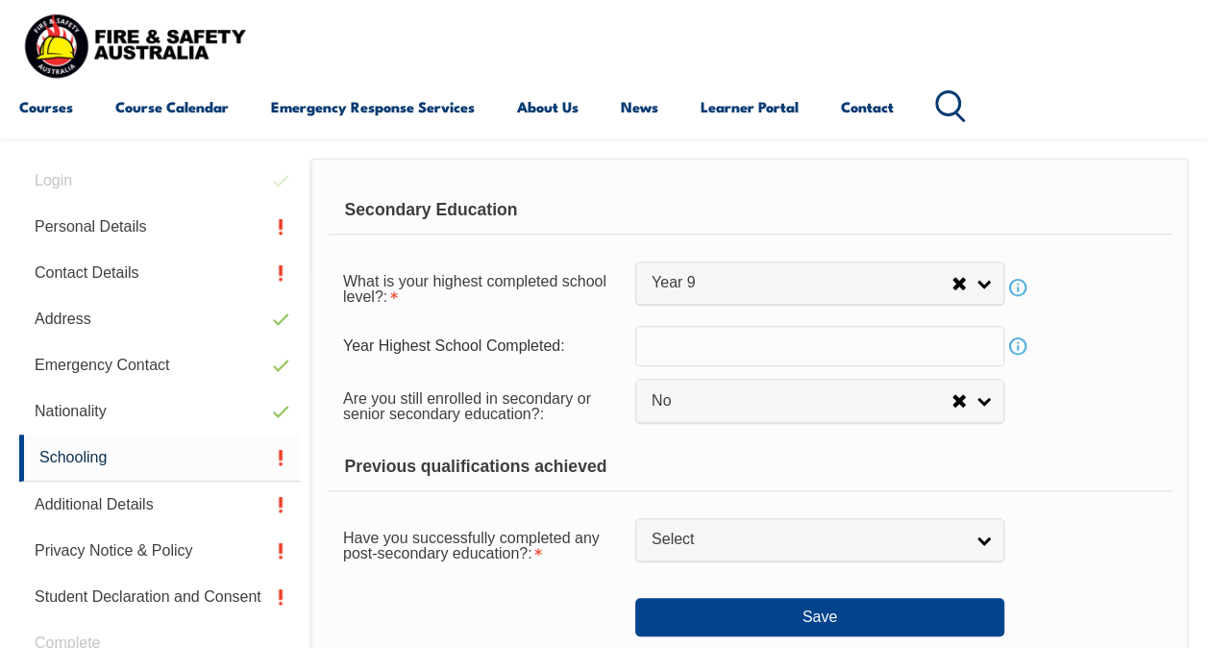
drag, startPoint x: 1208, startPoint y: 279, endPoint x: 1213, endPoint y: 315, distance: 37.0
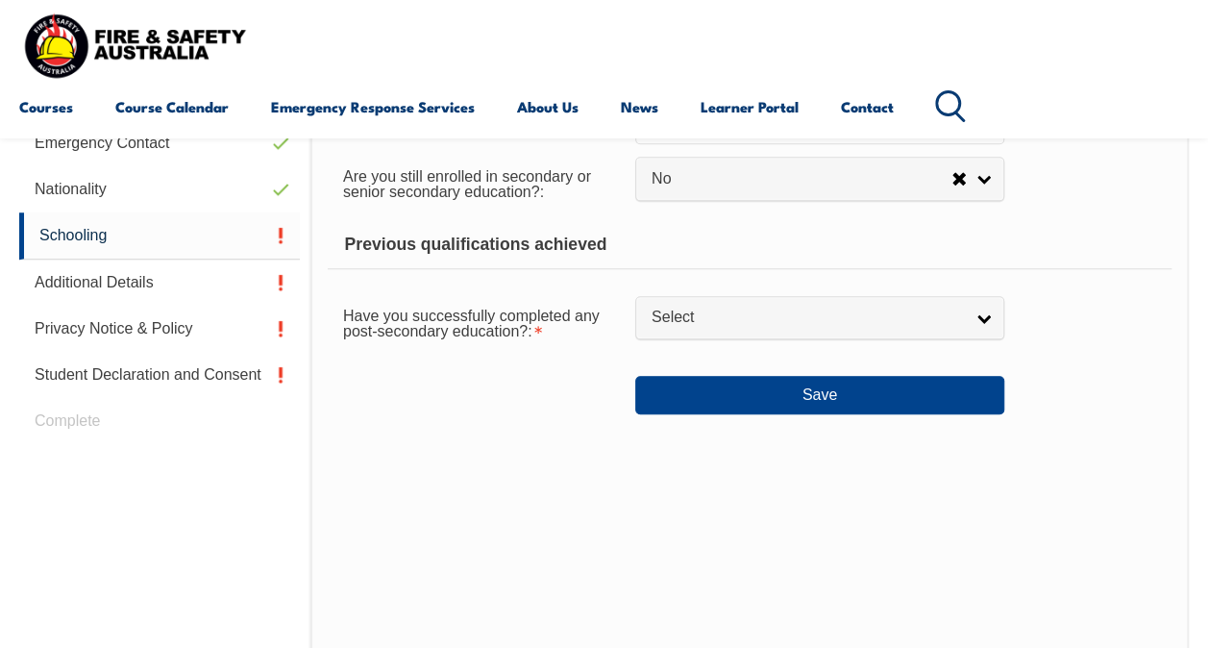
scroll to position [711, 0]
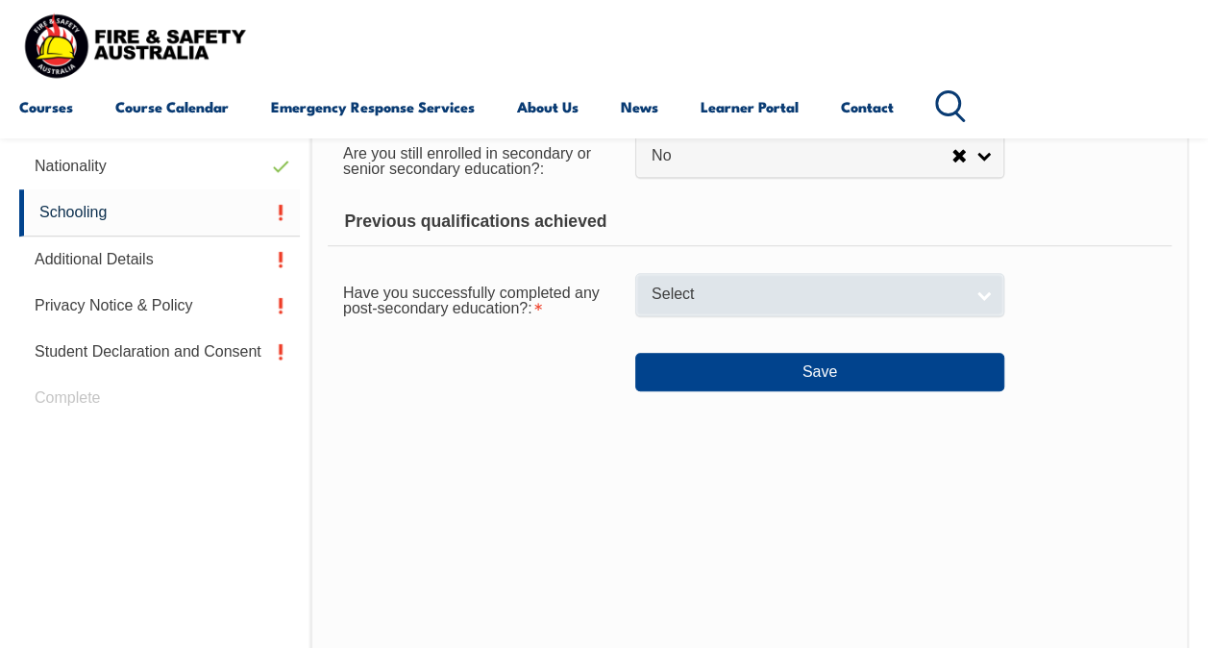
click at [980, 298] on link "Select" at bounding box center [819, 294] width 369 height 43
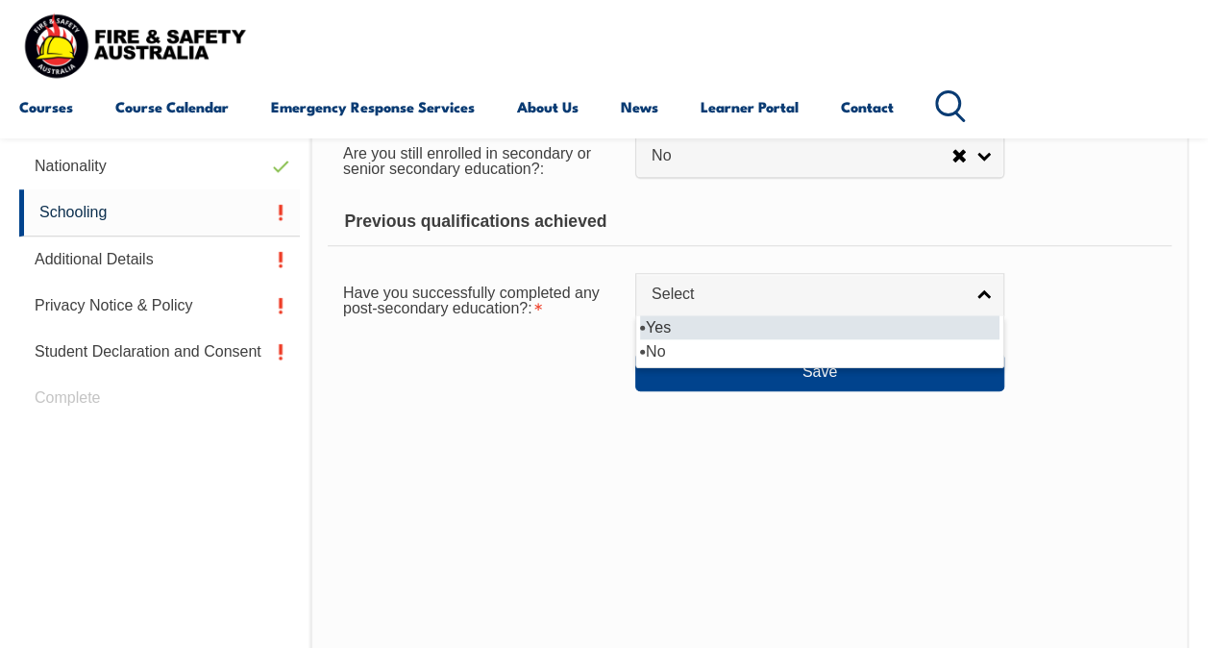
click at [906, 325] on li "Yes" at bounding box center [820, 327] width 360 height 24
select select "true"
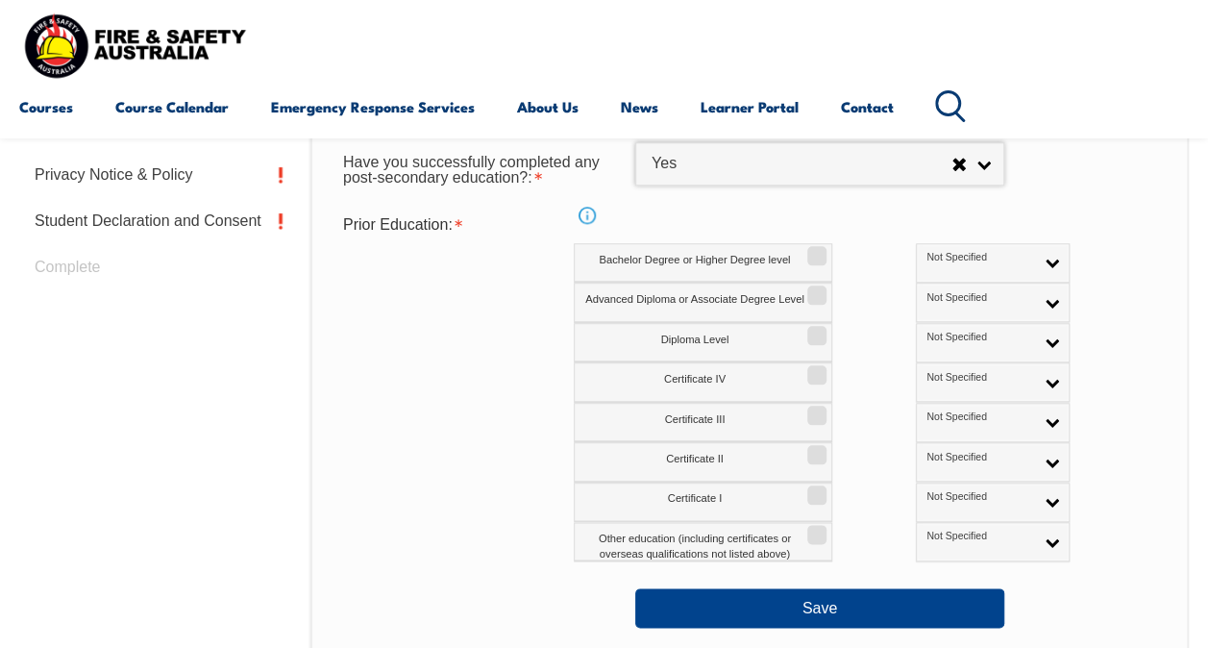
scroll to position [851, 0]
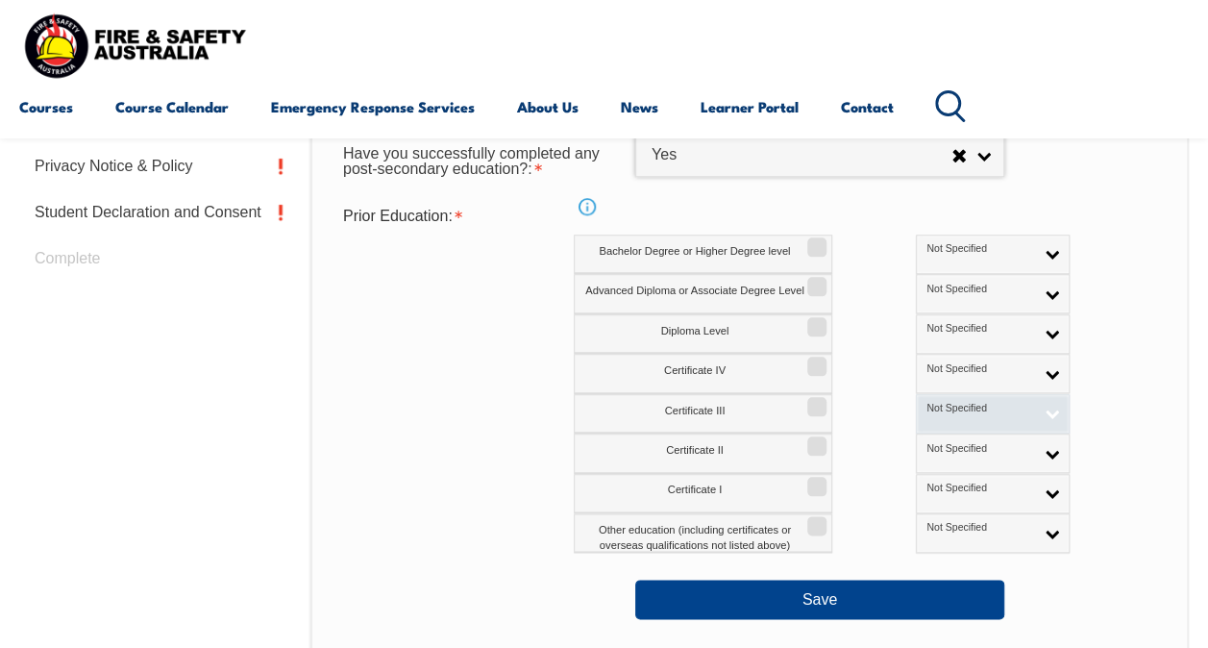
click at [975, 411] on link "Not Specified" at bounding box center [993, 413] width 154 height 39
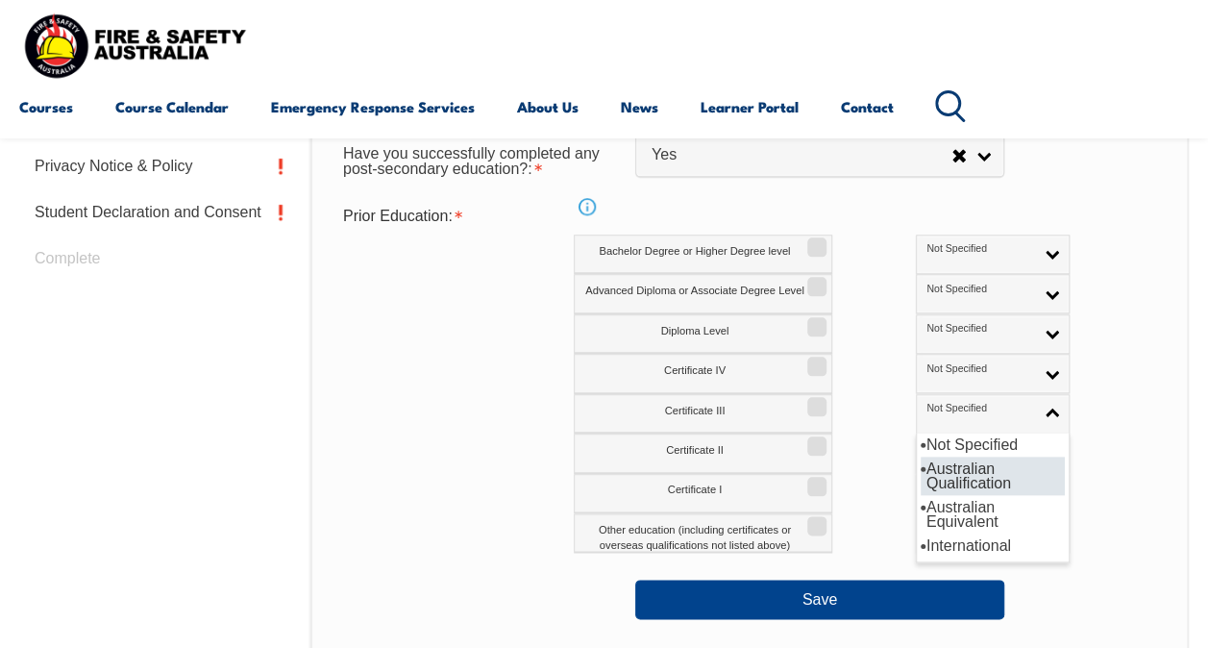
click at [944, 478] on li "Australian Qualification" at bounding box center [993, 476] width 144 height 38
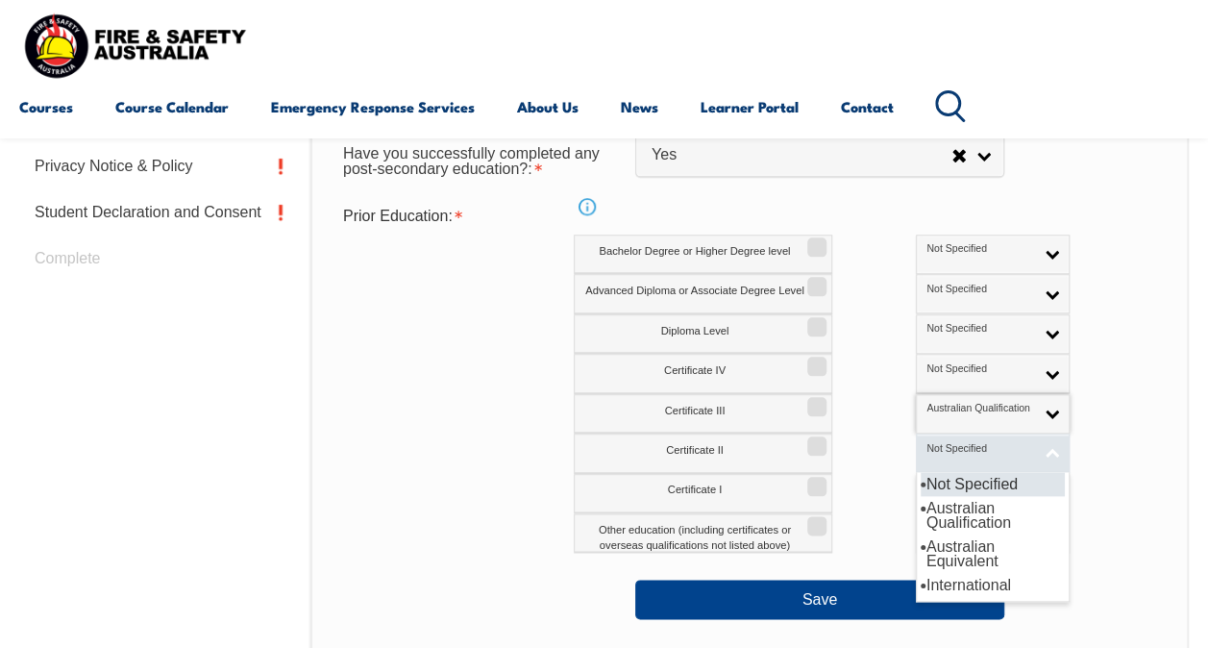
click at [963, 447] on link "Not Specified" at bounding box center [993, 453] width 154 height 39
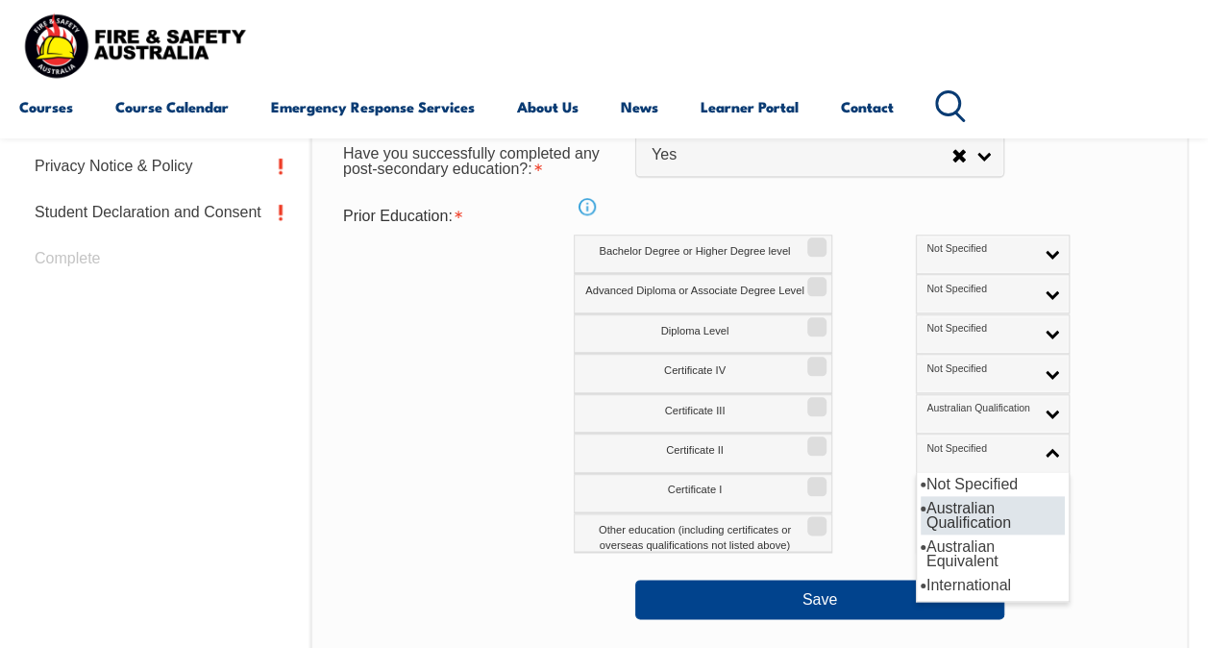
click at [921, 517] on li "Australian Qualification" at bounding box center [993, 515] width 144 height 38
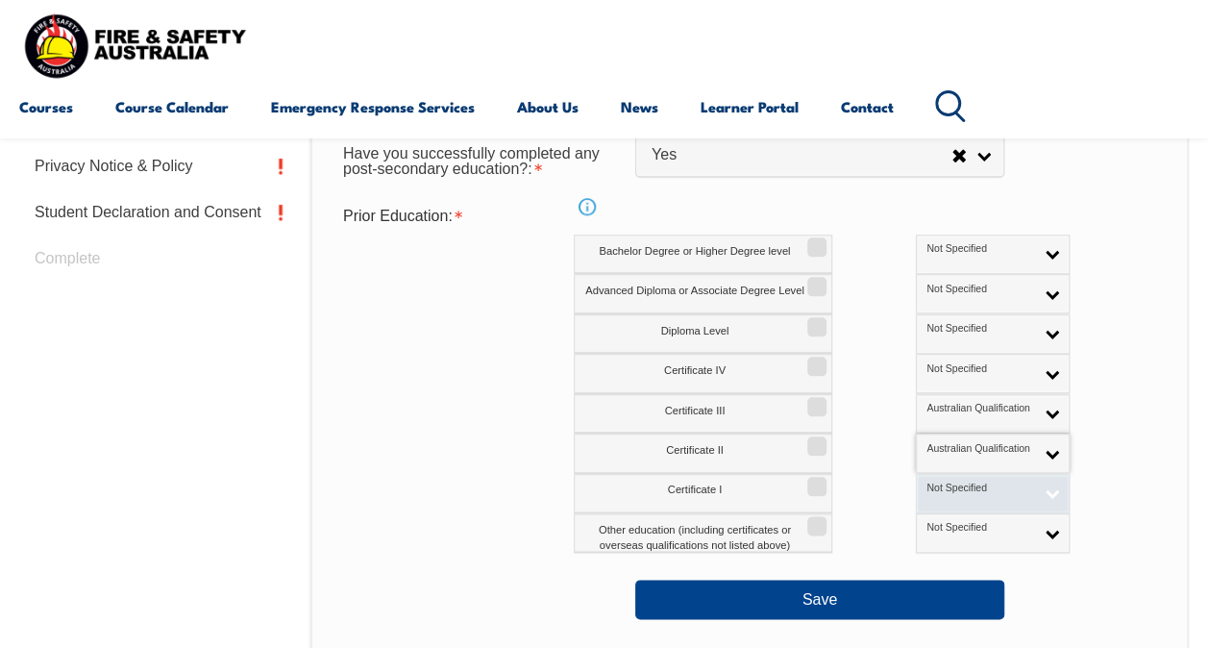
click at [950, 493] on span "Not Specified" at bounding box center [980, 488] width 107 height 13
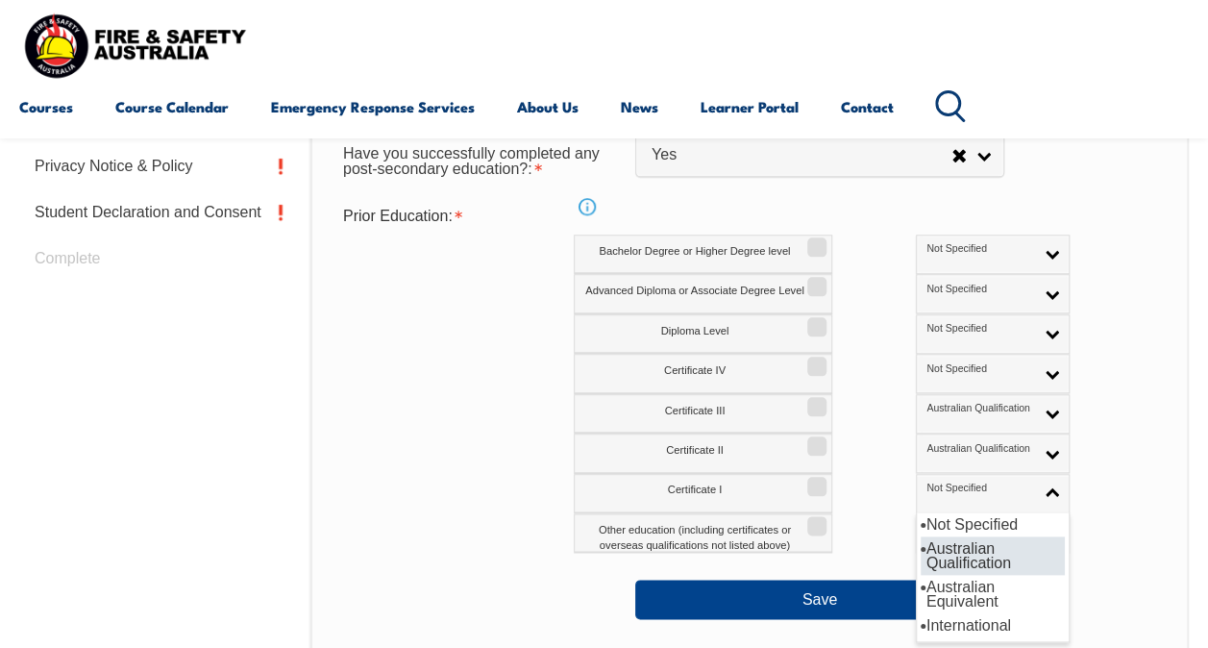
click at [921, 546] on li "Australian Qualification" at bounding box center [993, 555] width 144 height 38
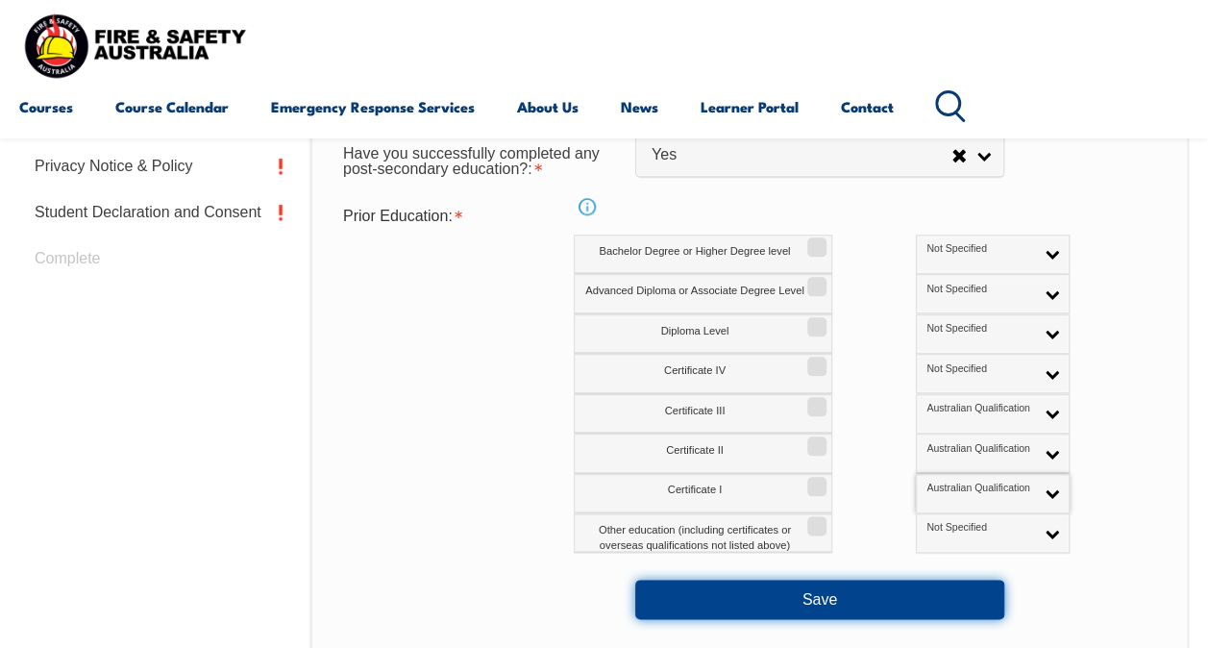
click at [812, 592] on button "Save" at bounding box center [819, 599] width 369 height 38
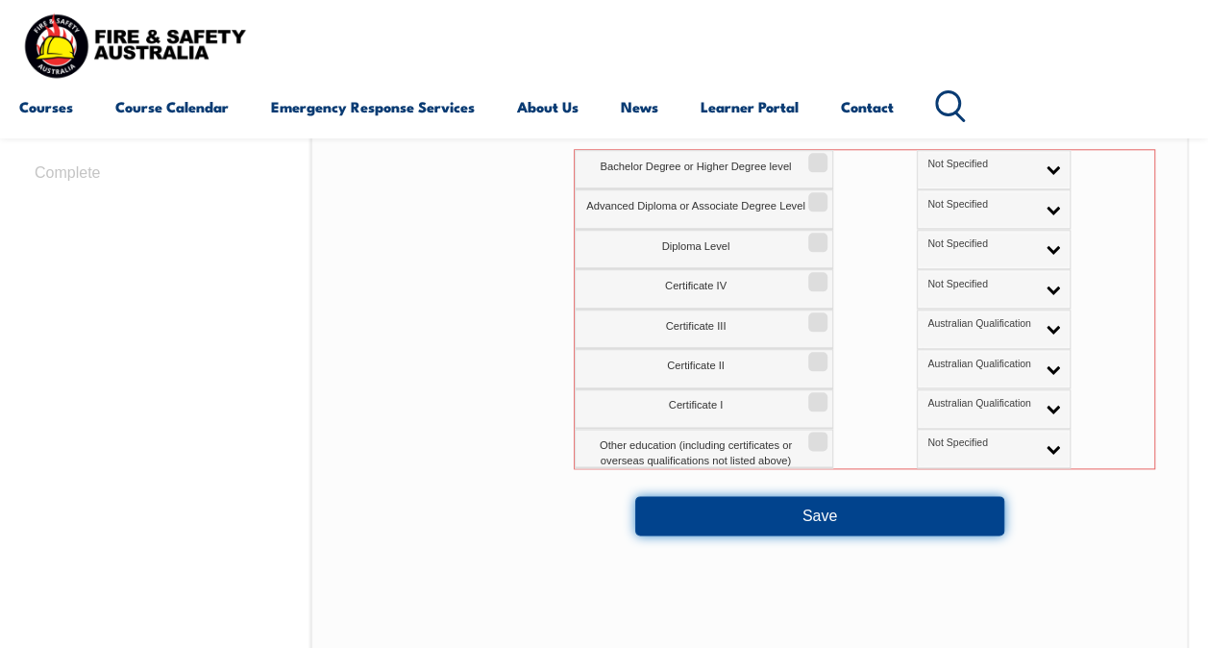
scroll to position [952, 0]
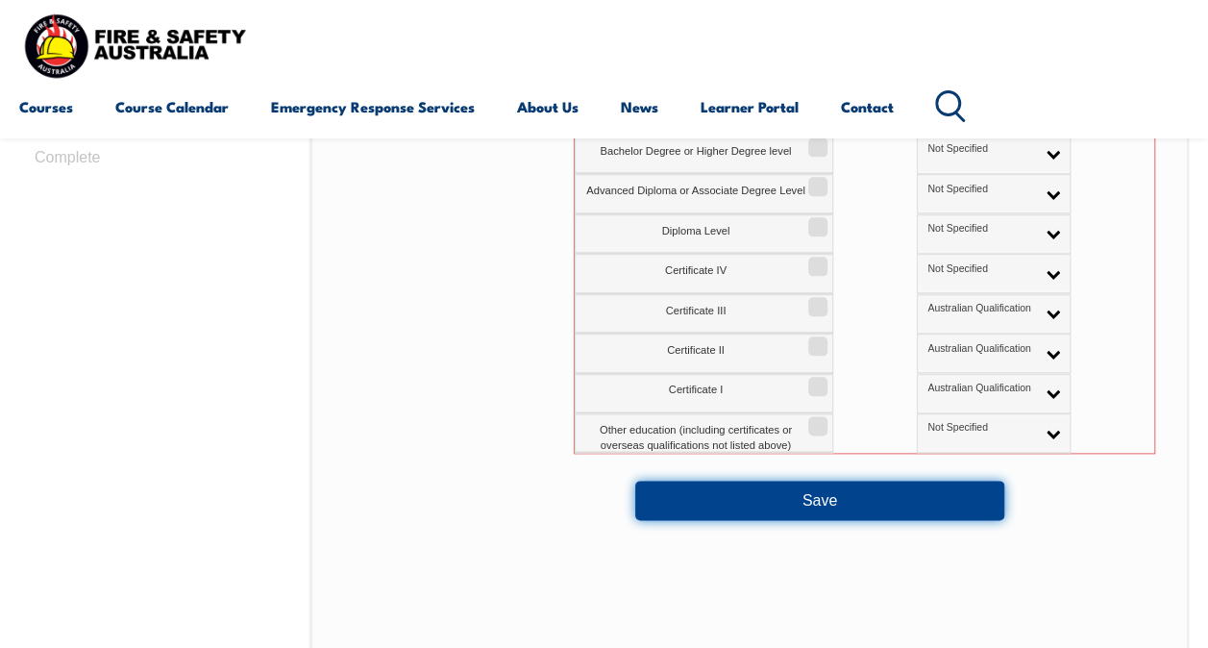
click at [829, 499] on button "Save" at bounding box center [819, 500] width 369 height 38
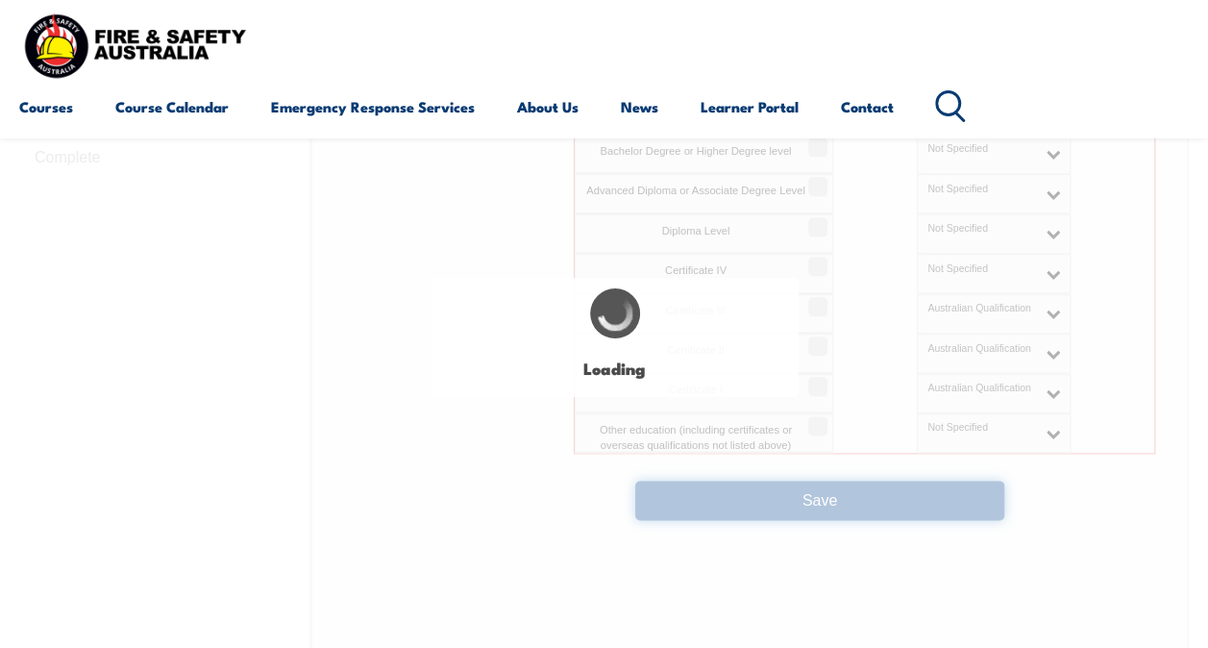
select select "false"
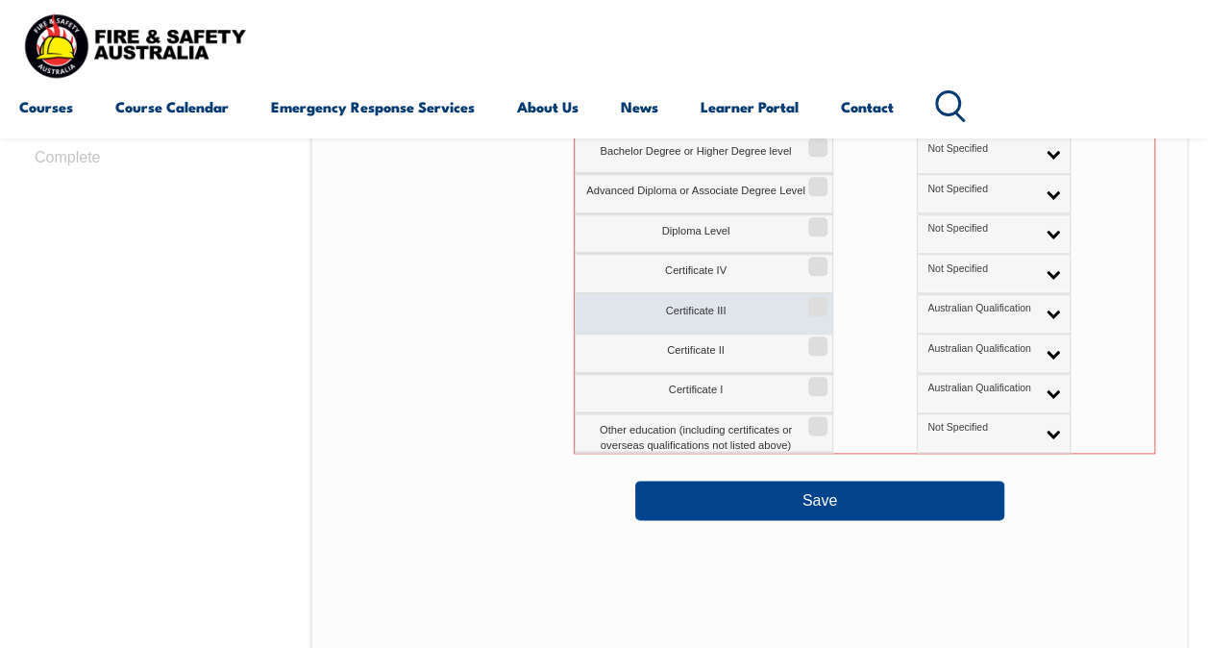
click at [821, 301] on input "Certificate III" at bounding box center [816, 300] width 12 height 2
checkbox input "true"
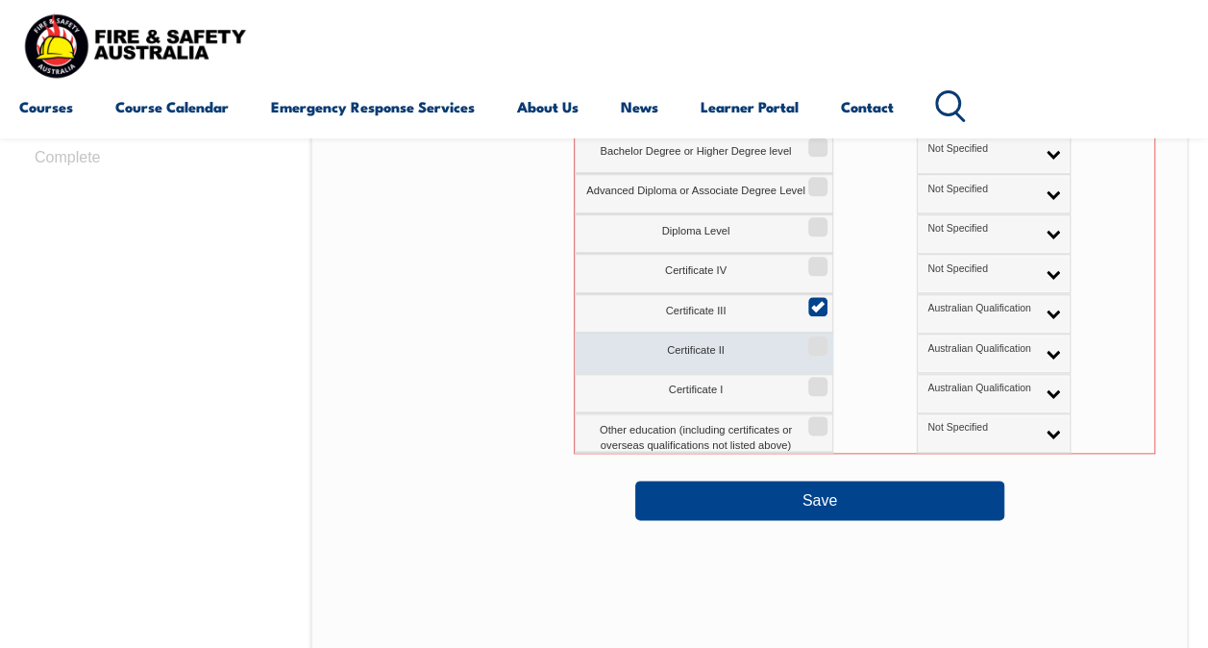
click at [815, 338] on input "Certificate II" at bounding box center [816, 339] width 12 height 2
checkbox input "true"
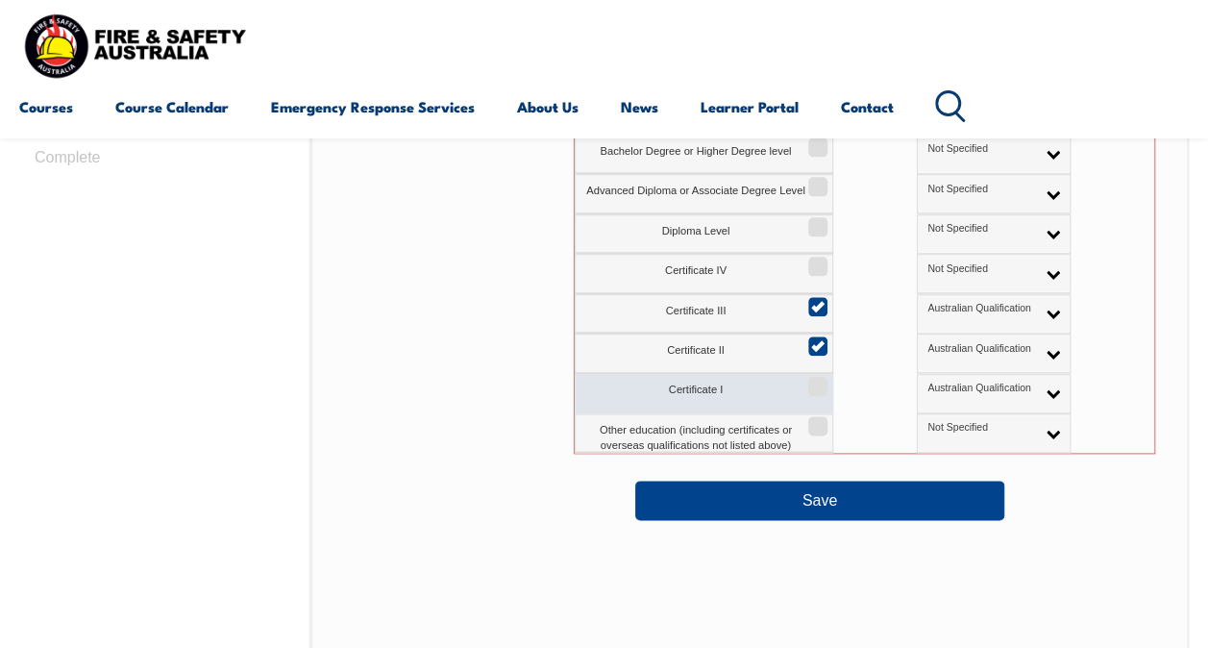
click at [812, 381] on input "Certificate I" at bounding box center [816, 380] width 12 height 2
checkbox input "true"
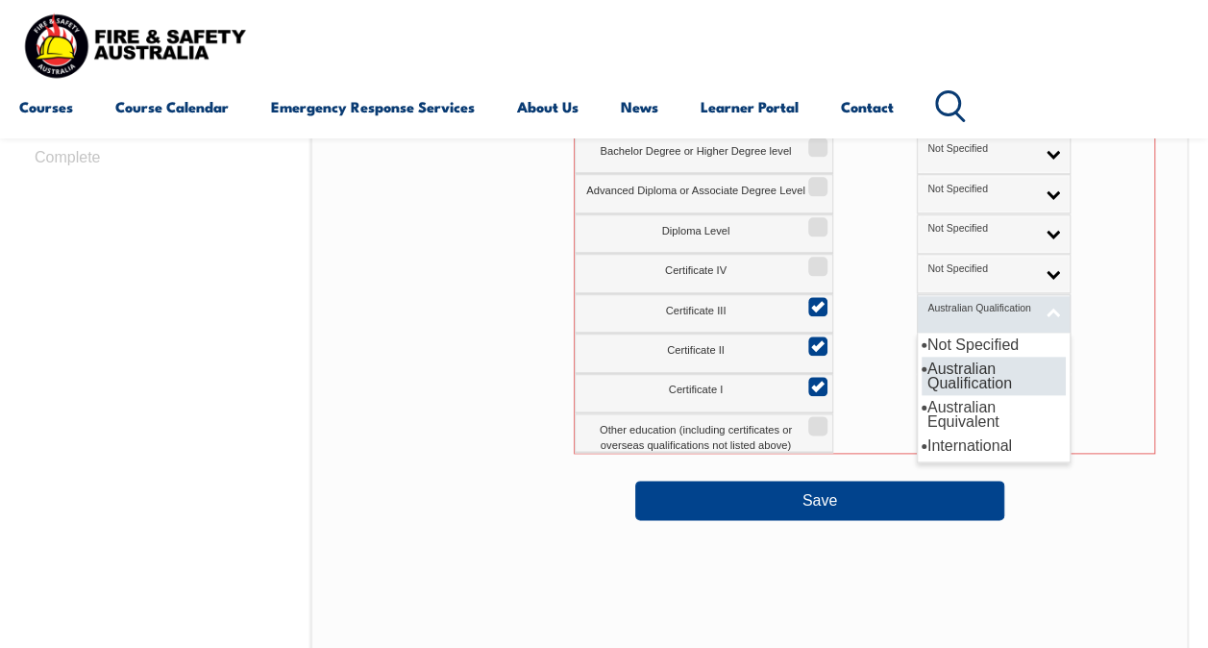
click at [965, 310] on link "Australian Qualification" at bounding box center [994, 313] width 154 height 39
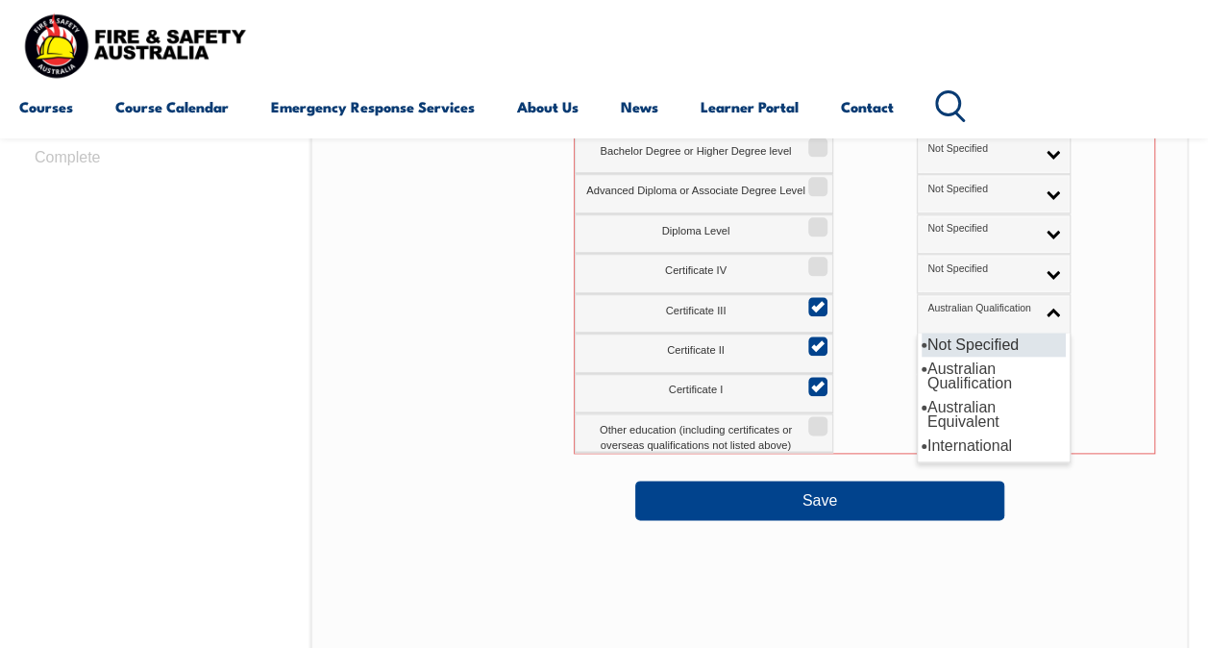
click at [936, 347] on li "Not Specified" at bounding box center [994, 345] width 144 height 24
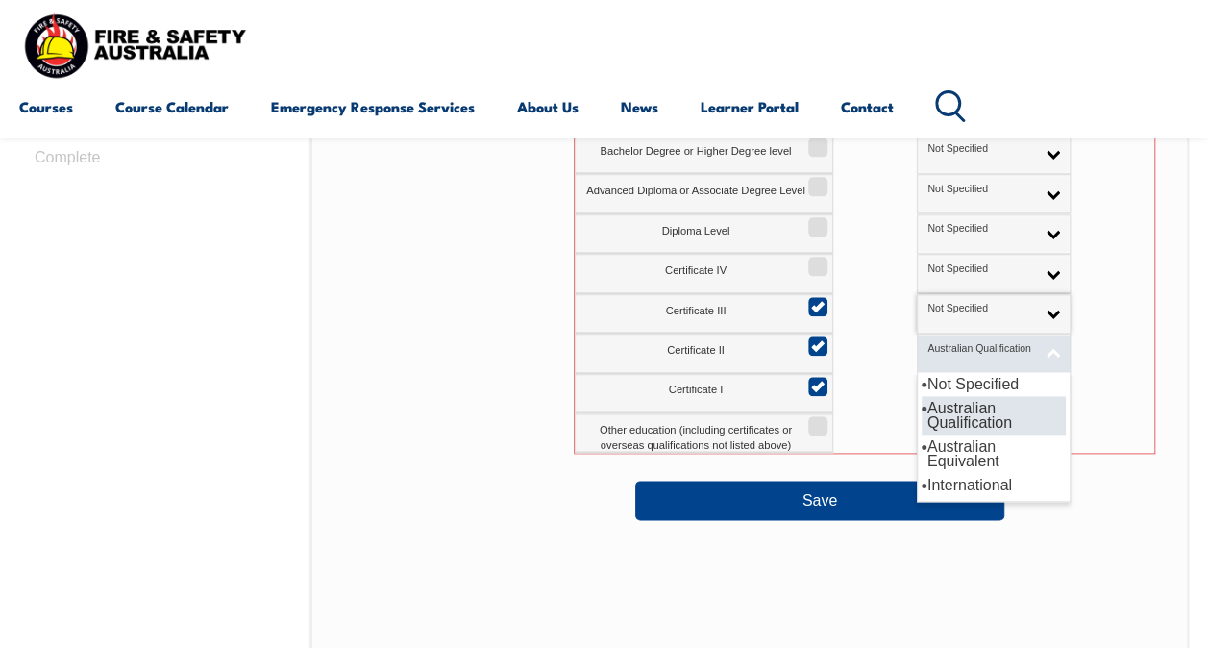
click at [954, 352] on link "Australian Qualification" at bounding box center [994, 353] width 154 height 39
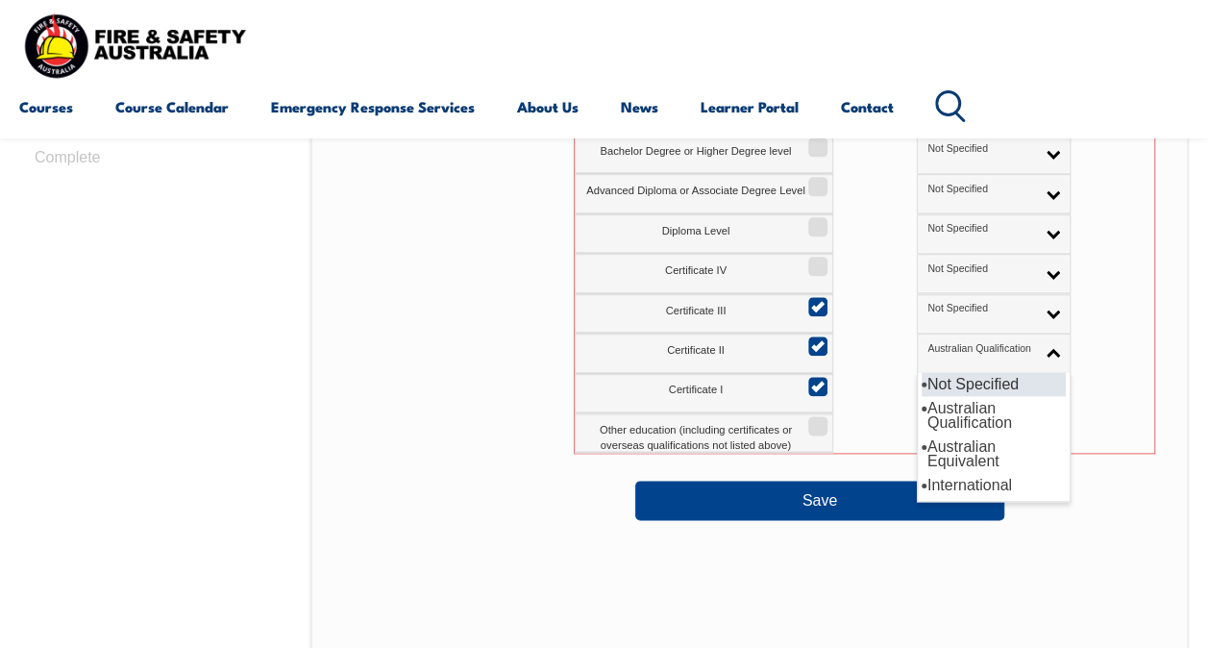
click at [933, 383] on li "Not Specified" at bounding box center [994, 384] width 144 height 24
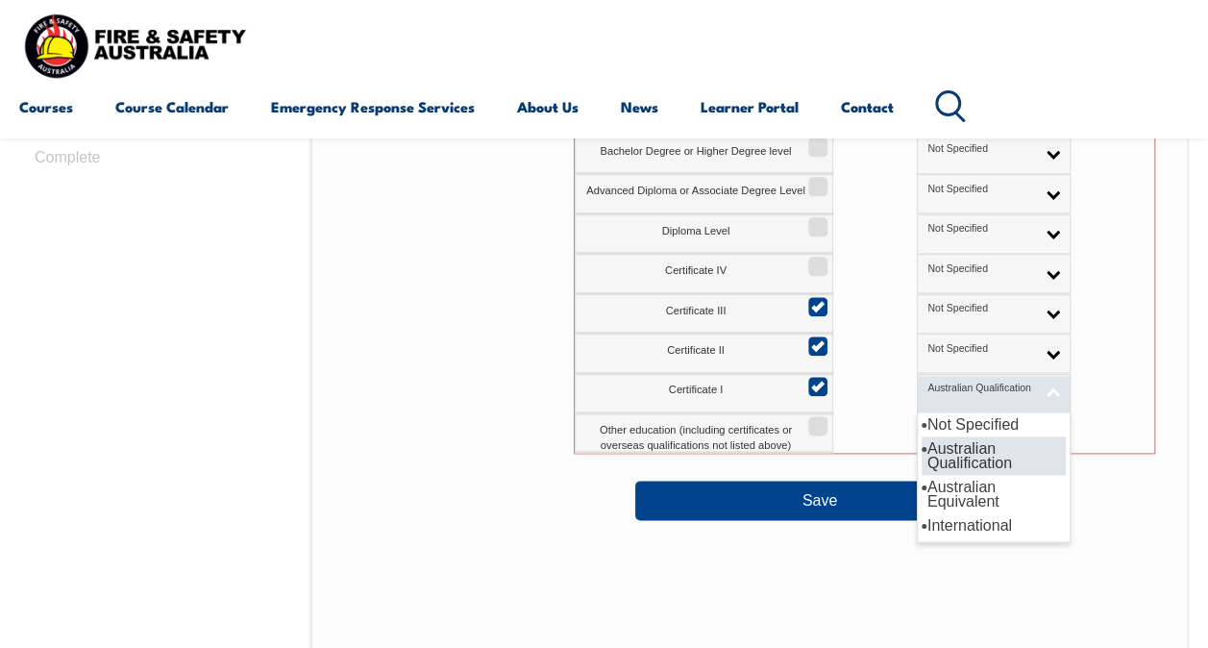
click at [969, 383] on link "Australian Qualification" at bounding box center [994, 393] width 154 height 39
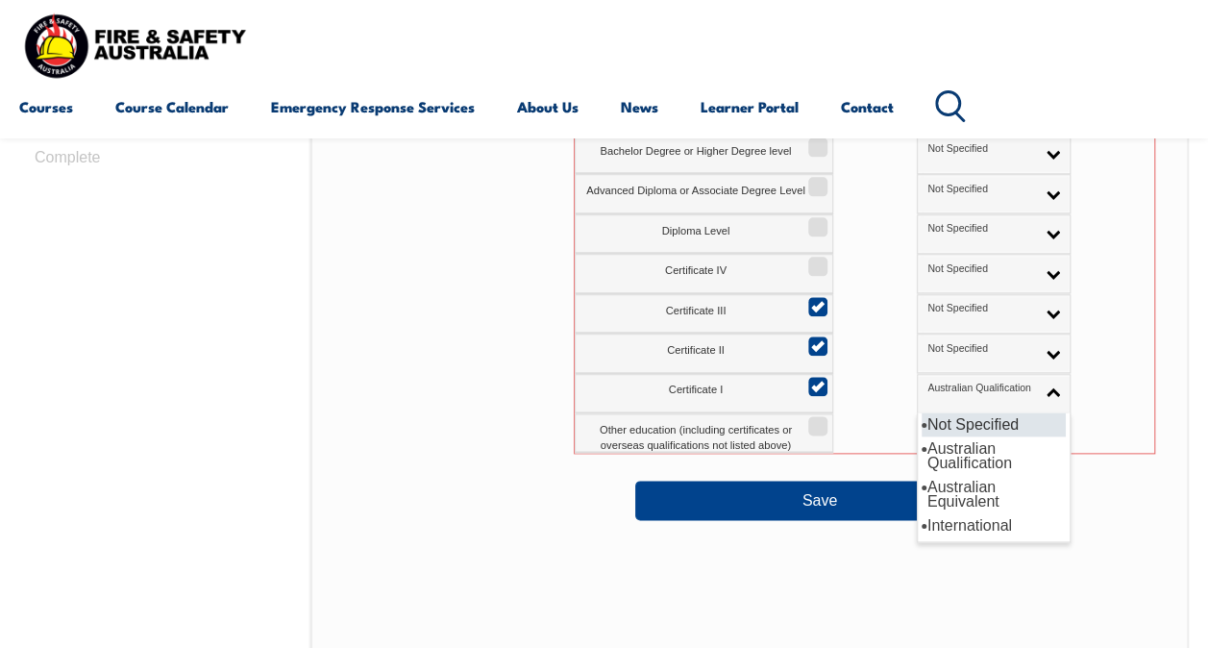
click at [942, 420] on li "Not Specified" at bounding box center [994, 424] width 144 height 24
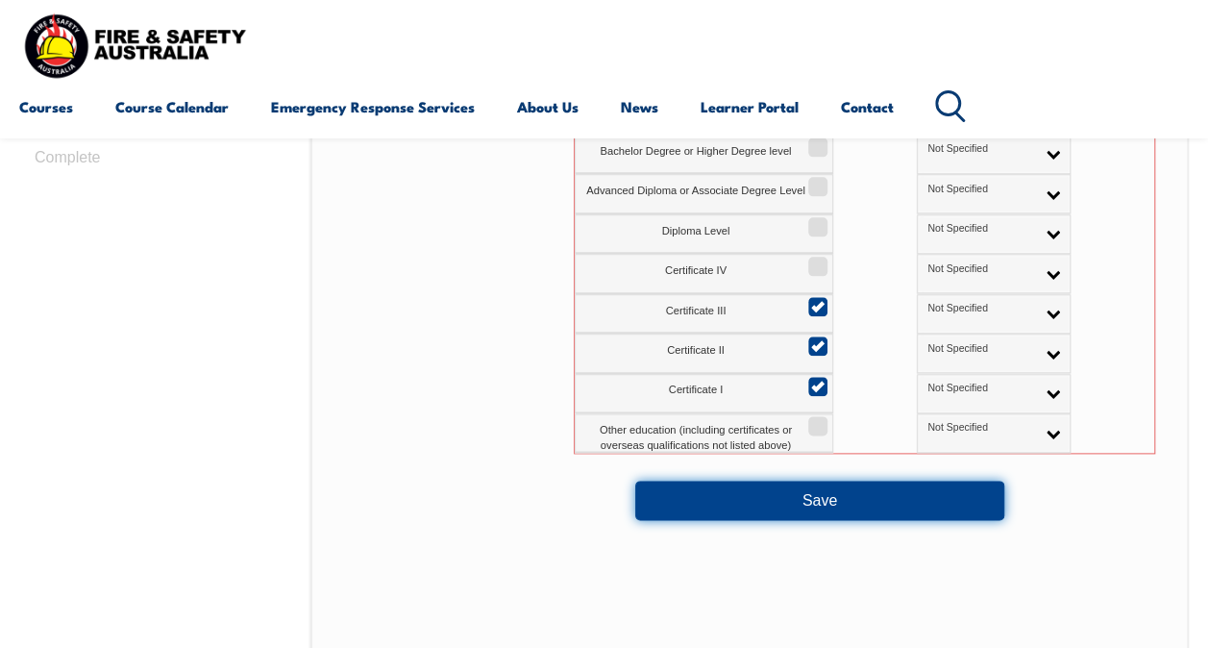
click at [820, 481] on button "Save" at bounding box center [819, 500] width 369 height 38
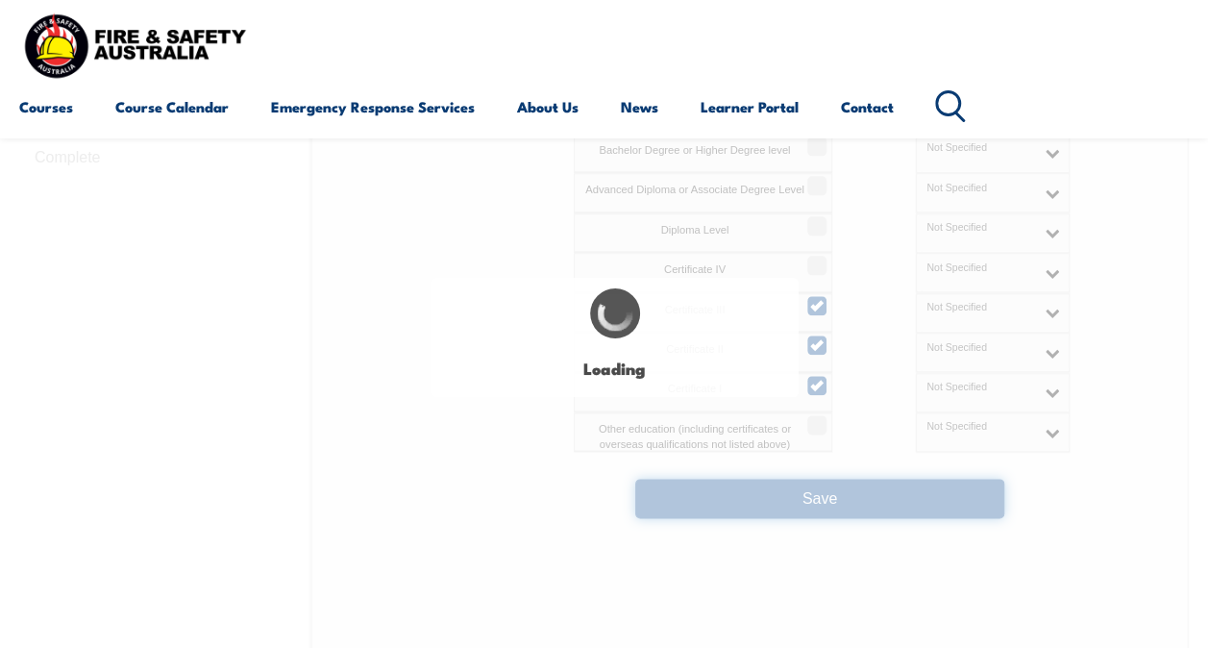
select select
select select "false"
select select "true"
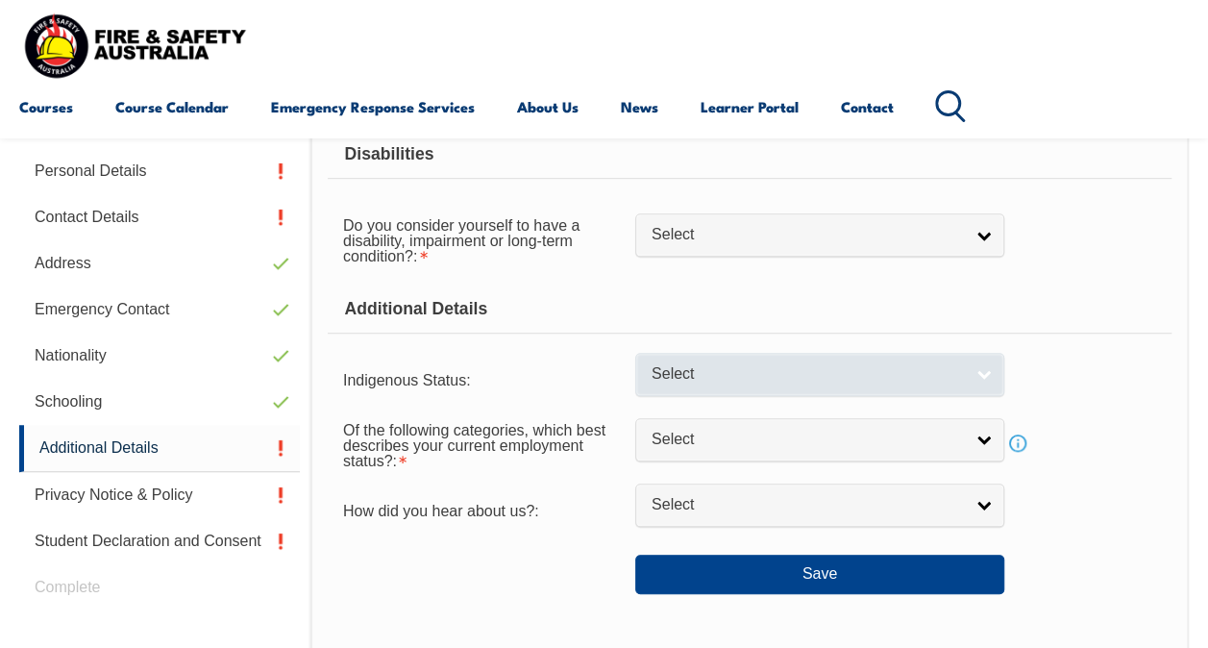
scroll to position [465, 0]
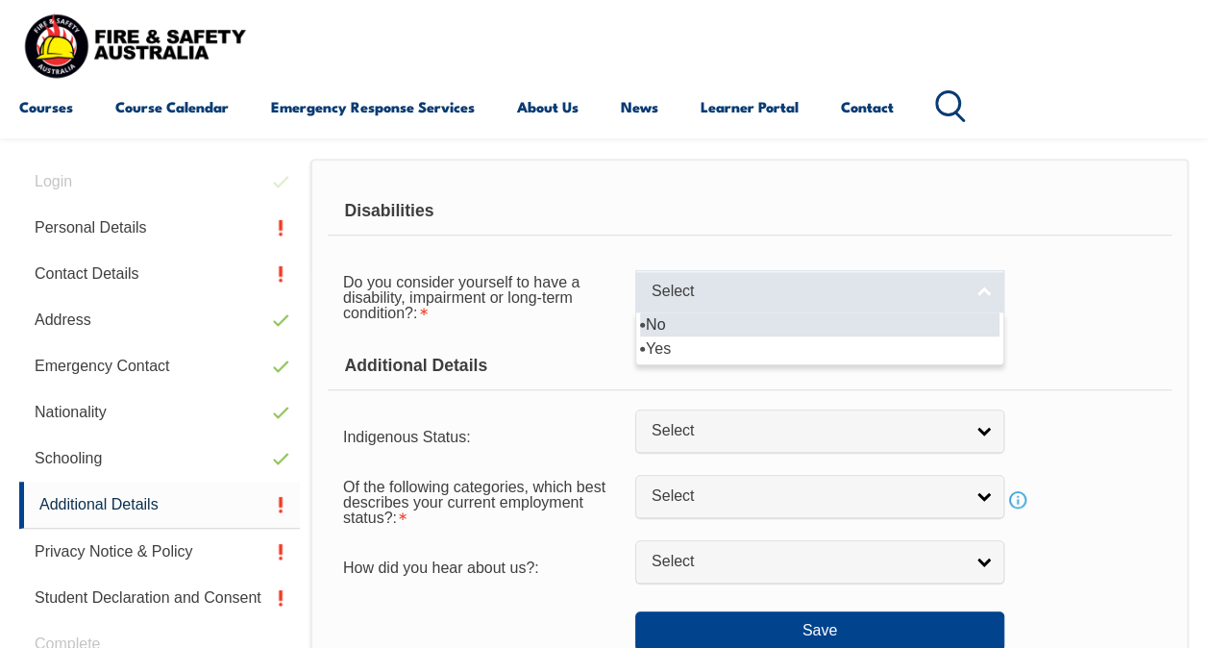
click at [970, 284] on link "Select" at bounding box center [819, 291] width 369 height 43
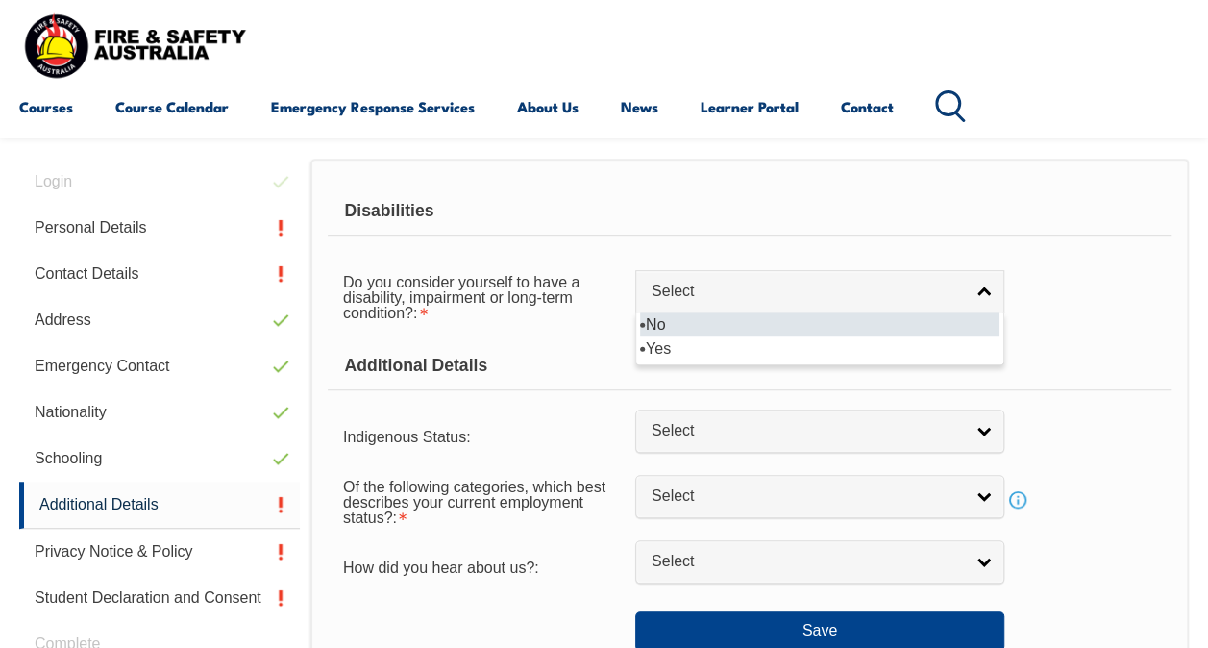
click at [906, 320] on li "No" at bounding box center [820, 324] width 360 height 24
select select "false"
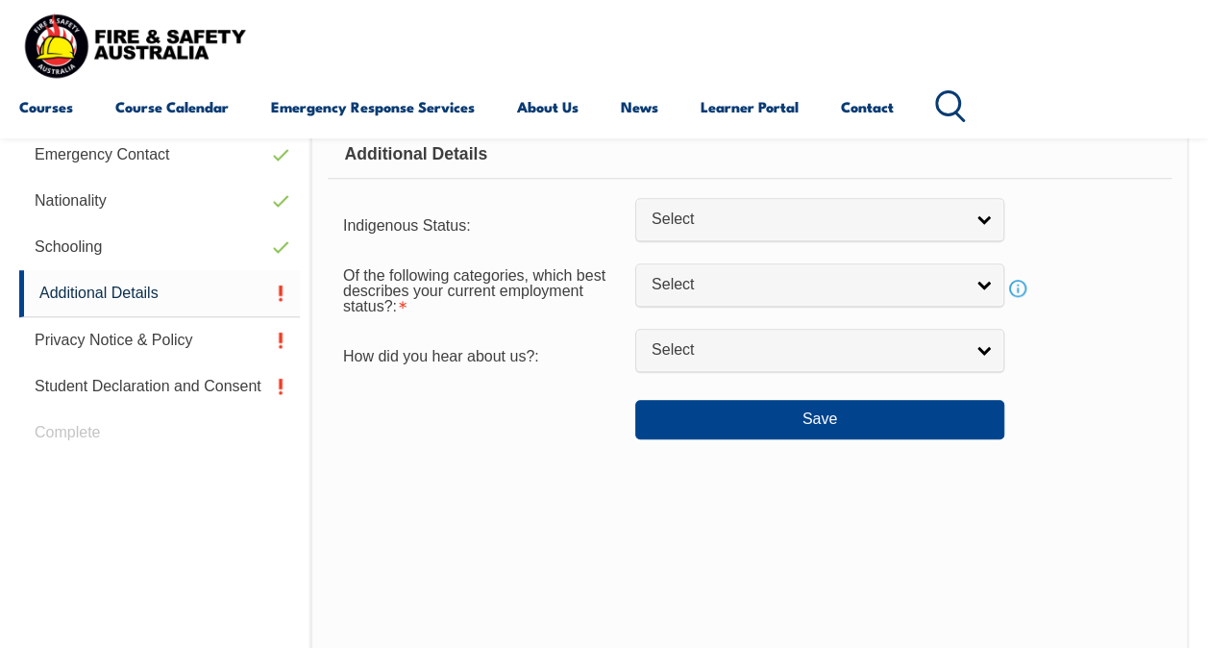
scroll to position [698, 0]
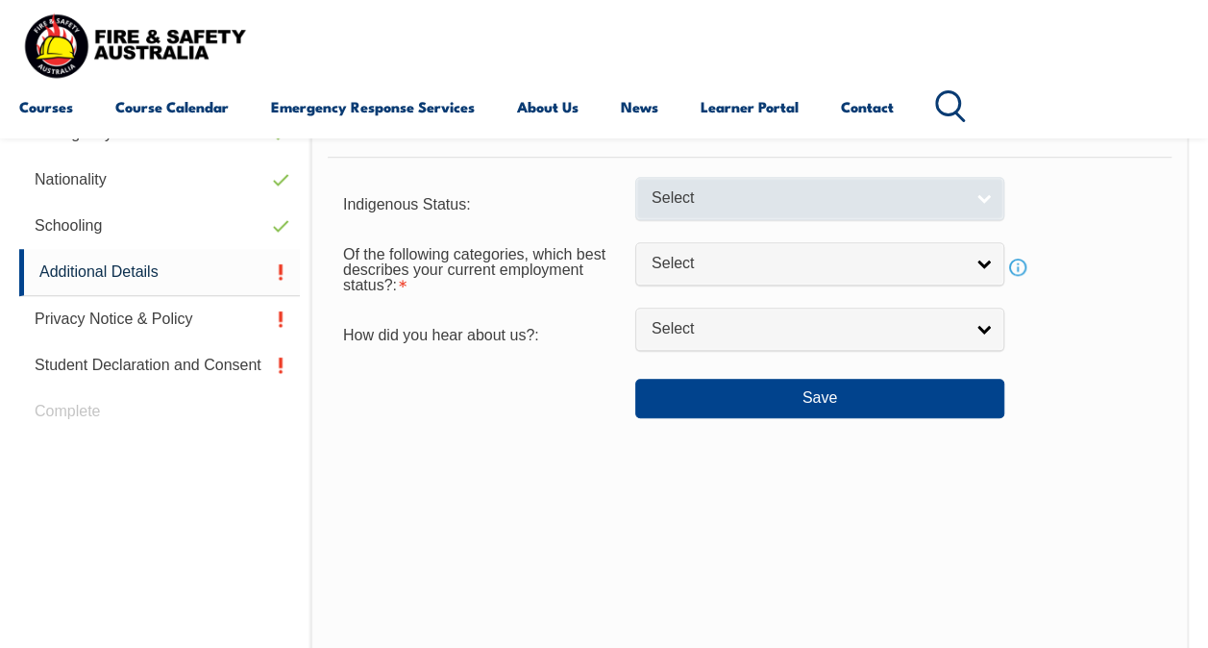
click at [961, 198] on span "Select" at bounding box center [807, 198] width 311 height 20
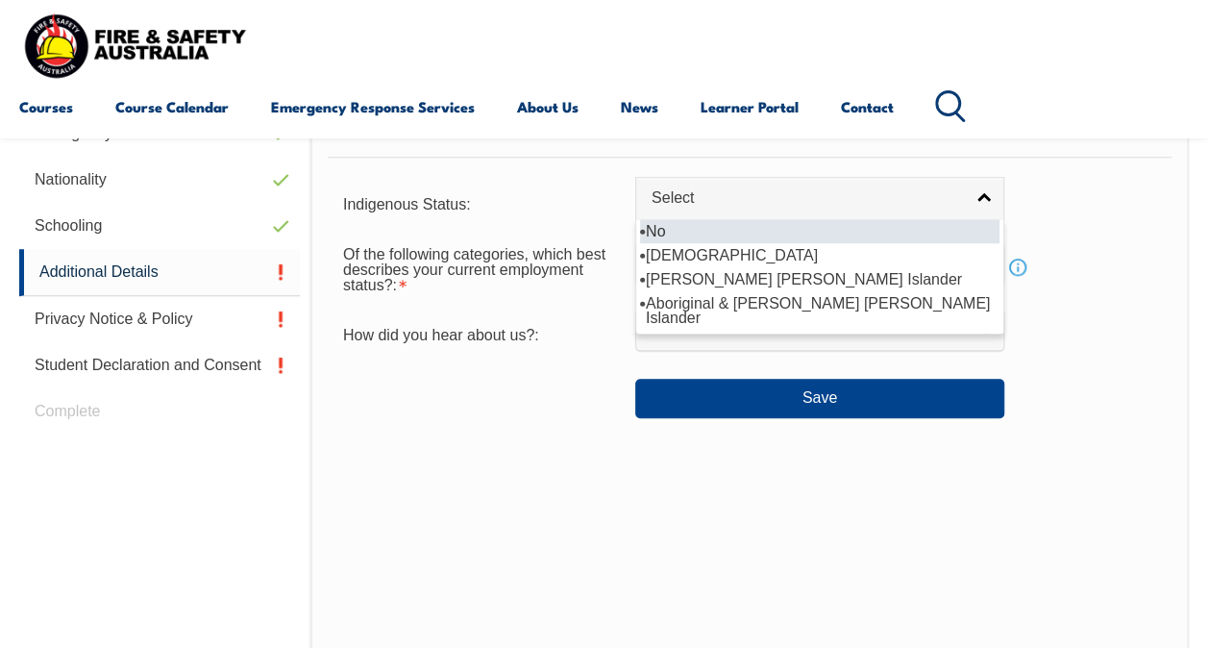
click at [868, 228] on li "No" at bounding box center [820, 231] width 360 height 24
select select "4"
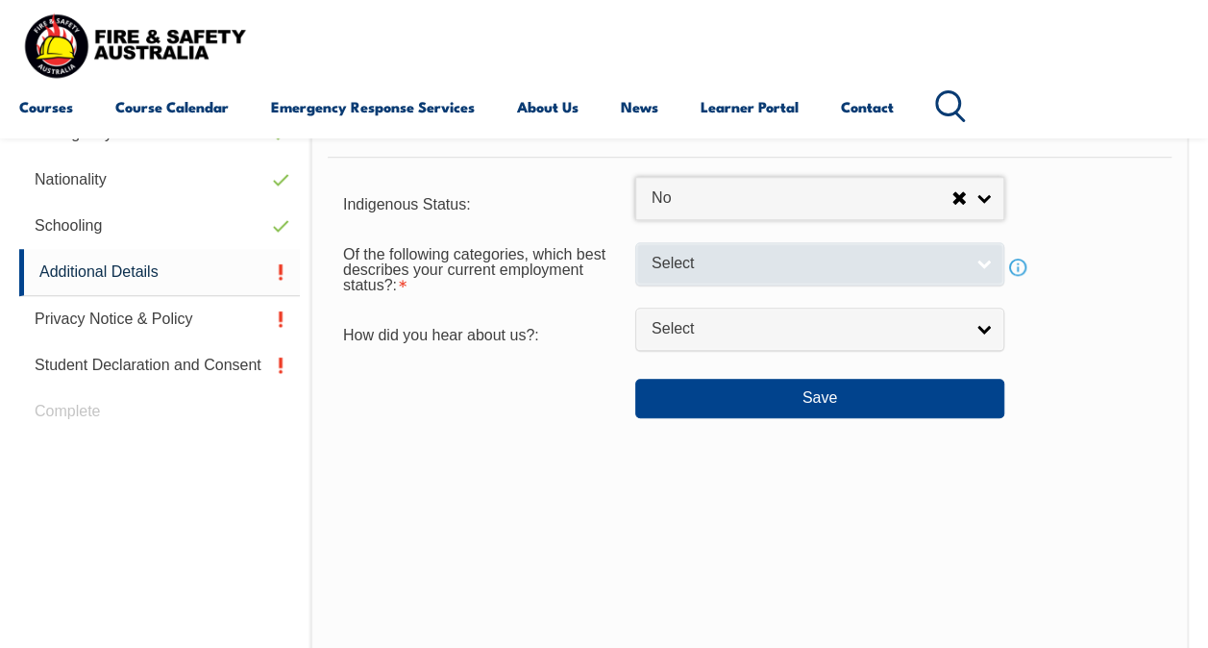
click at [969, 260] on link "Select" at bounding box center [819, 263] width 369 height 43
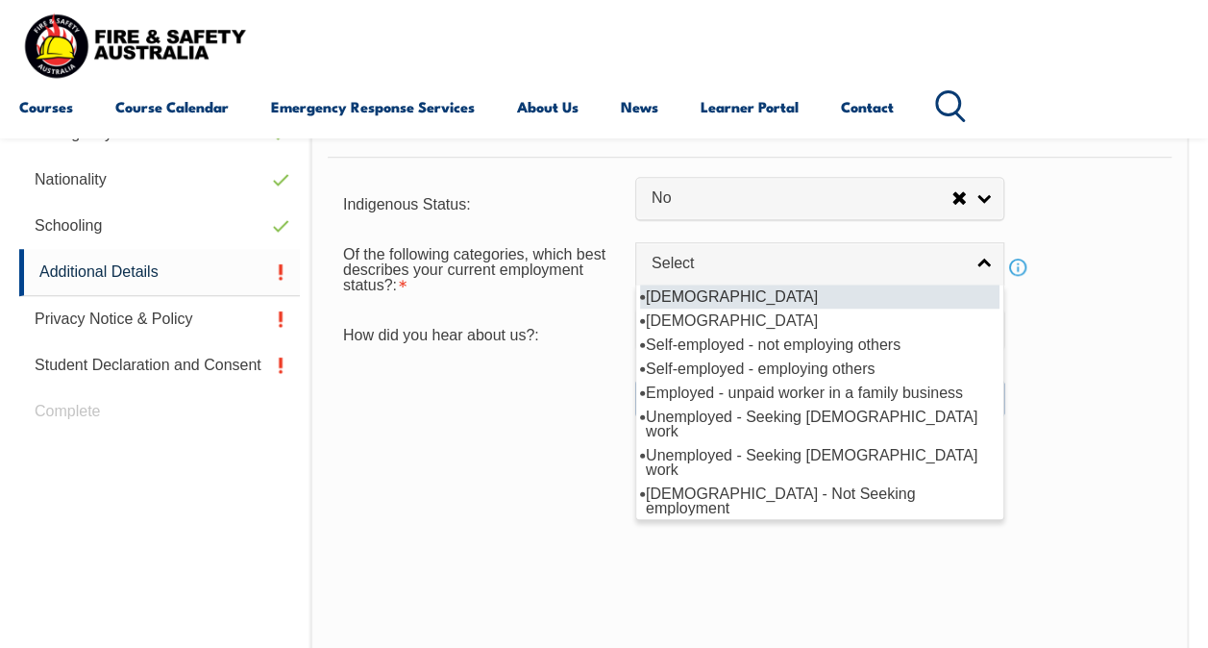
click at [814, 296] on li "[DEMOGRAPHIC_DATA]" at bounding box center [820, 297] width 360 height 24
select select "1"
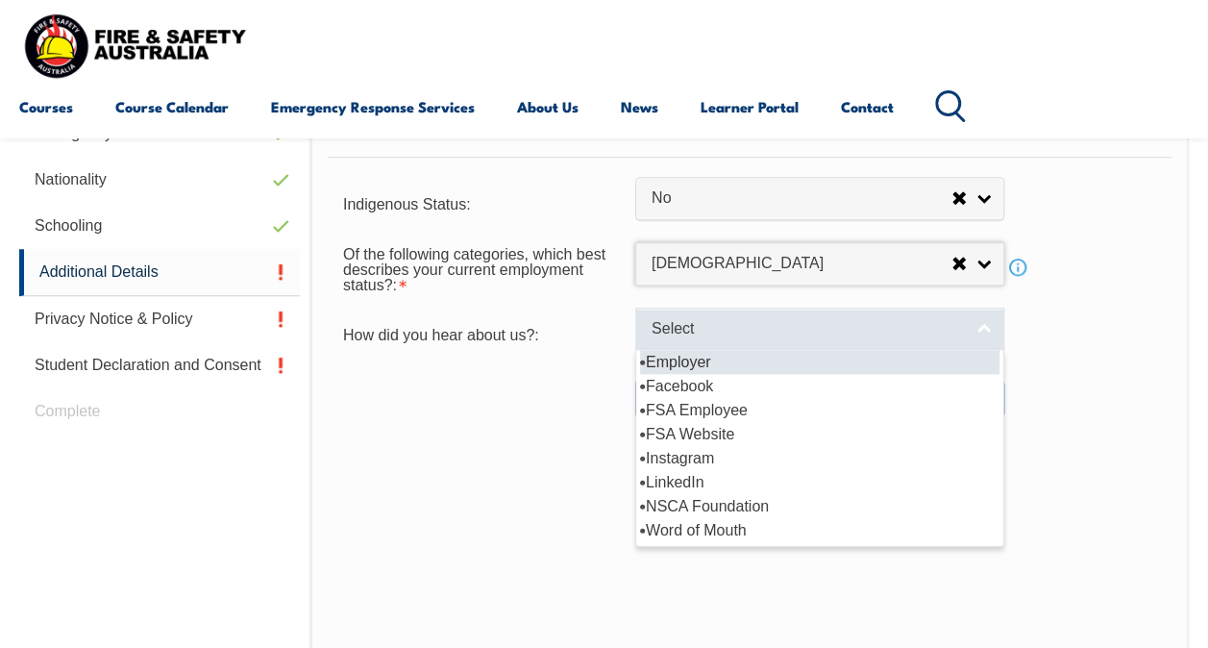
click at [896, 331] on span "Select" at bounding box center [807, 329] width 311 height 20
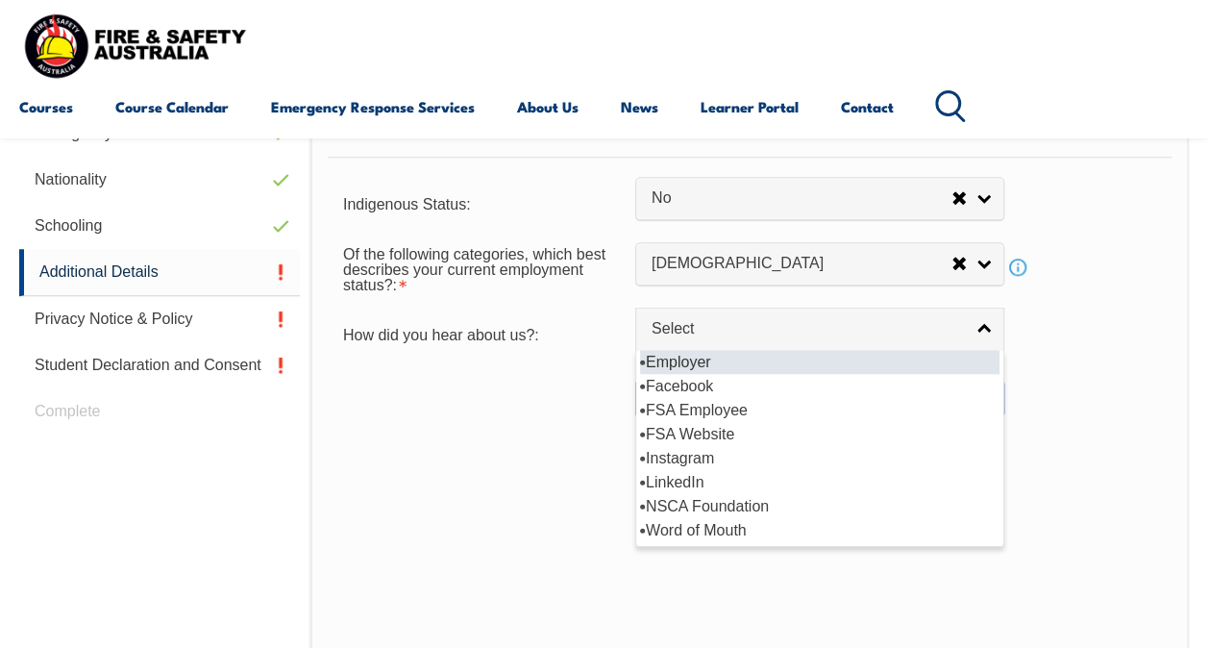
click at [799, 363] on li "Employer" at bounding box center [820, 362] width 360 height 24
select select "8019"
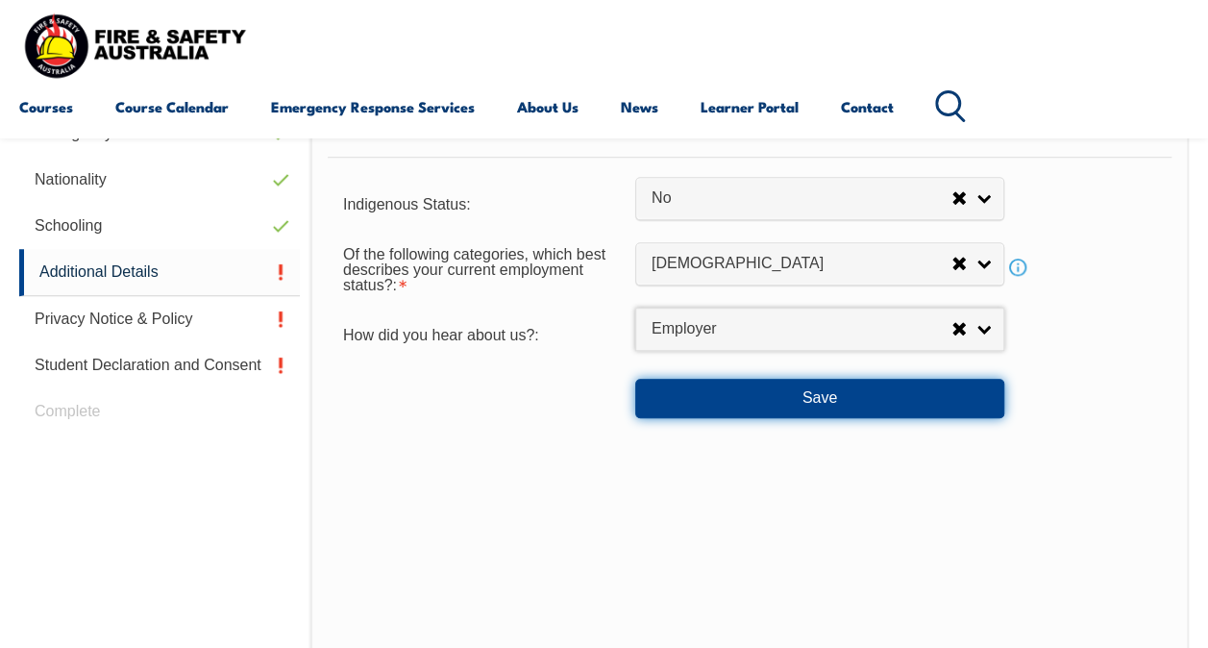
click at [895, 404] on button "Save" at bounding box center [819, 398] width 369 height 38
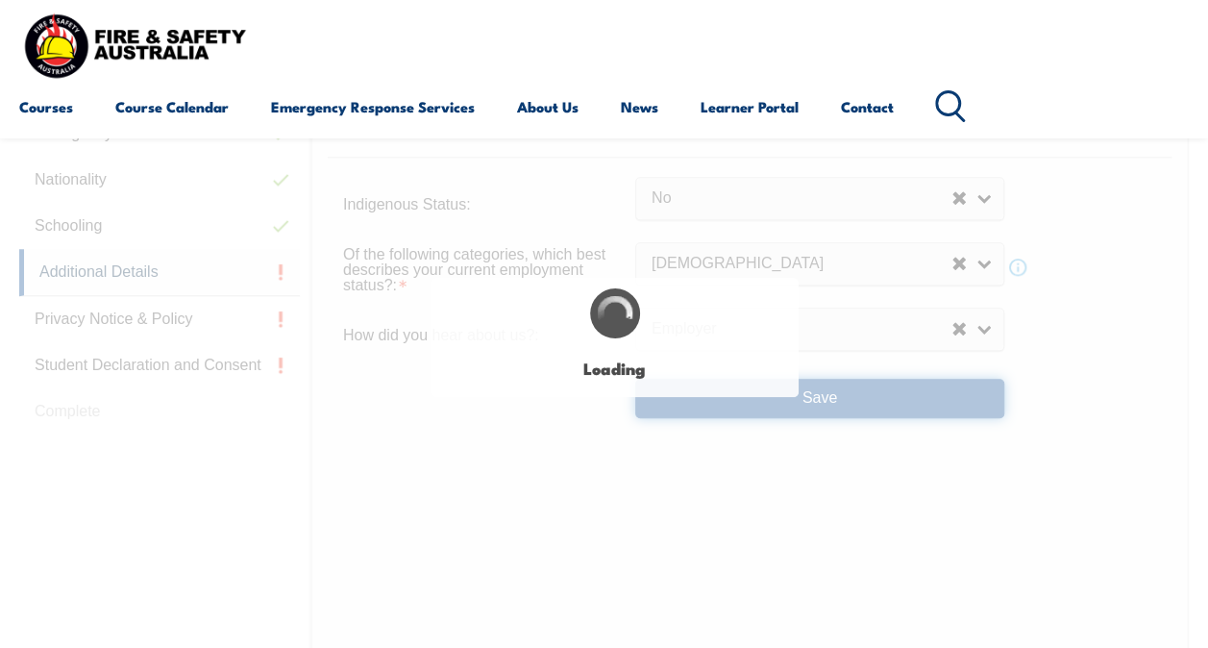
select select "false"
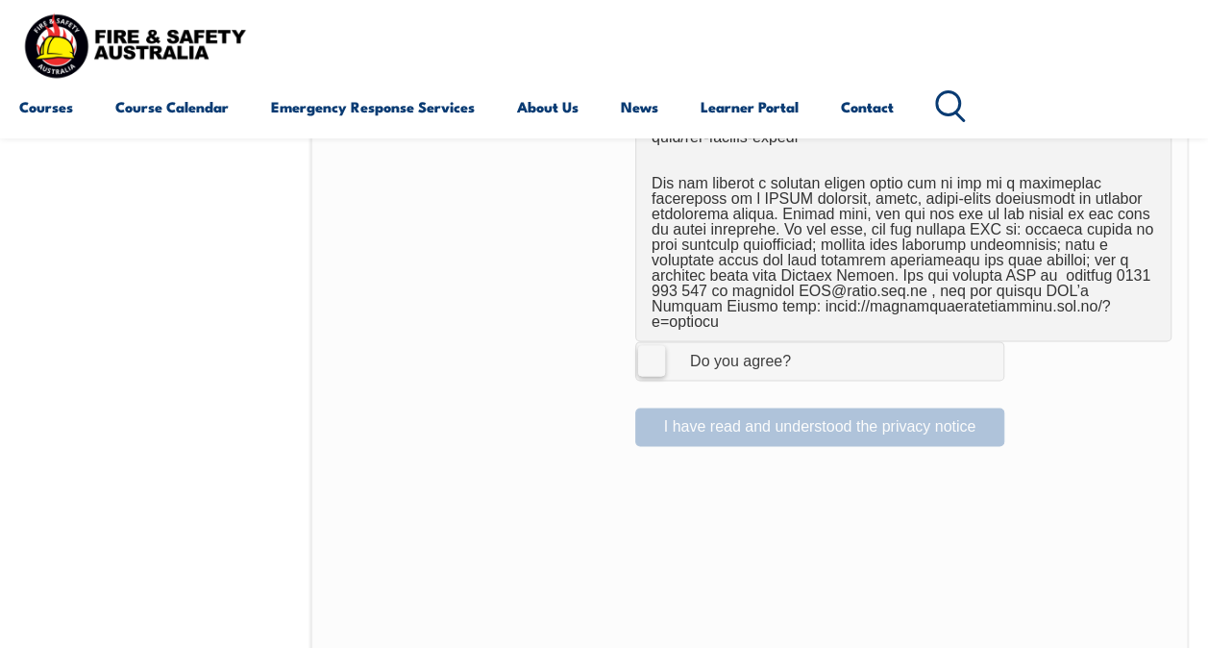
scroll to position [1332, 0]
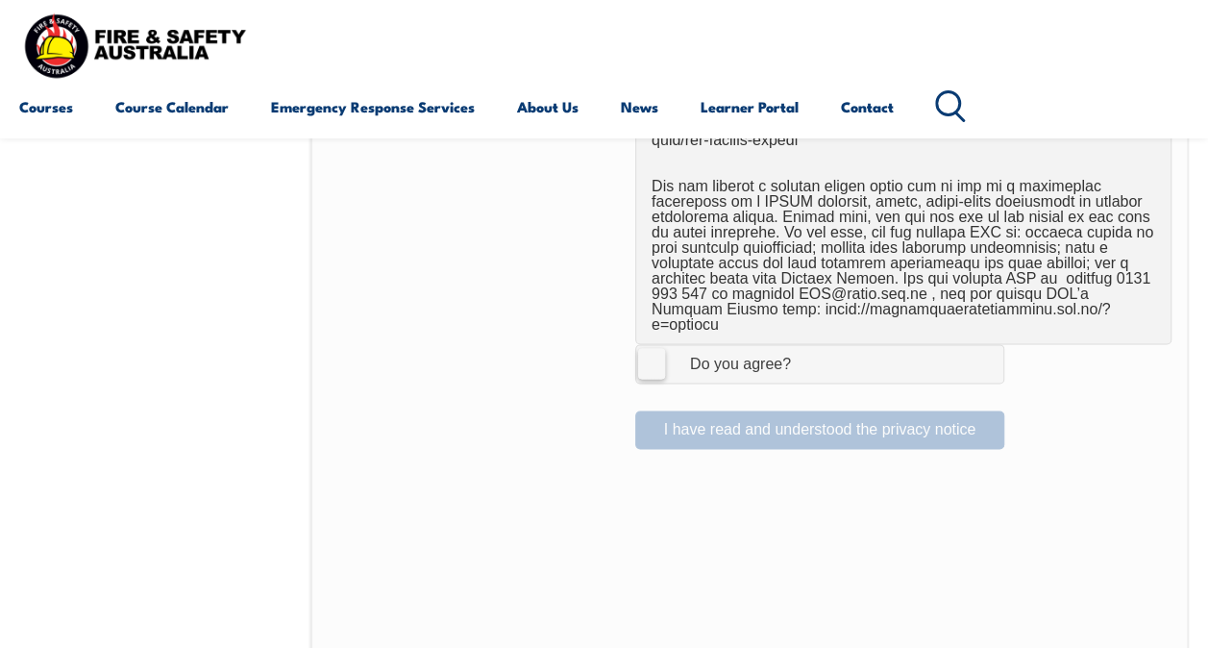
click at [654, 344] on label "I Agree Do you agree?" at bounding box center [819, 363] width 369 height 38
click at [807, 345] on input "I Agree Do you agree?" at bounding box center [823, 363] width 33 height 37
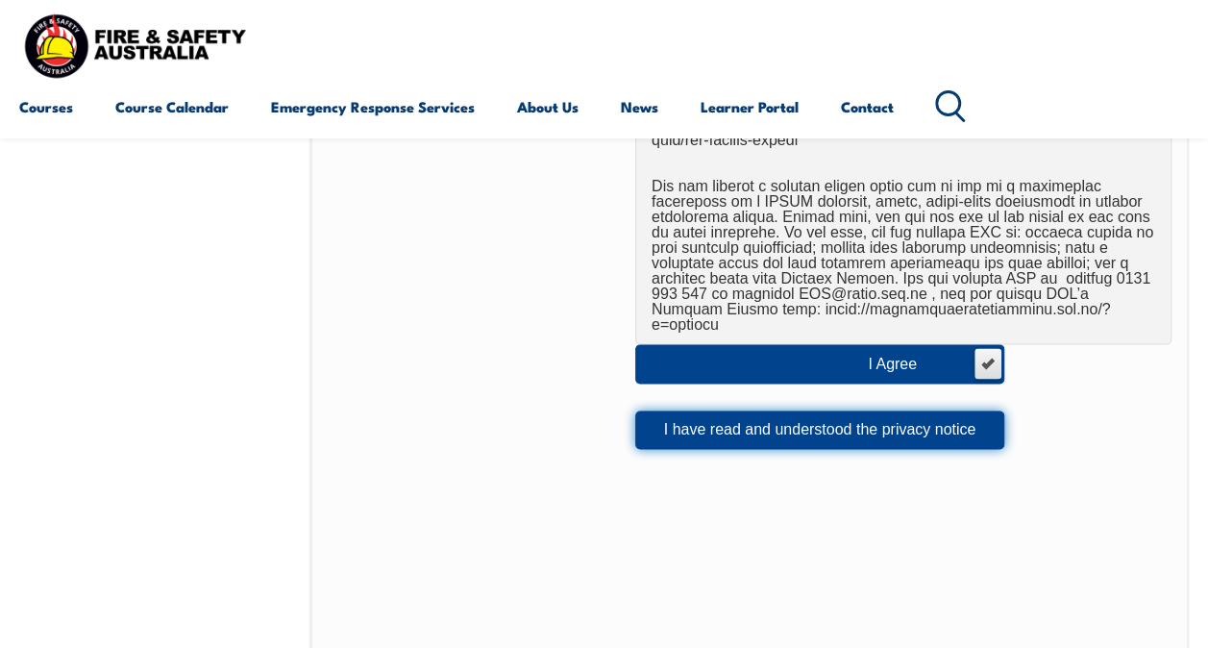
click at [744, 411] on button "I have read and understood the privacy notice" at bounding box center [819, 430] width 369 height 38
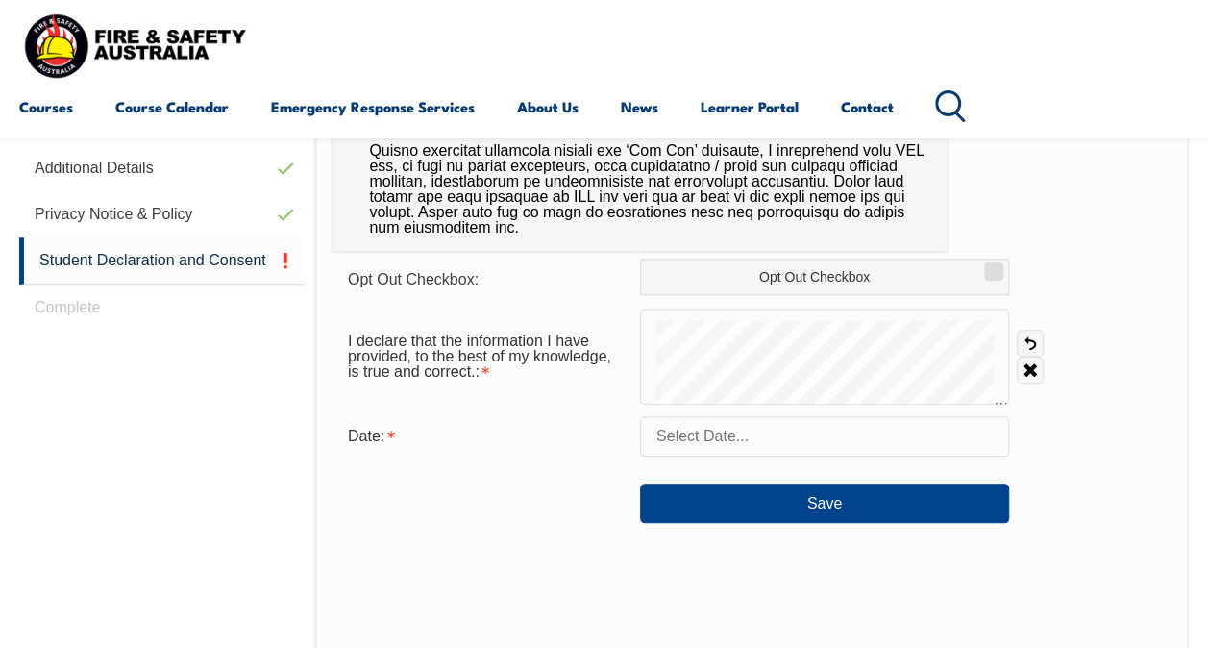
scroll to position [807, 0]
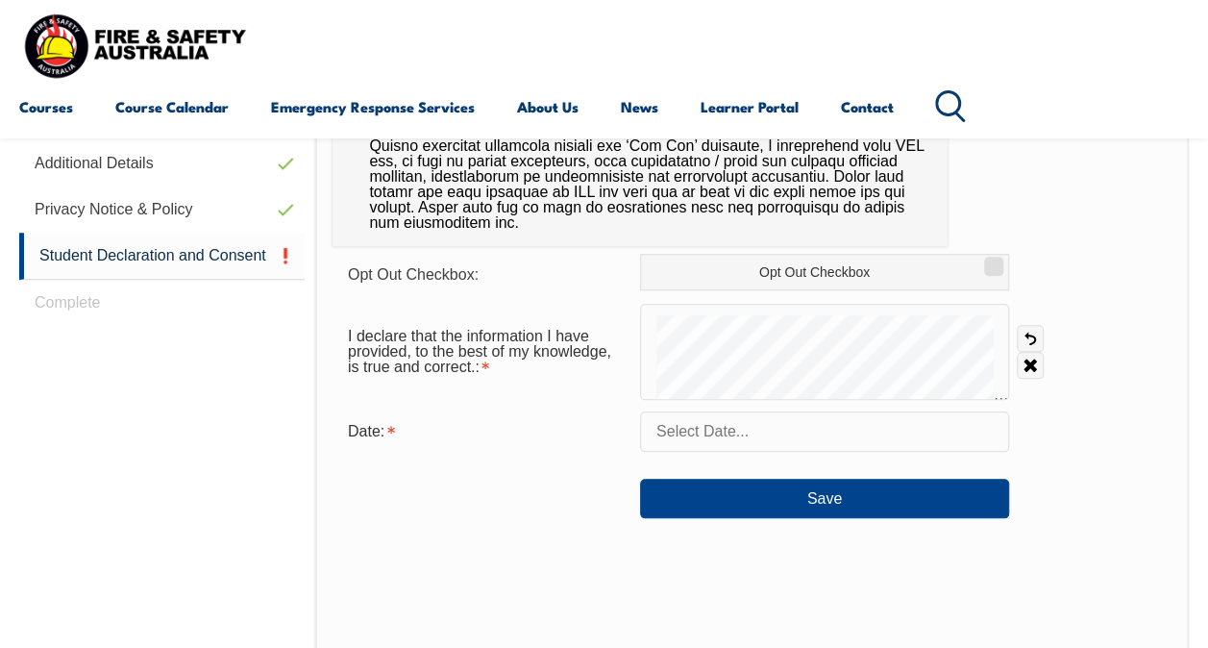
click at [745, 435] on input "text" at bounding box center [824, 431] width 369 height 40
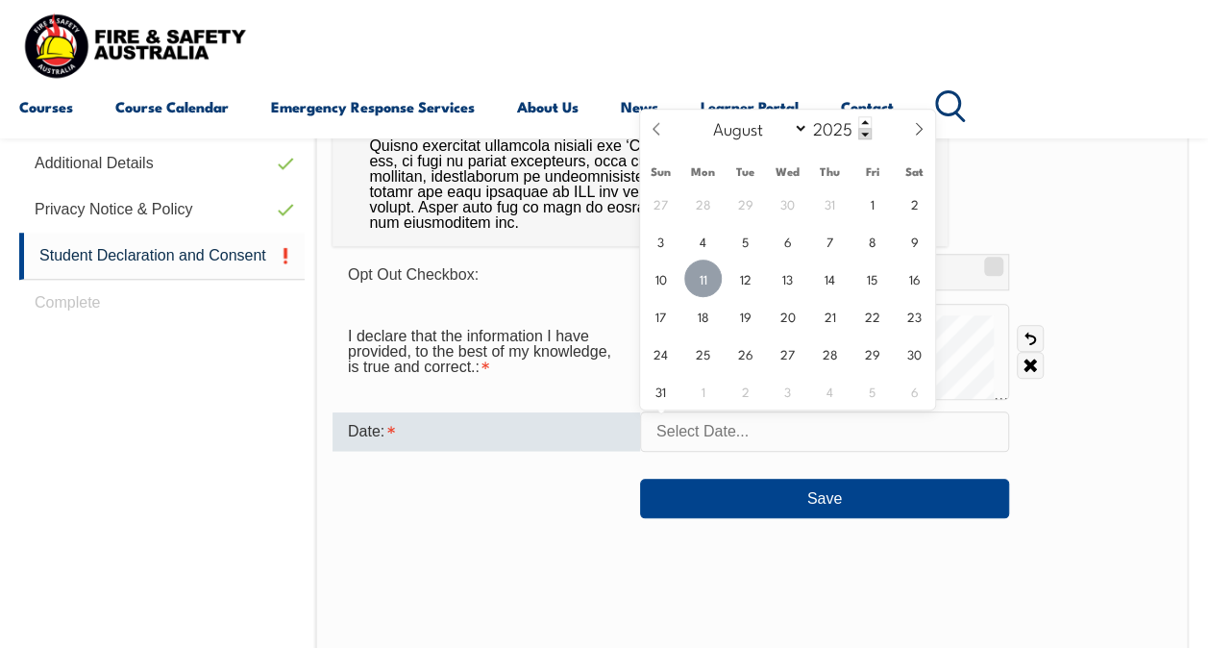
click at [703, 287] on span "11" at bounding box center [703, 278] width 37 height 37
type input "August 11, 2025"
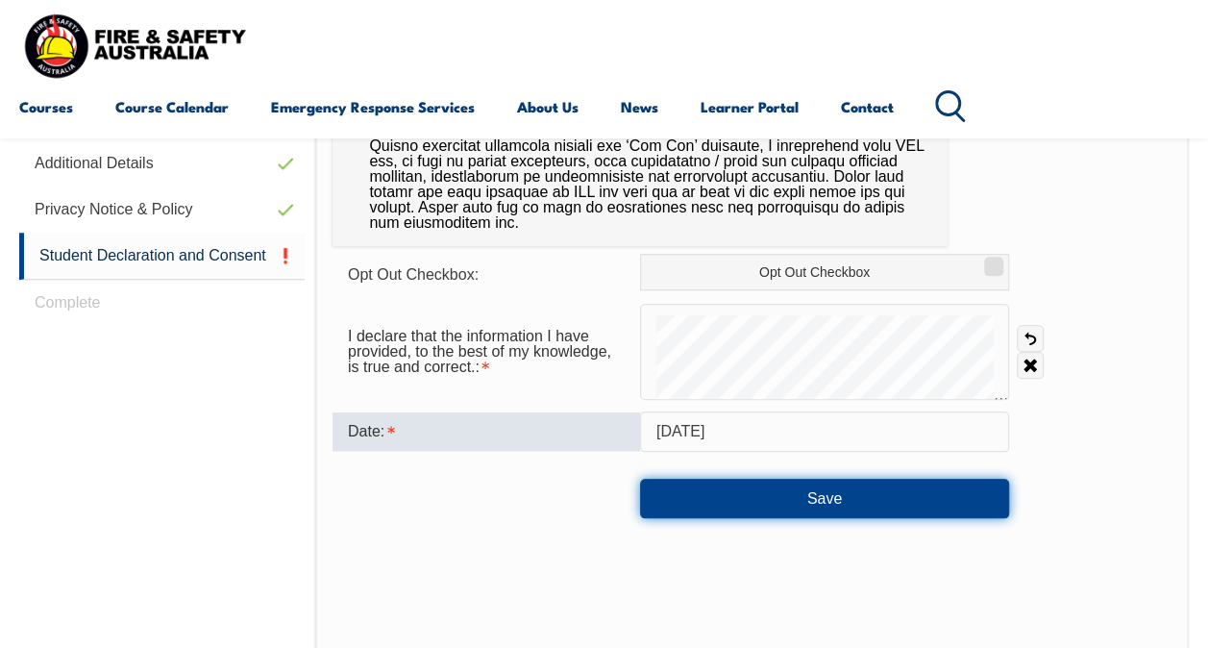
click at [794, 494] on button "Save" at bounding box center [824, 498] width 369 height 38
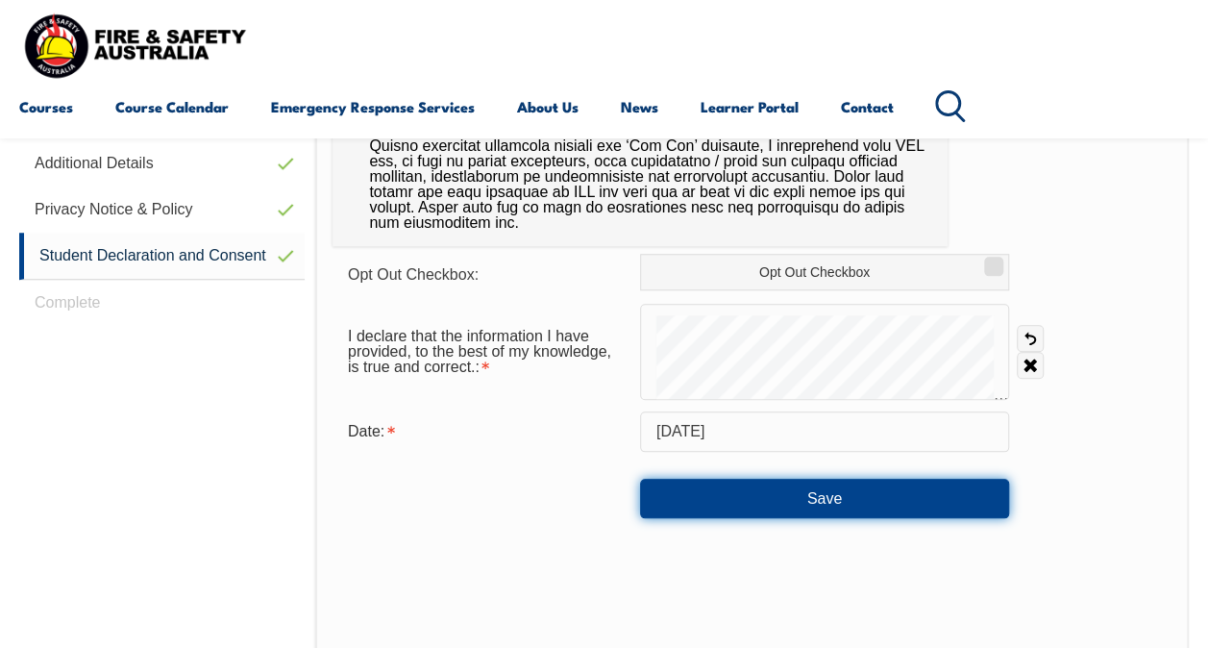
click at [815, 499] on button "Save" at bounding box center [824, 498] width 369 height 38
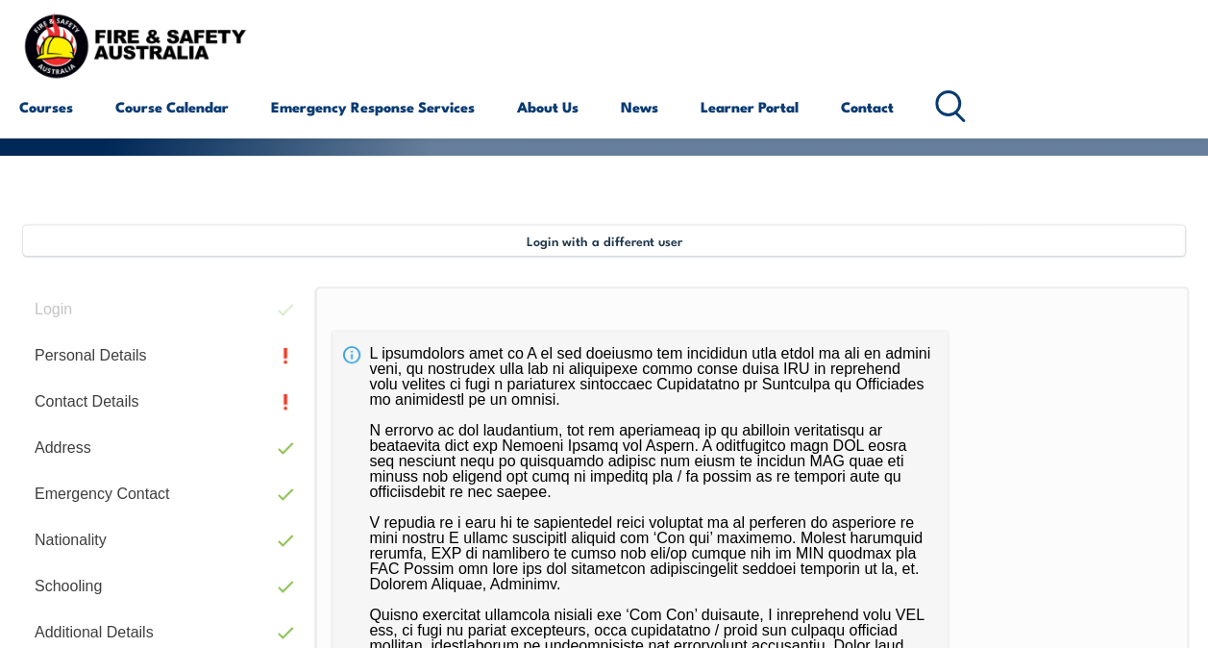
scroll to position [330, 0]
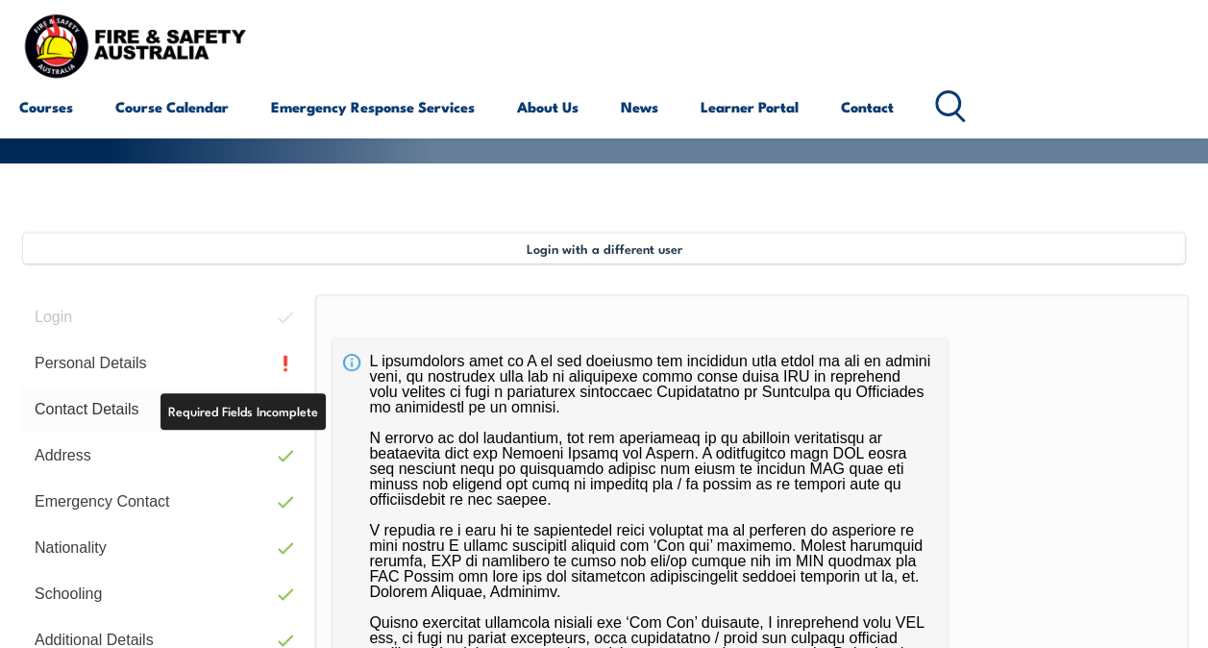
click at [88, 404] on link "Contact Details" at bounding box center [162, 409] width 286 height 46
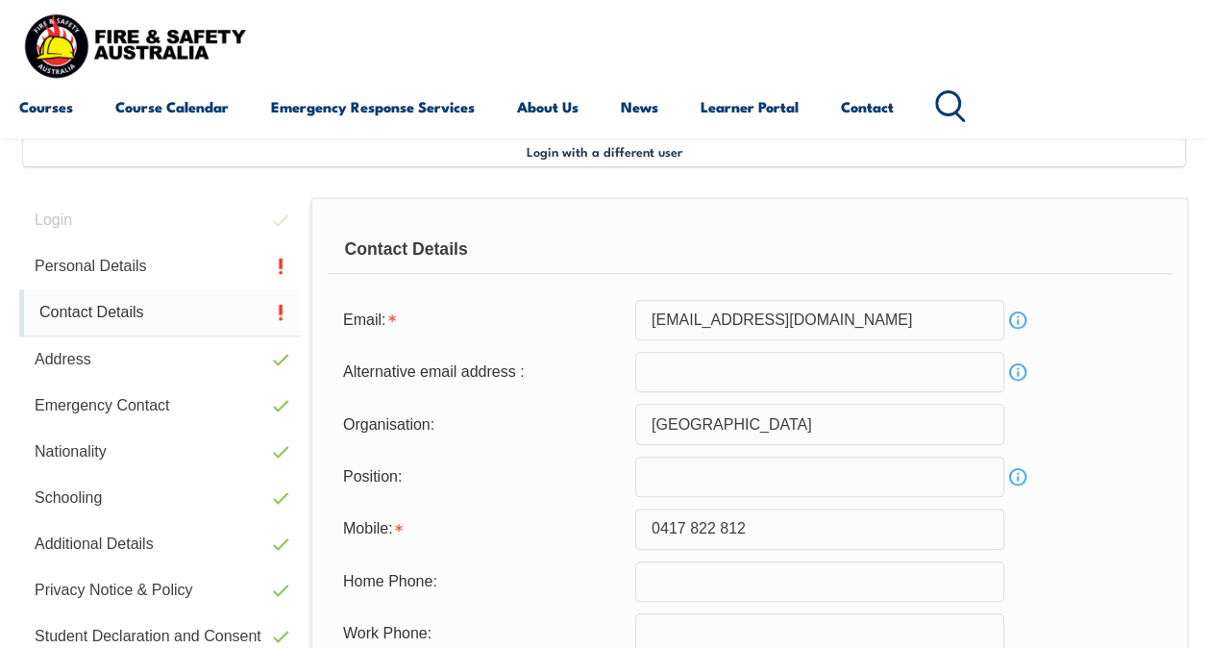
scroll to position [466, 0]
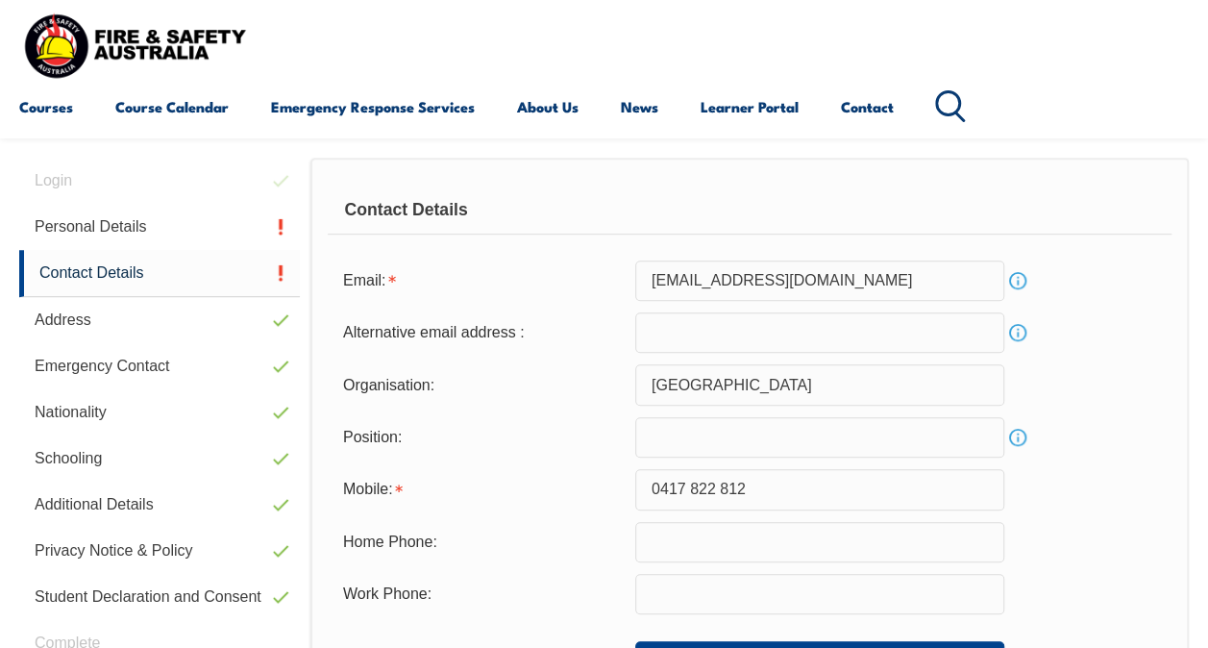
click at [746, 336] on input "email" at bounding box center [819, 332] width 369 height 40
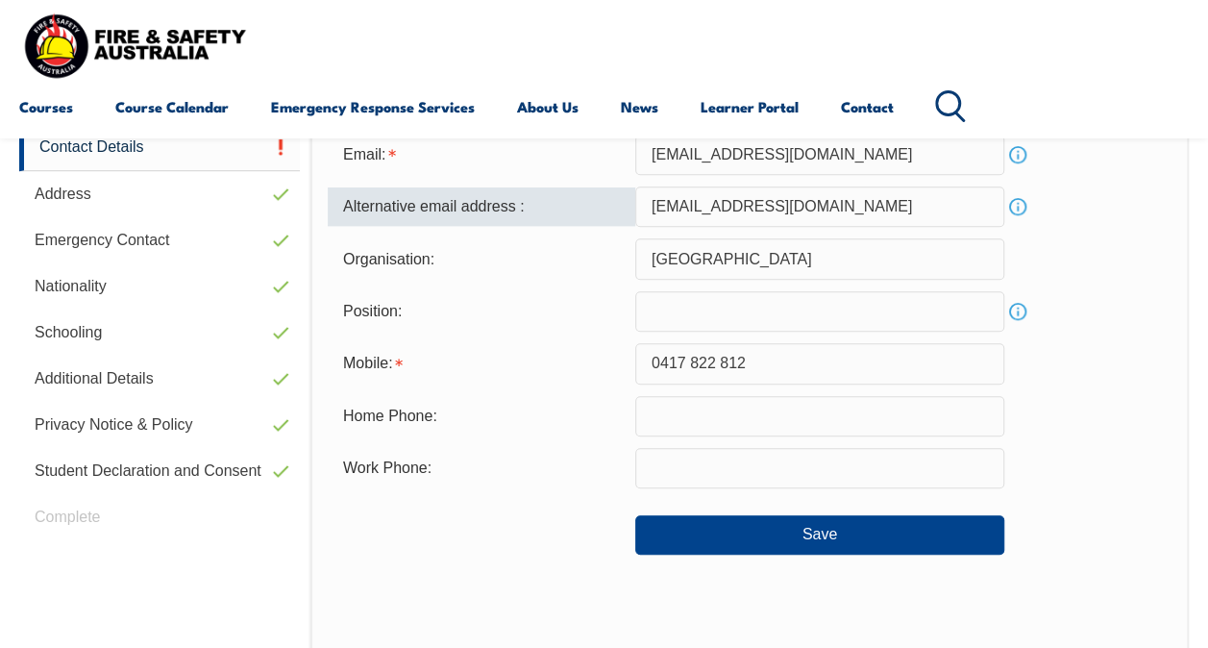
scroll to position [614, 0]
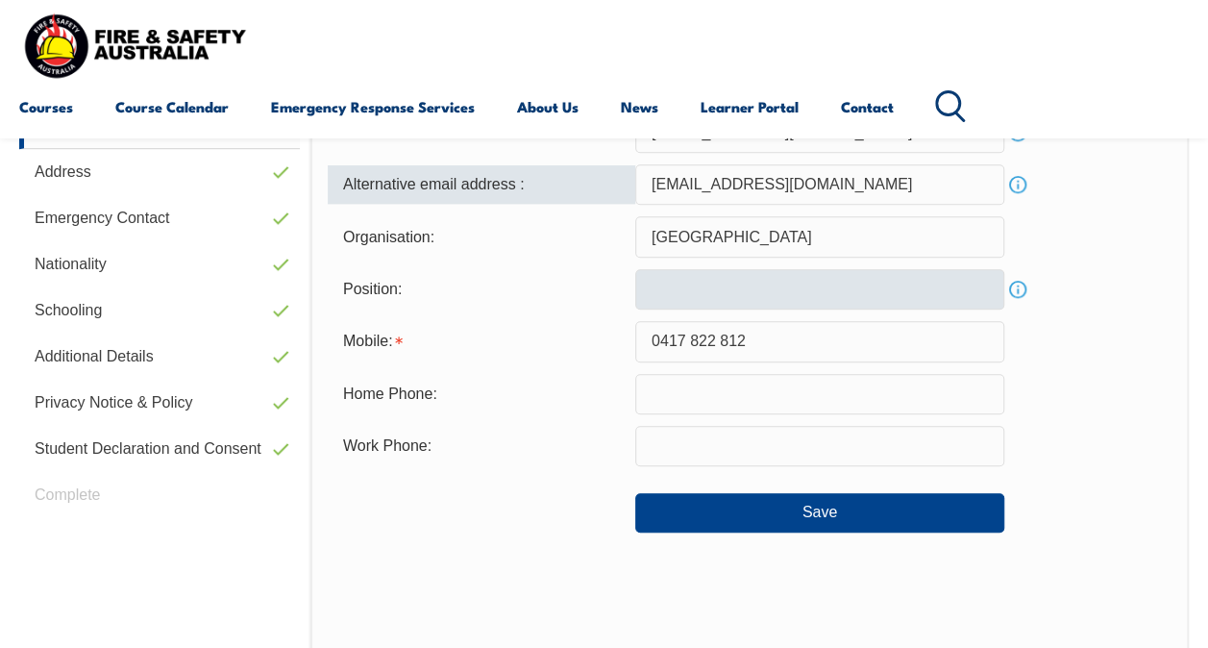
type input "allenstone1984@hotmail.com"
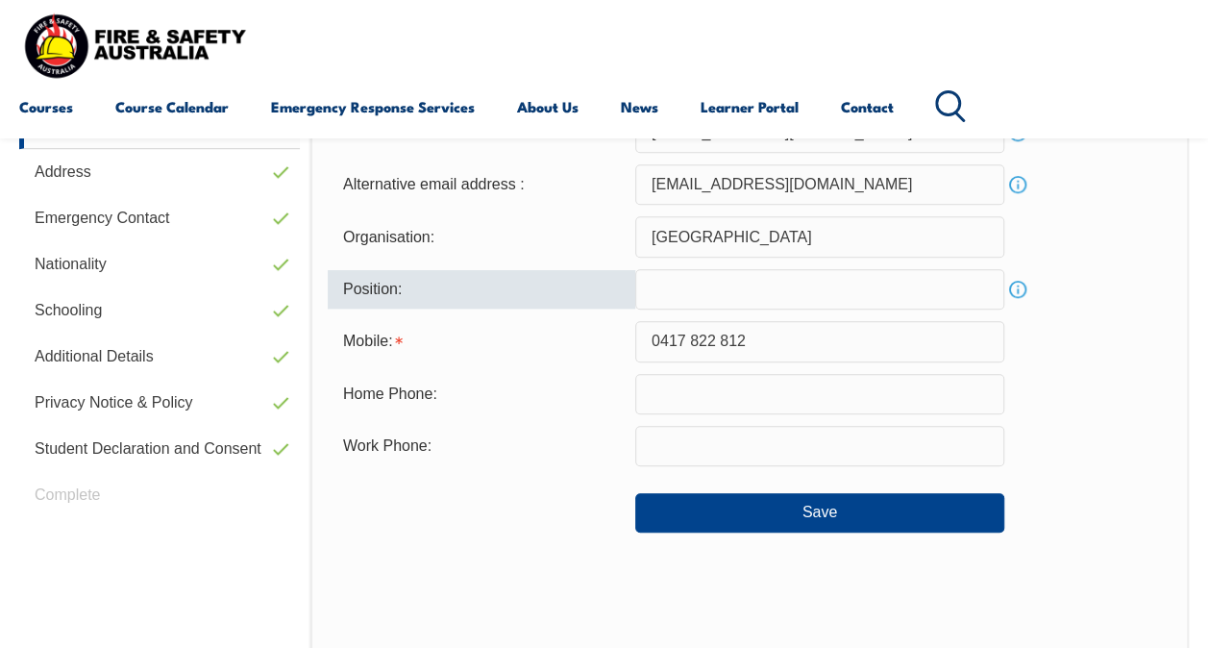
click at [753, 293] on input "text" at bounding box center [819, 289] width 369 height 40
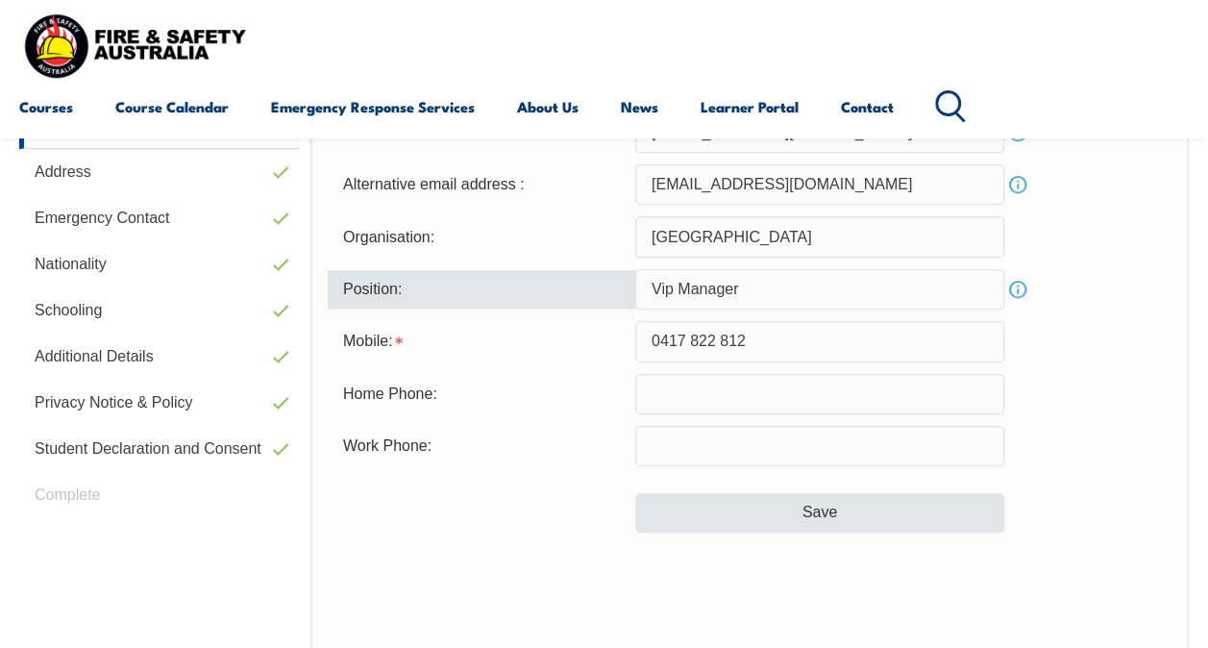
type input "Vip Manager"
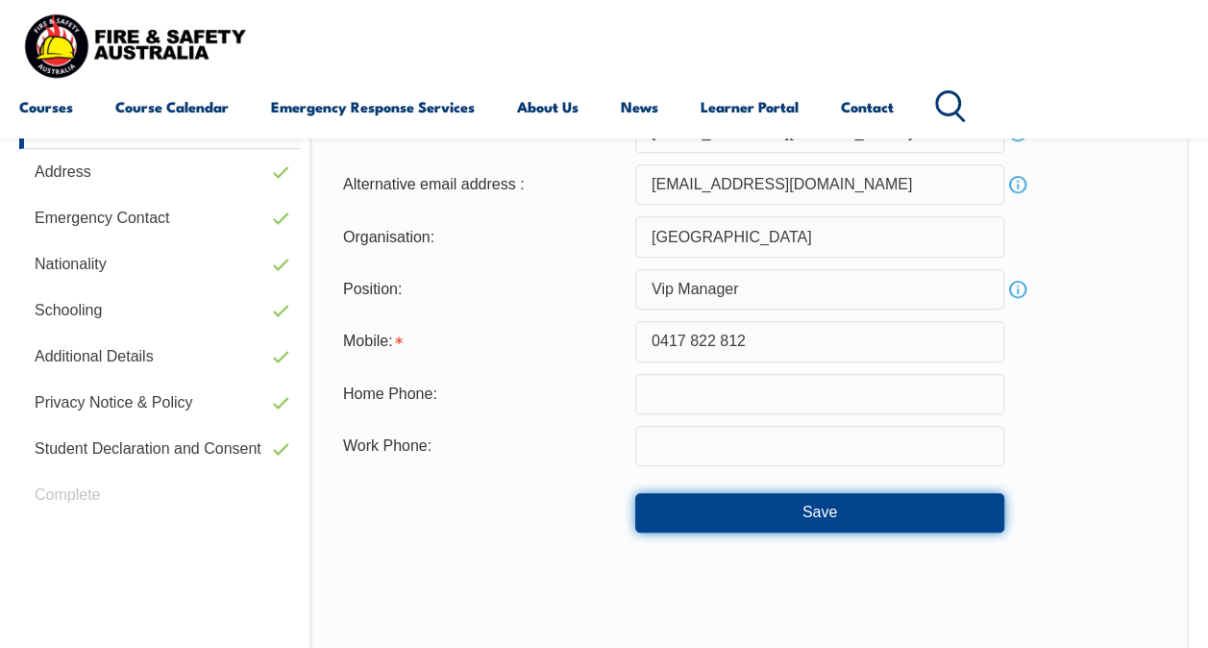
click at [794, 512] on button "Save" at bounding box center [819, 512] width 369 height 38
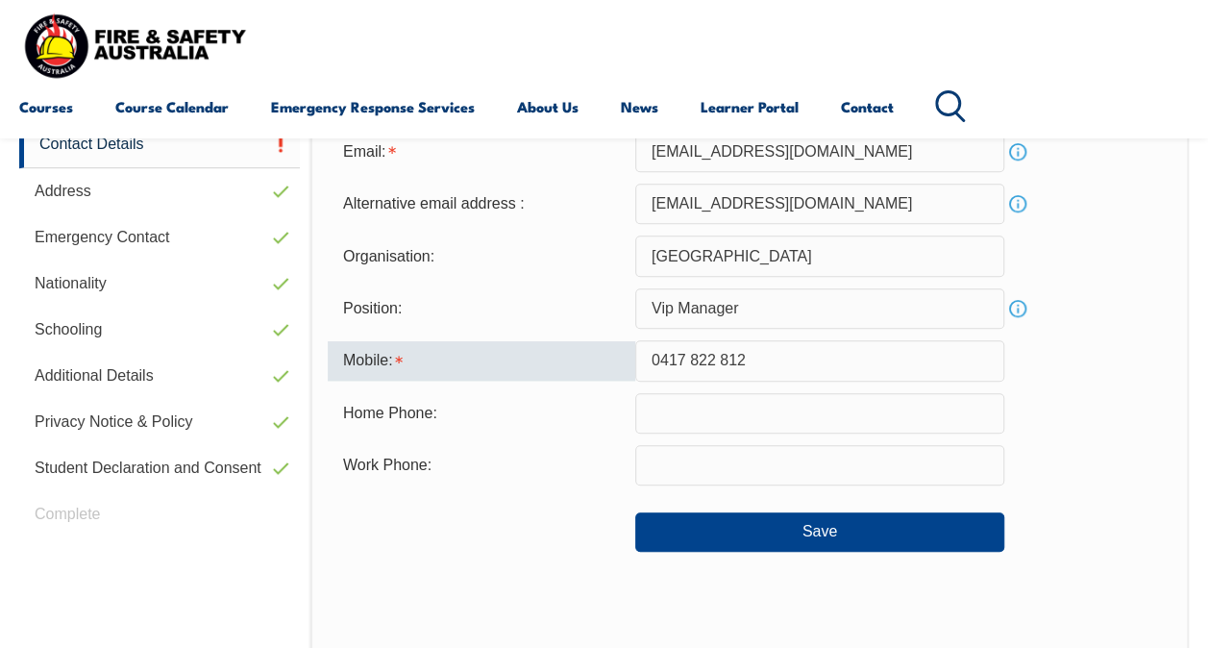
scroll to position [600, 0]
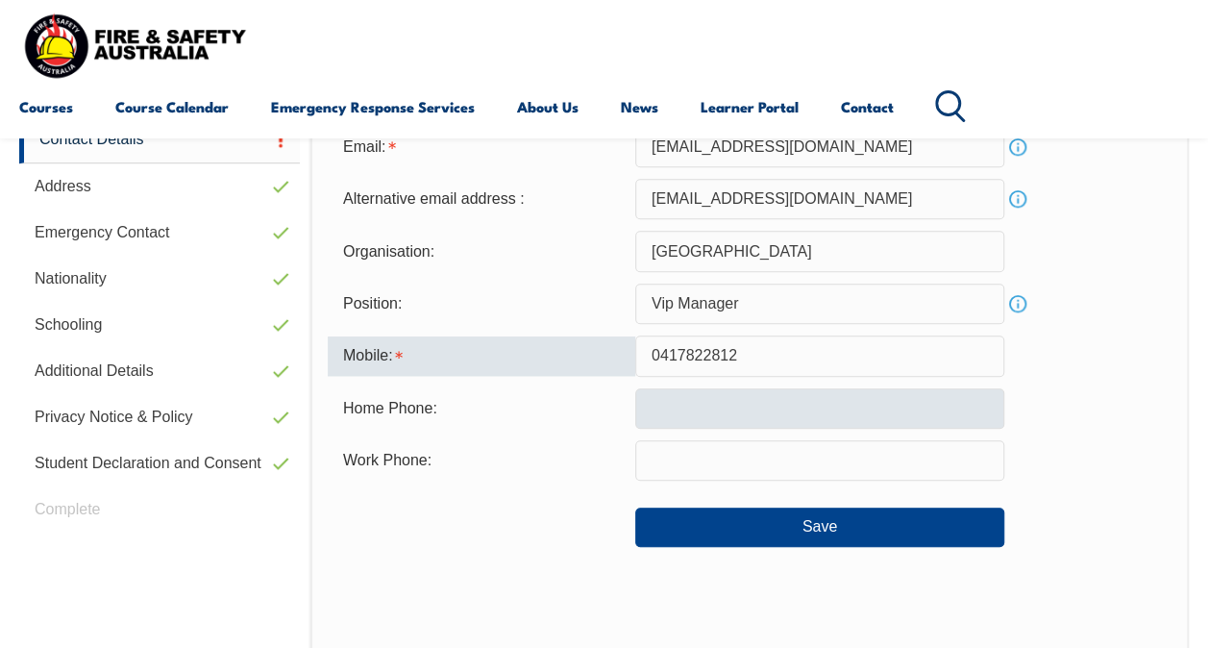
type input "0417822812"
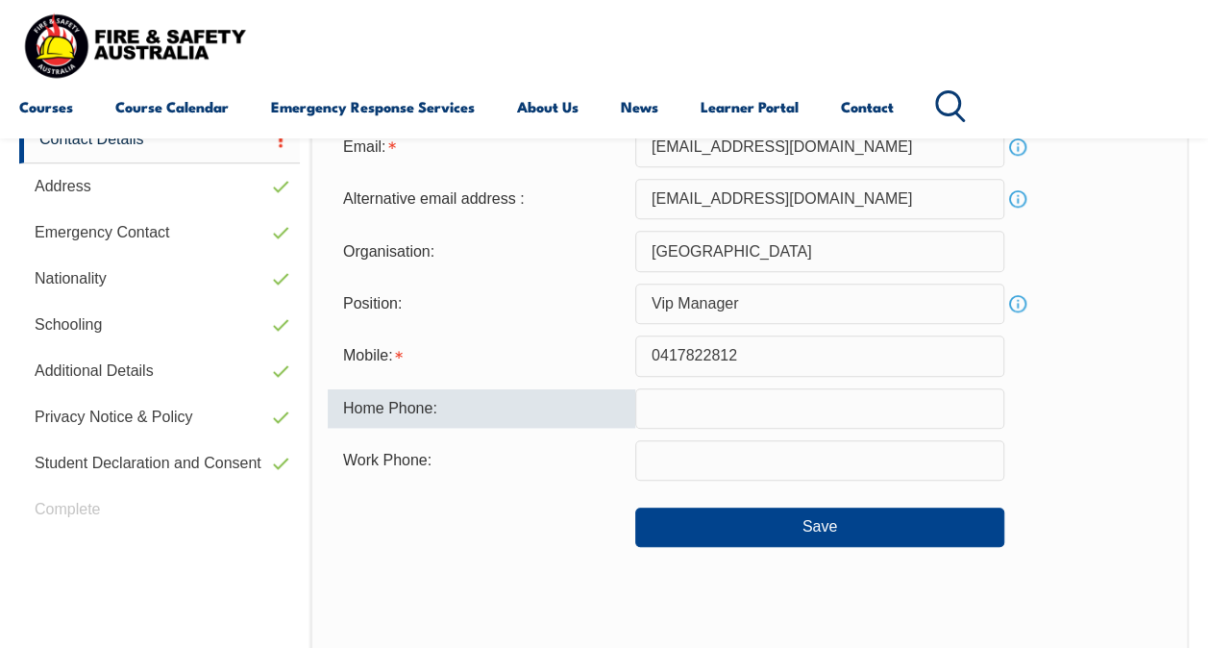
click at [695, 411] on input "text" at bounding box center [819, 408] width 369 height 40
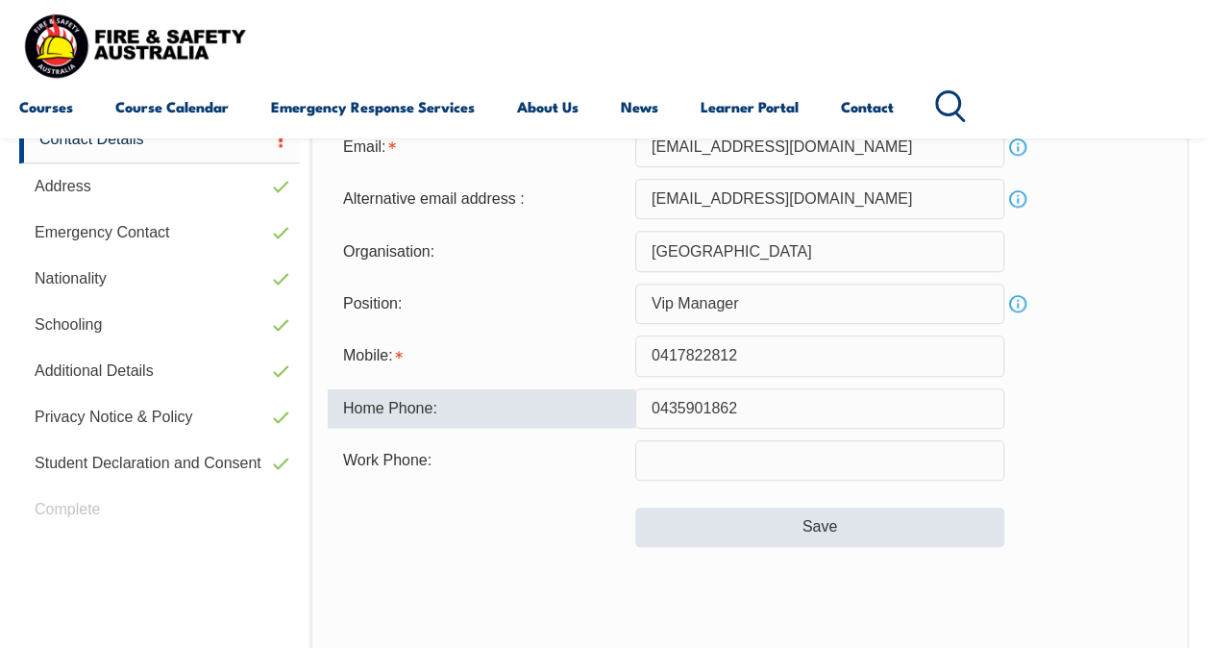
type input "0435901862"
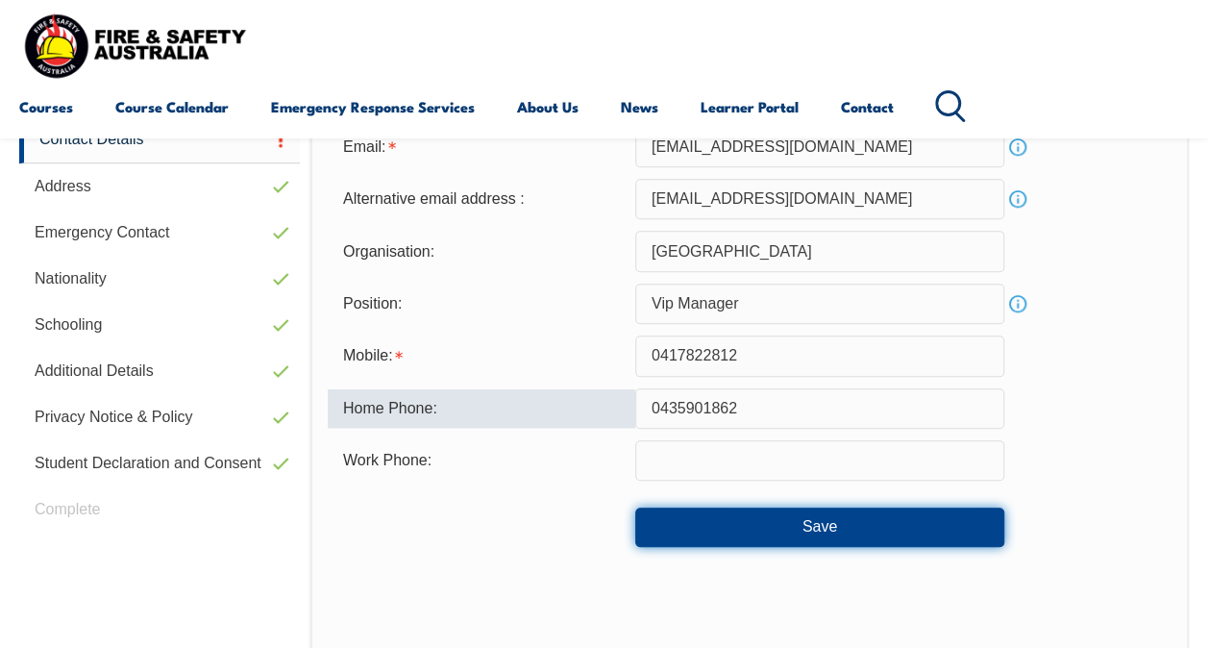
click at [771, 523] on button "Save" at bounding box center [819, 527] width 369 height 38
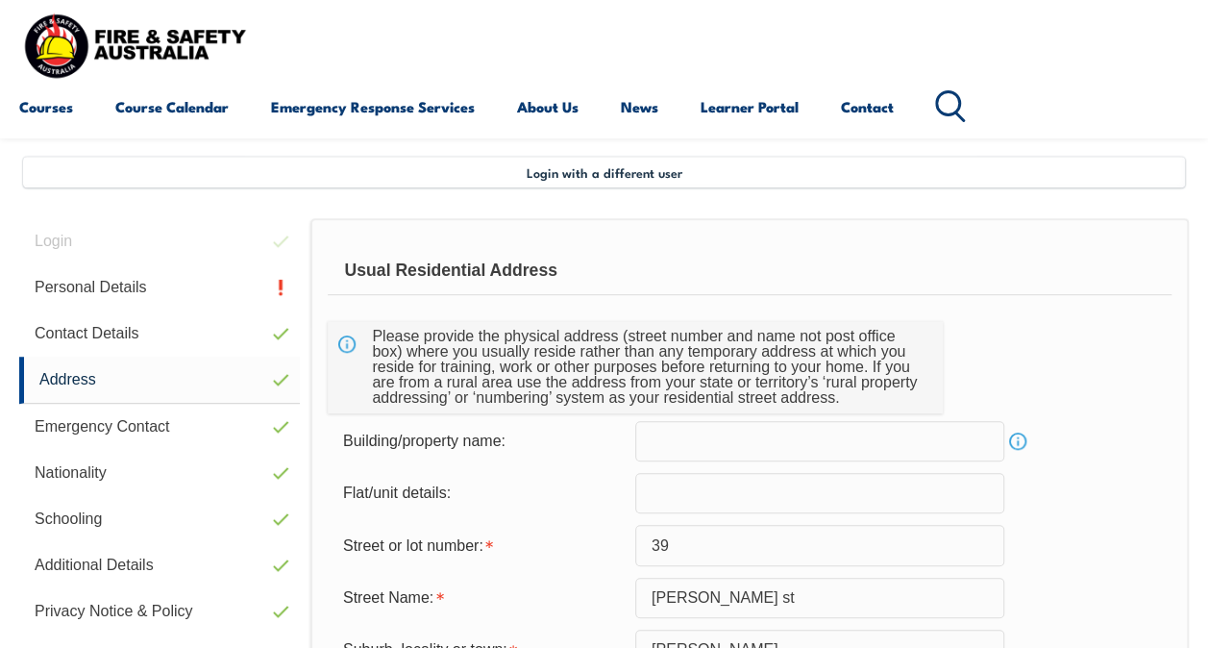
scroll to position [371, 0]
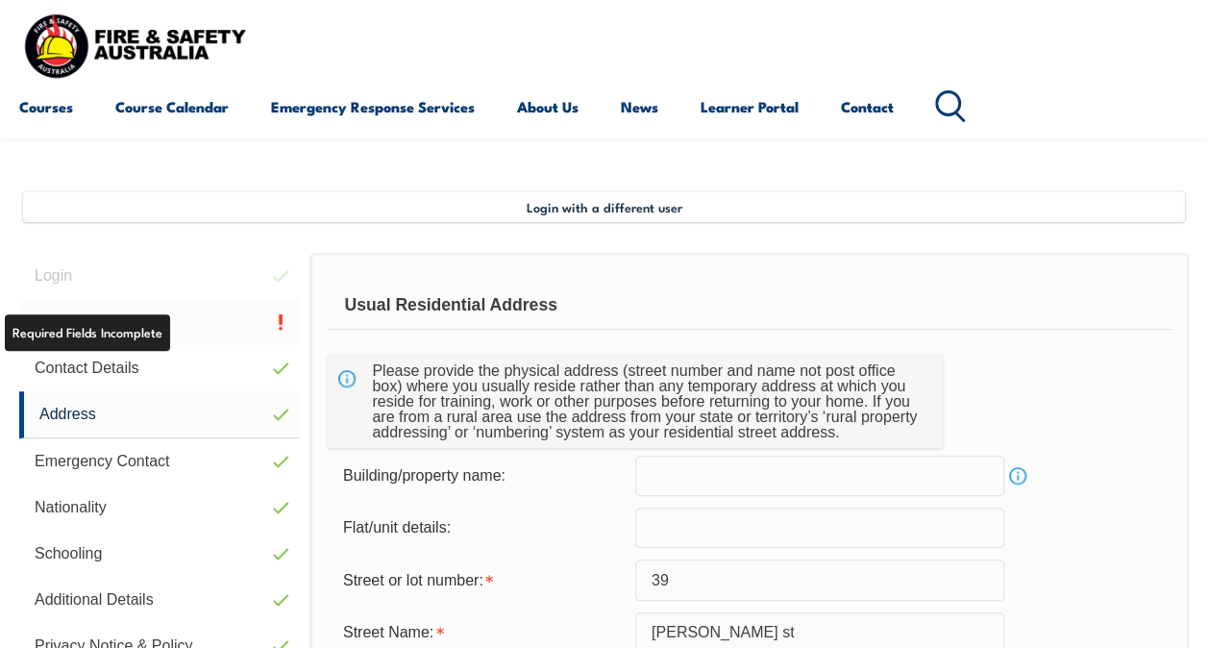
click at [92, 317] on link "Personal Details" at bounding box center [159, 322] width 281 height 46
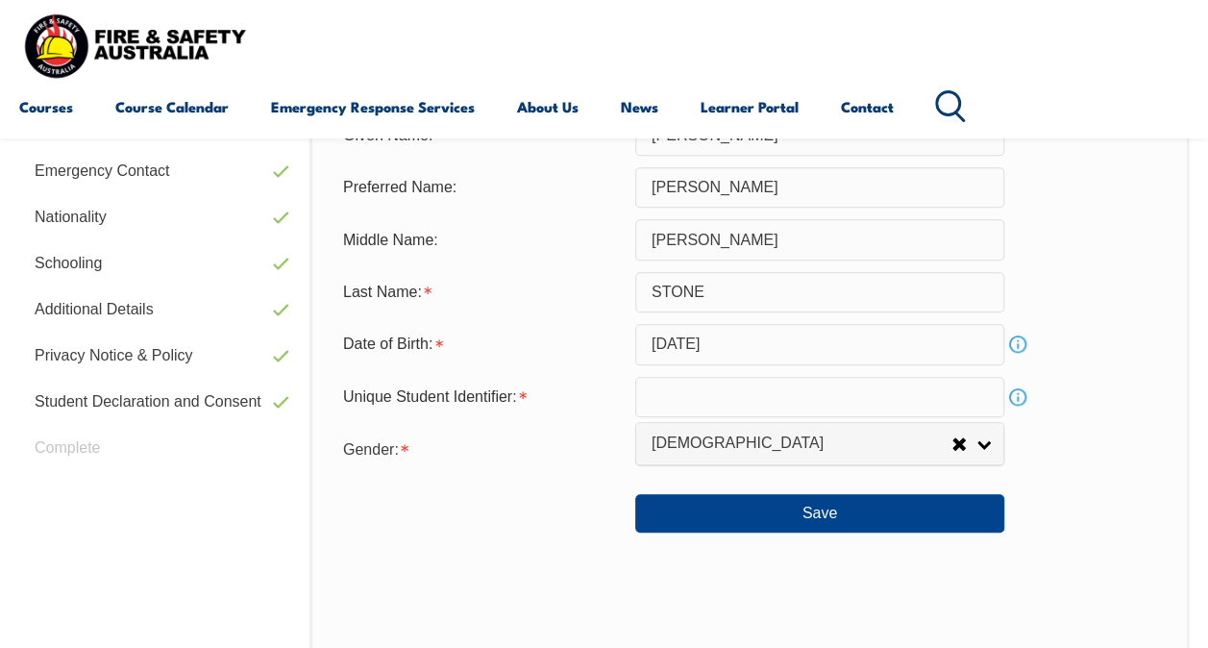
scroll to position [681, 0]
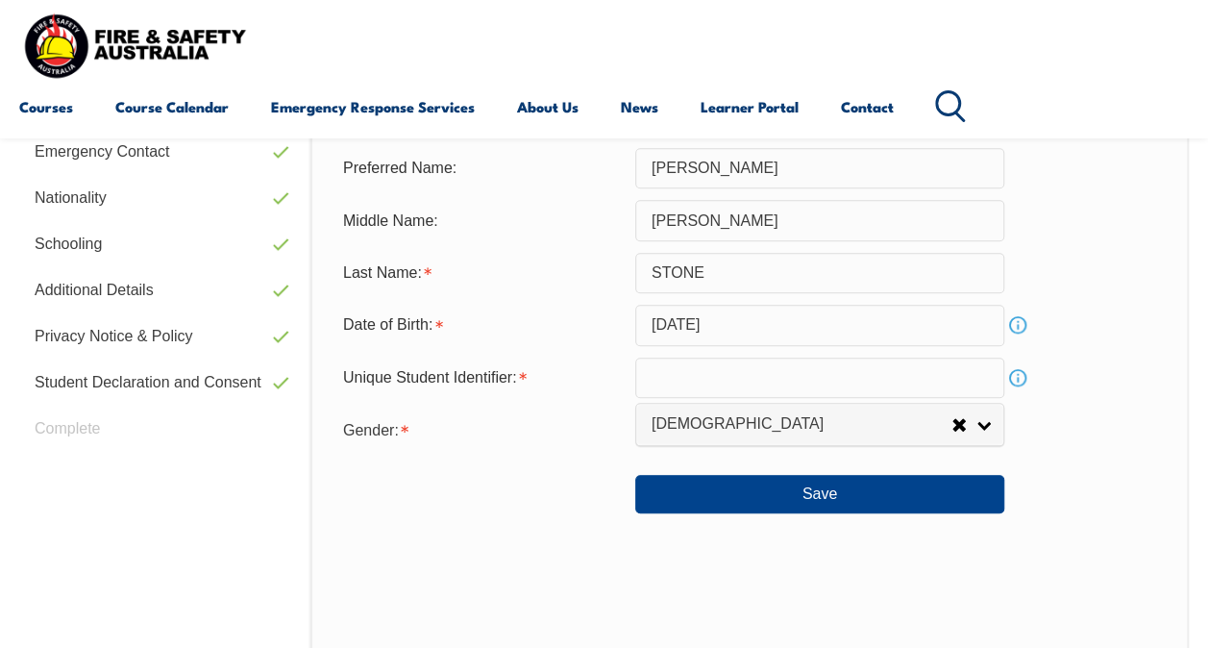
click at [1017, 380] on link "Info" at bounding box center [1018, 377] width 27 height 27
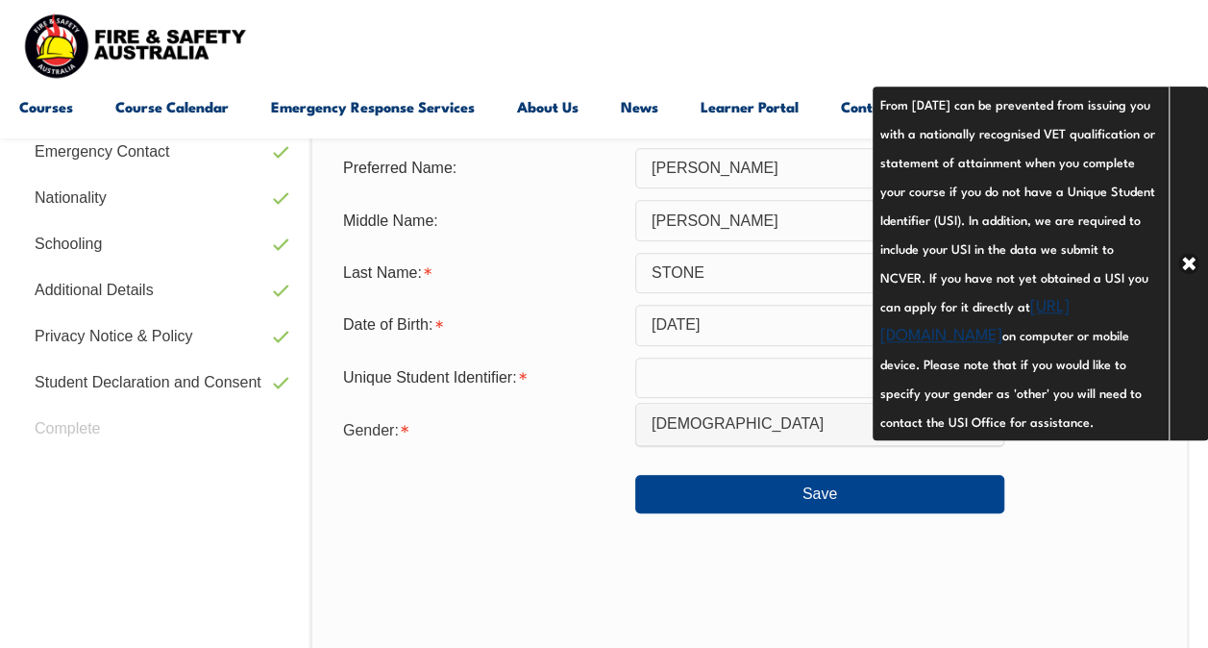
click at [963, 336] on link "https://www.usi.gov.au/your-usi/create-usi" at bounding box center [975, 318] width 189 height 52
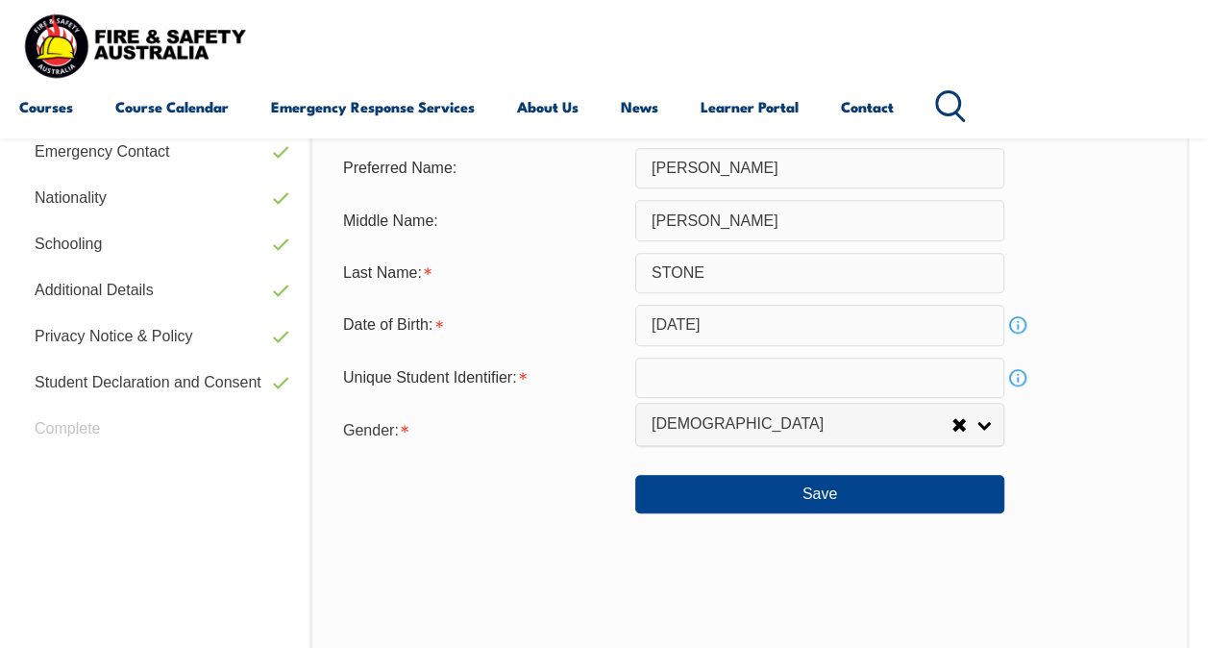
click at [727, 373] on input "text" at bounding box center [819, 378] width 369 height 40
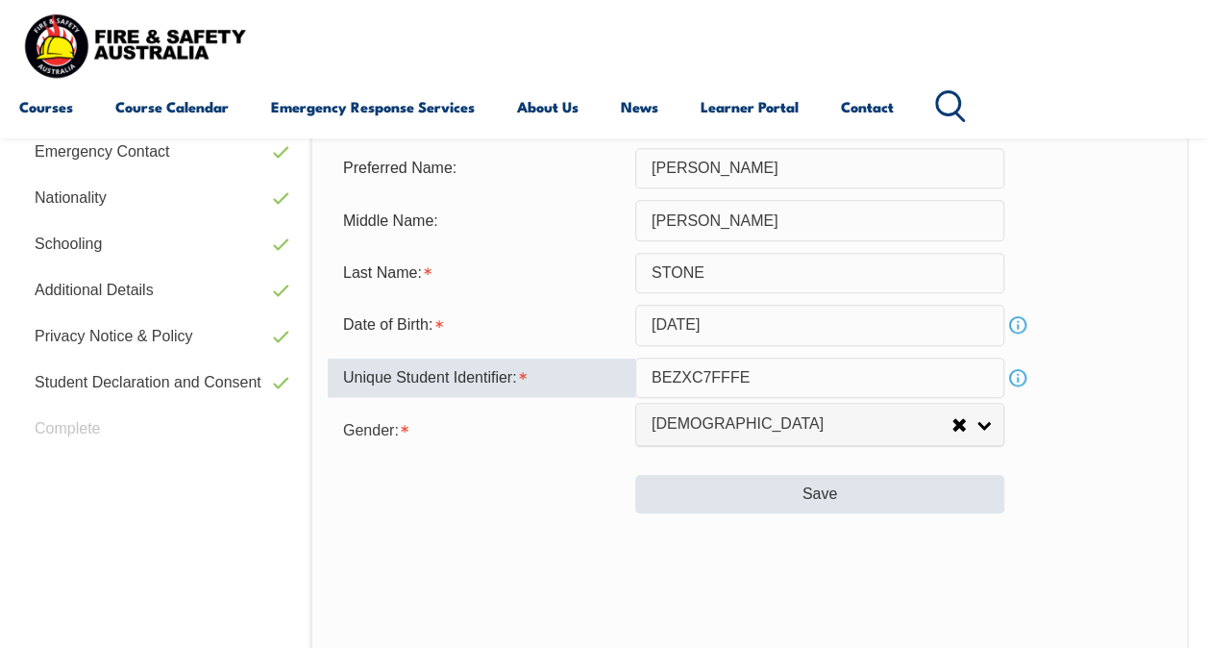
type input "BEZXC7FFFE"
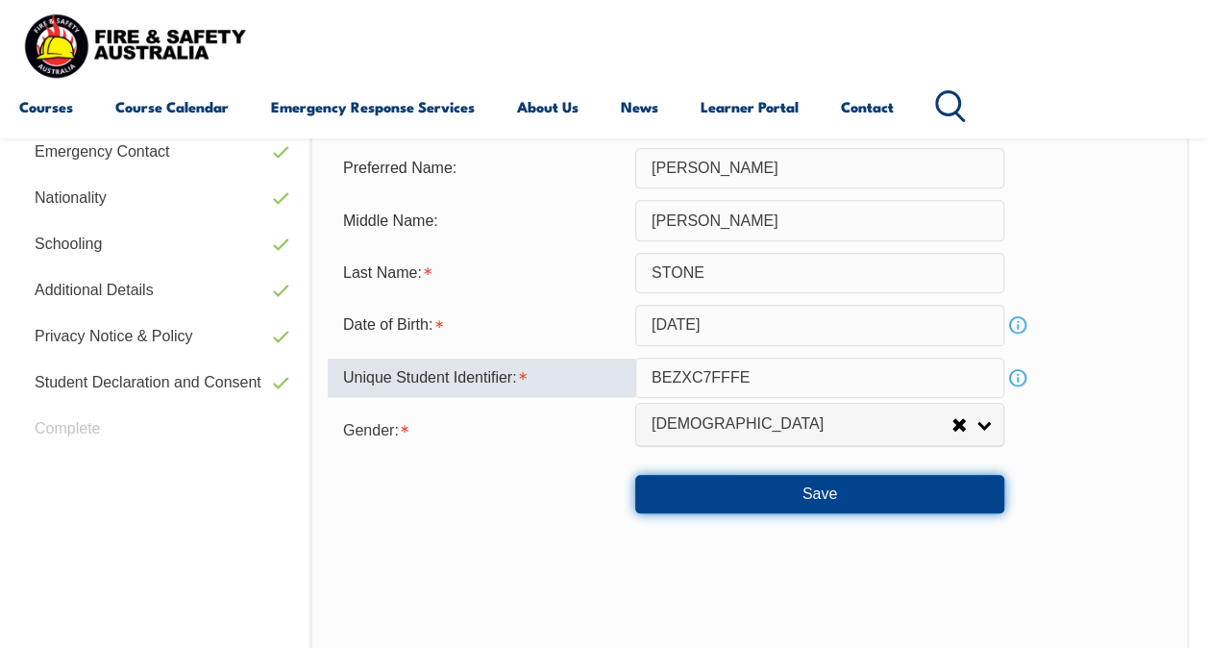
click at [786, 504] on button "Save" at bounding box center [819, 494] width 369 height 38
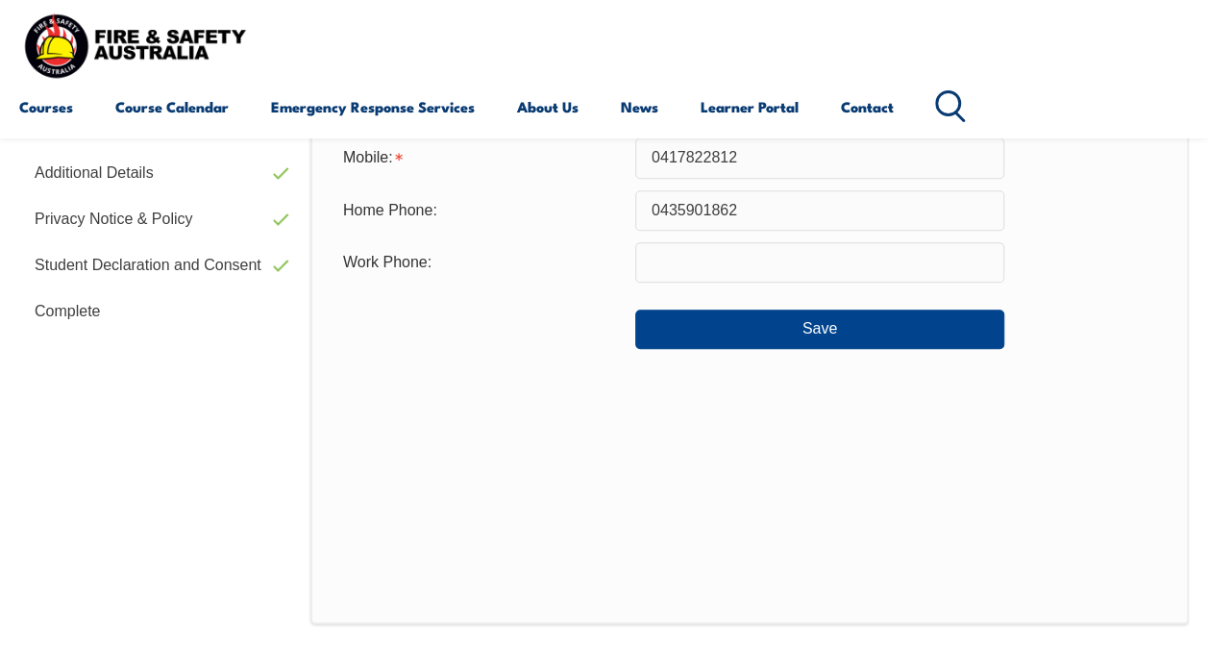
scroll to position [808, 0]
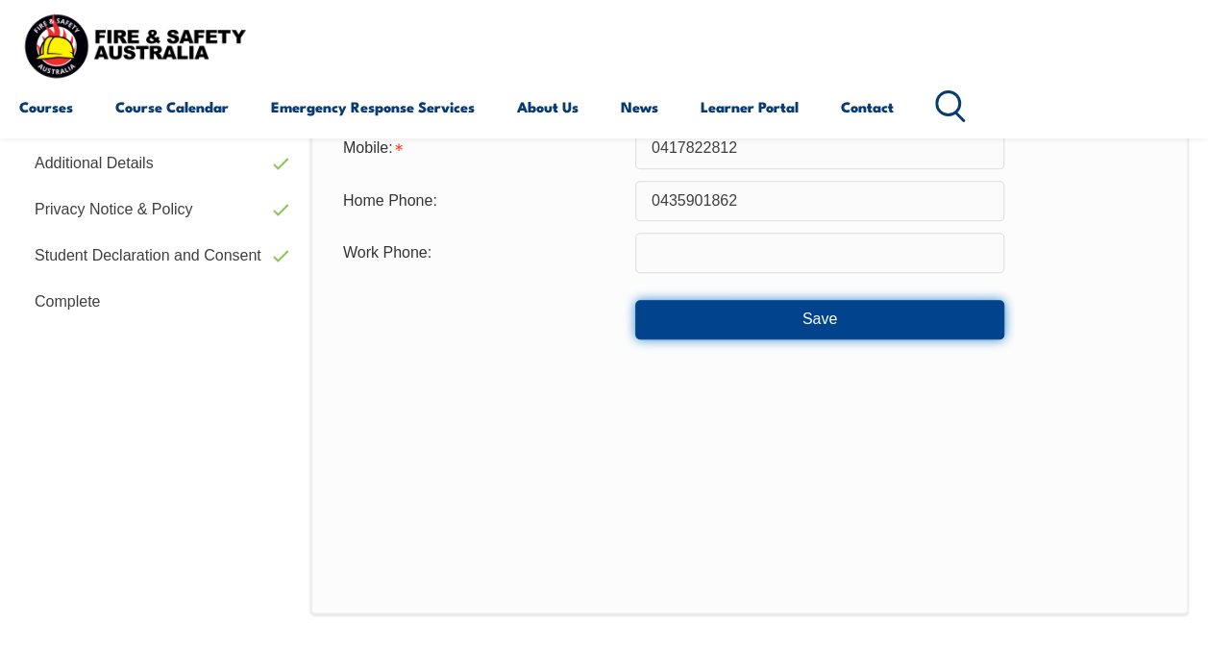
click at [825, 323] on button "Save" at bounding box center [819, 319] width 369 height 38
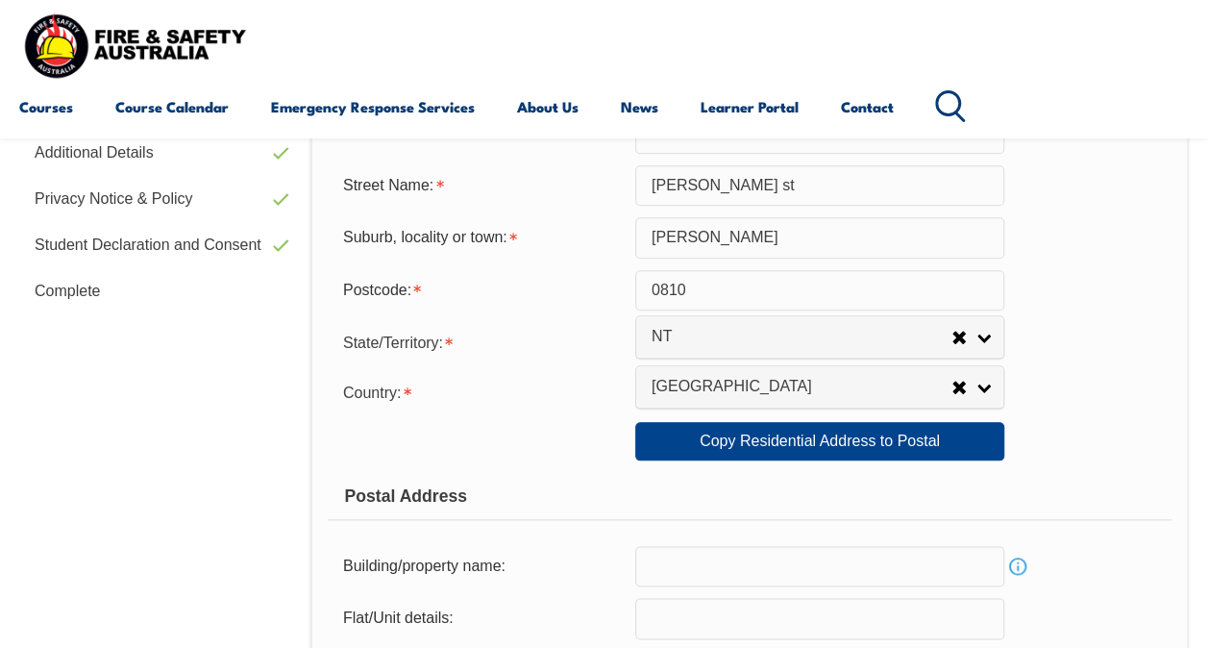
scroll to position [777, 0]
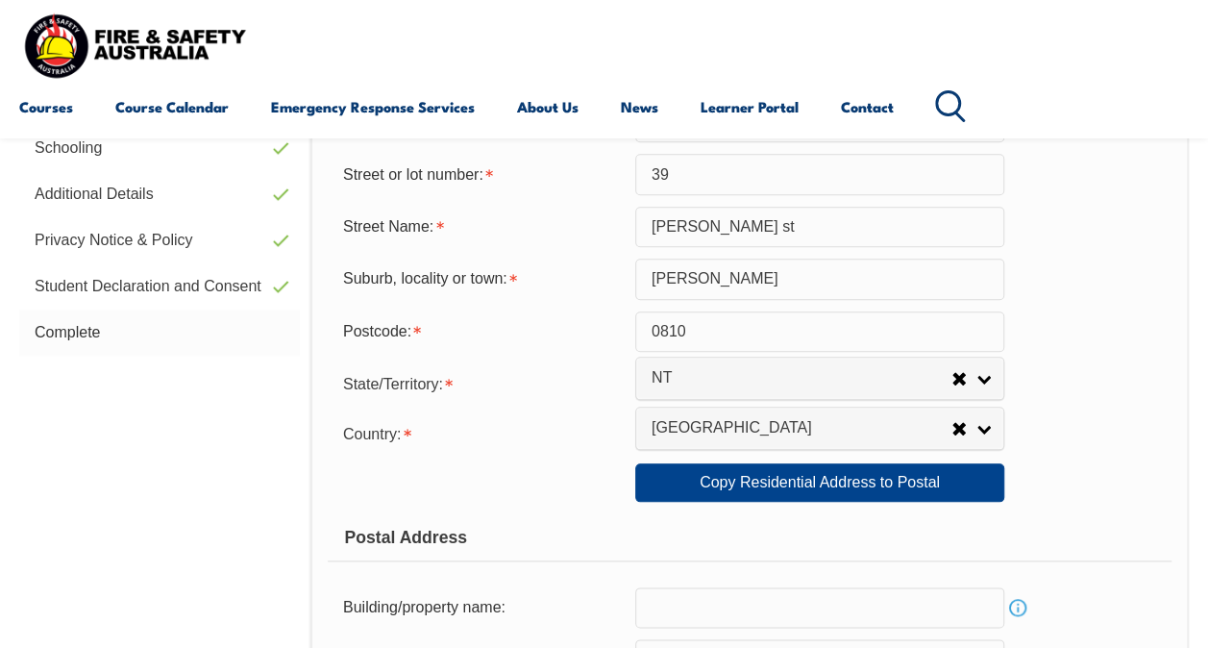
click at [67, 329] on link "Complete" at bounding box center [159, 333] width 281 height 46
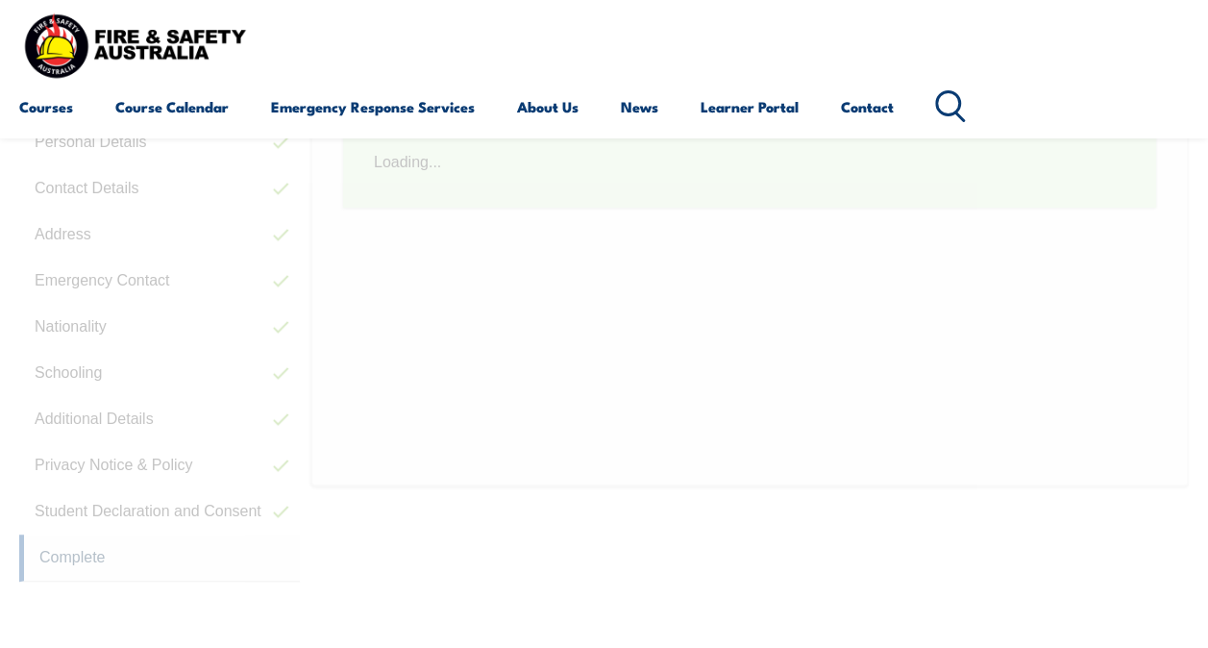
scroll to position [466, 0]
